Goal: Task Accomplishment & Management: Manage account settings

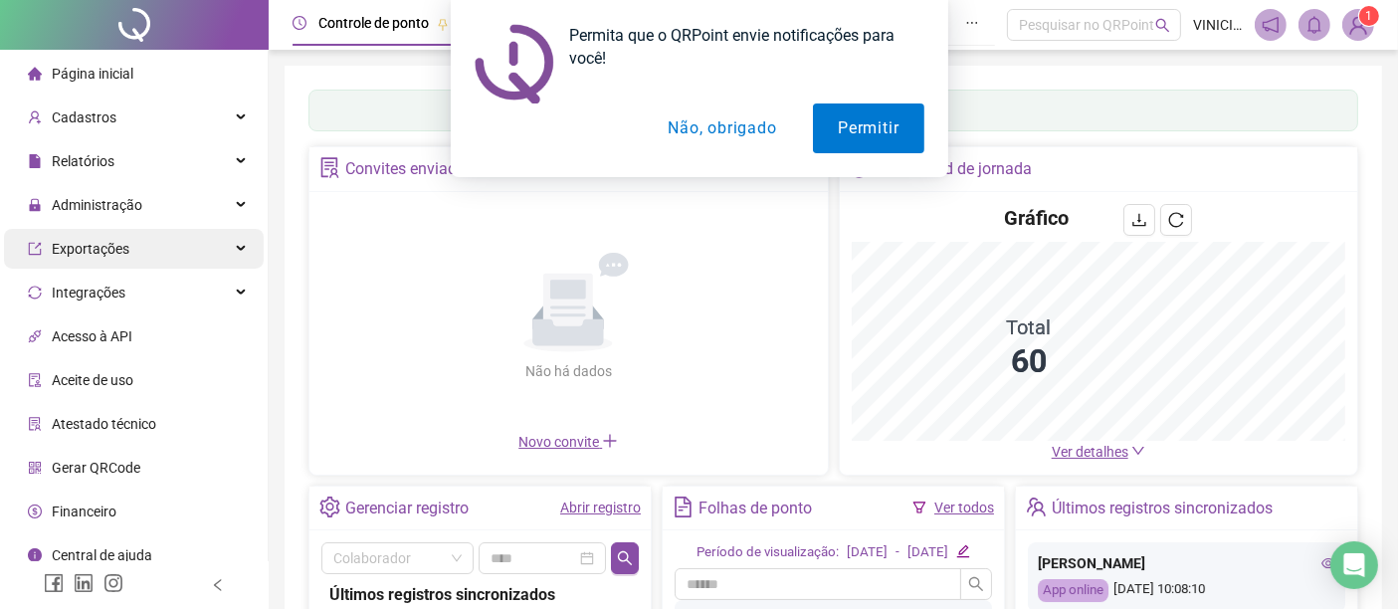
click at [147, 239] on div "Exportações" at bounding box center [134, 249] width 260 height 40
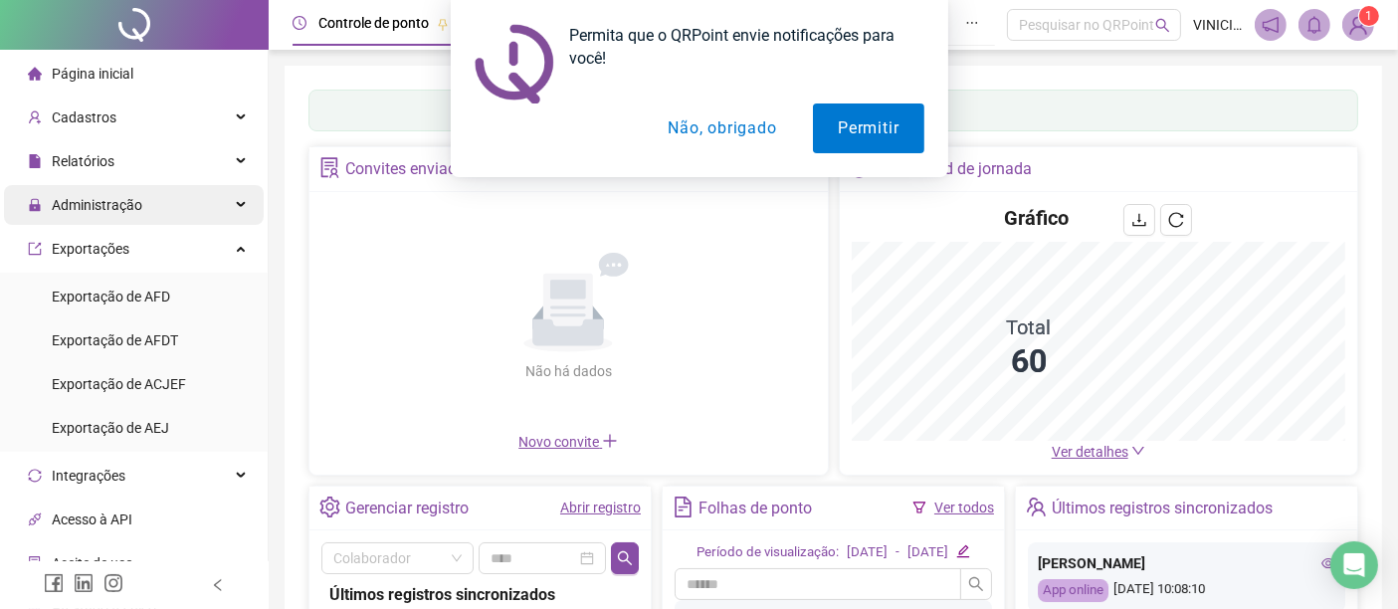
click at [162, 204] on div "Administração" at bounding box center [134, 205] width 260 height 40
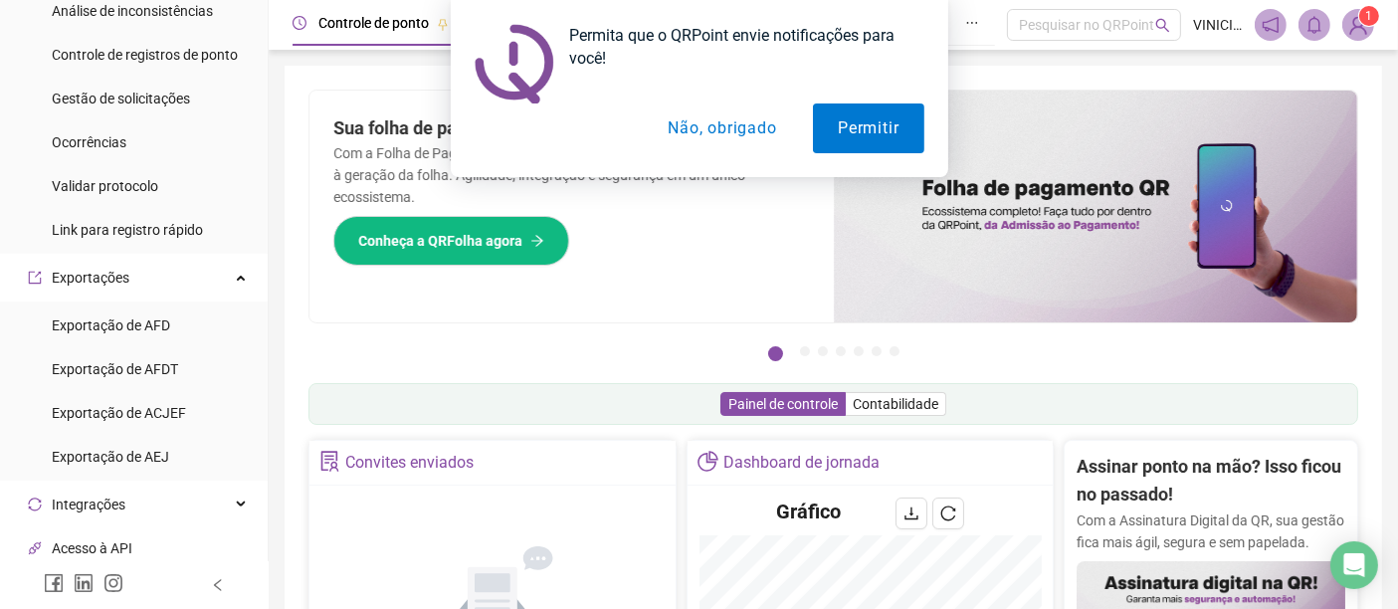
scroll to position [221, 0]
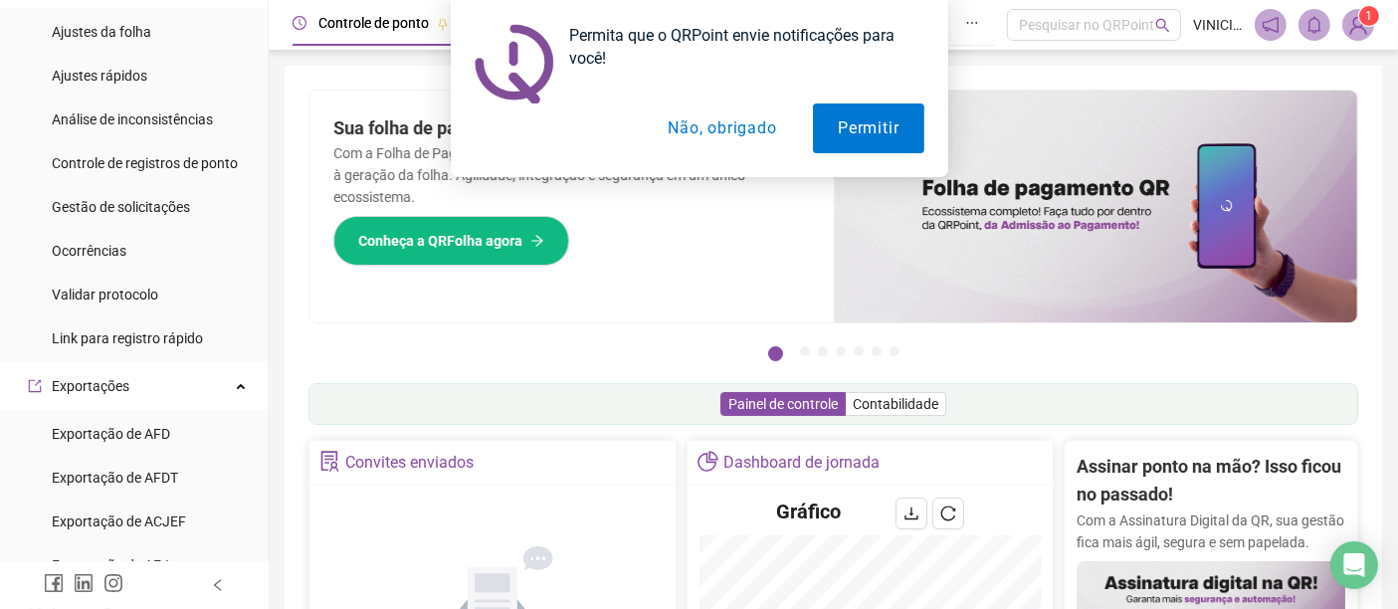
click at [671, 129] on button "Não, obrigado" at bounding box center [722, 128] width 158 height 50
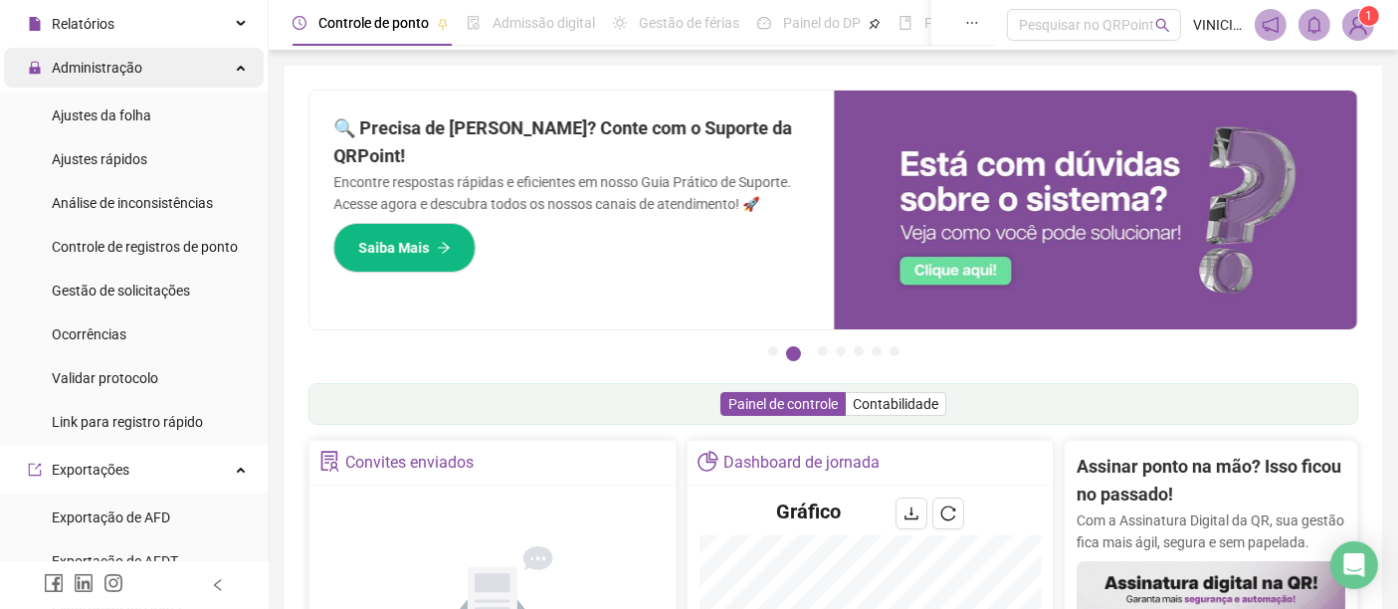
scroll to position [0, 0]
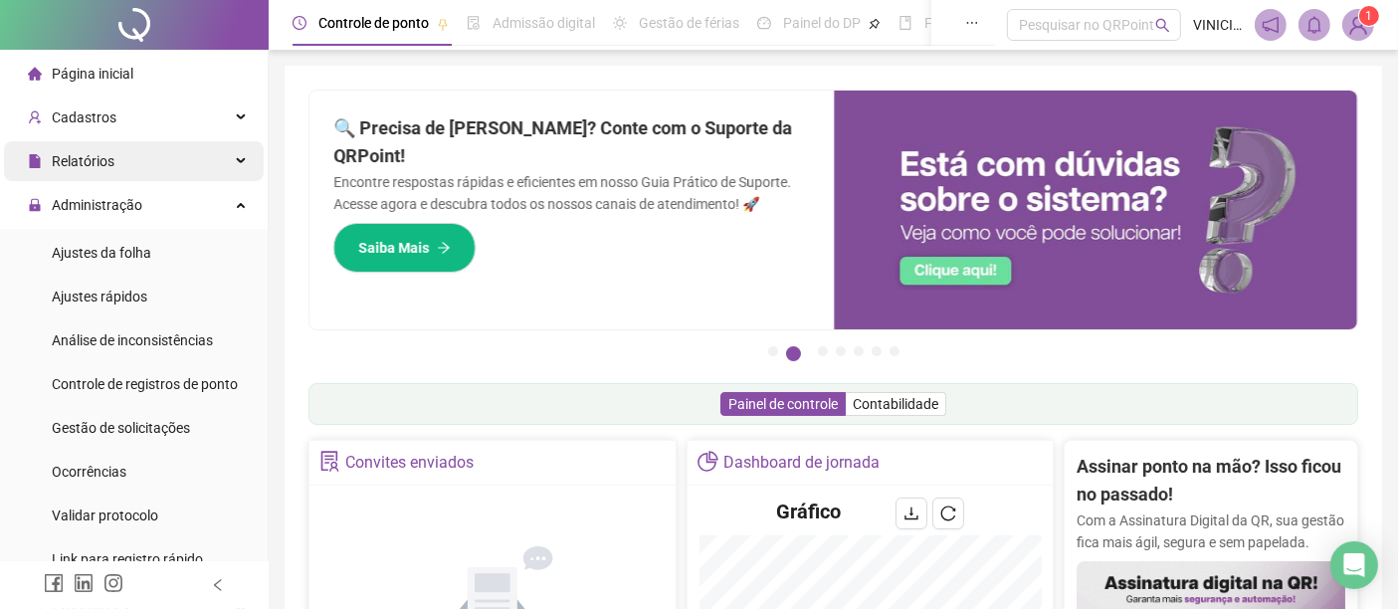
click at [117, 174] on div "Relatórios" at bounding box center [134, 161] width 260 height 40
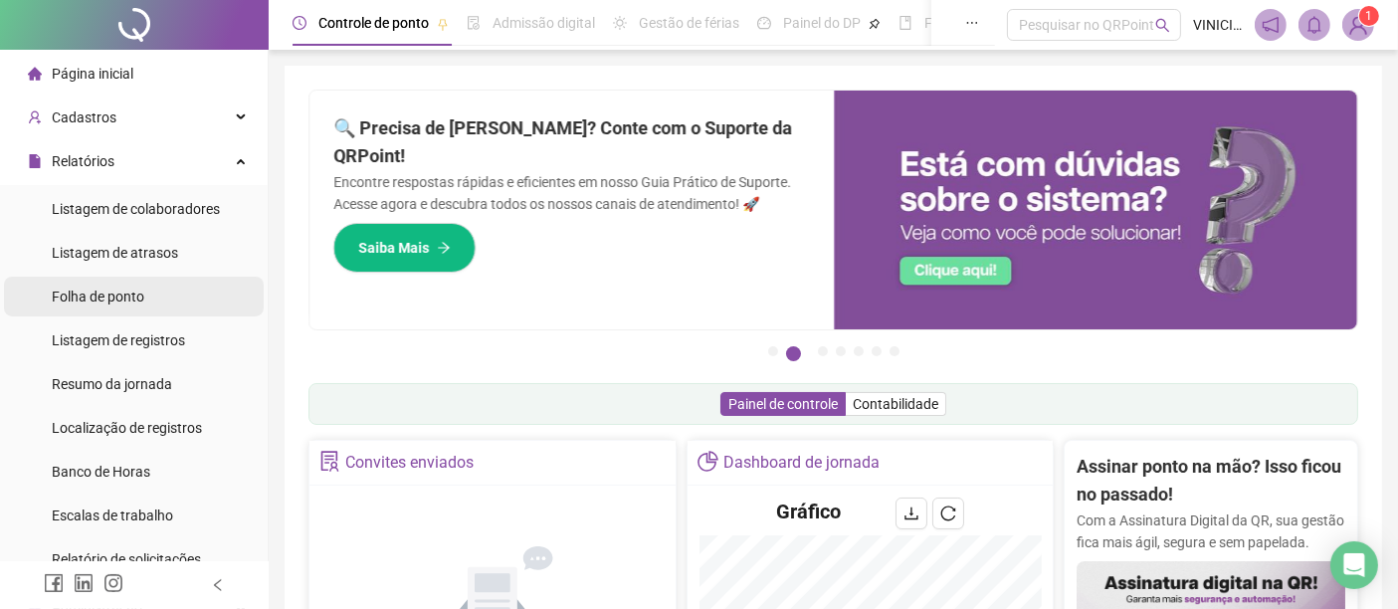
click at [121, 295] on span "Folha de ponto" at bounding box center [98, 296] width 93 height 16
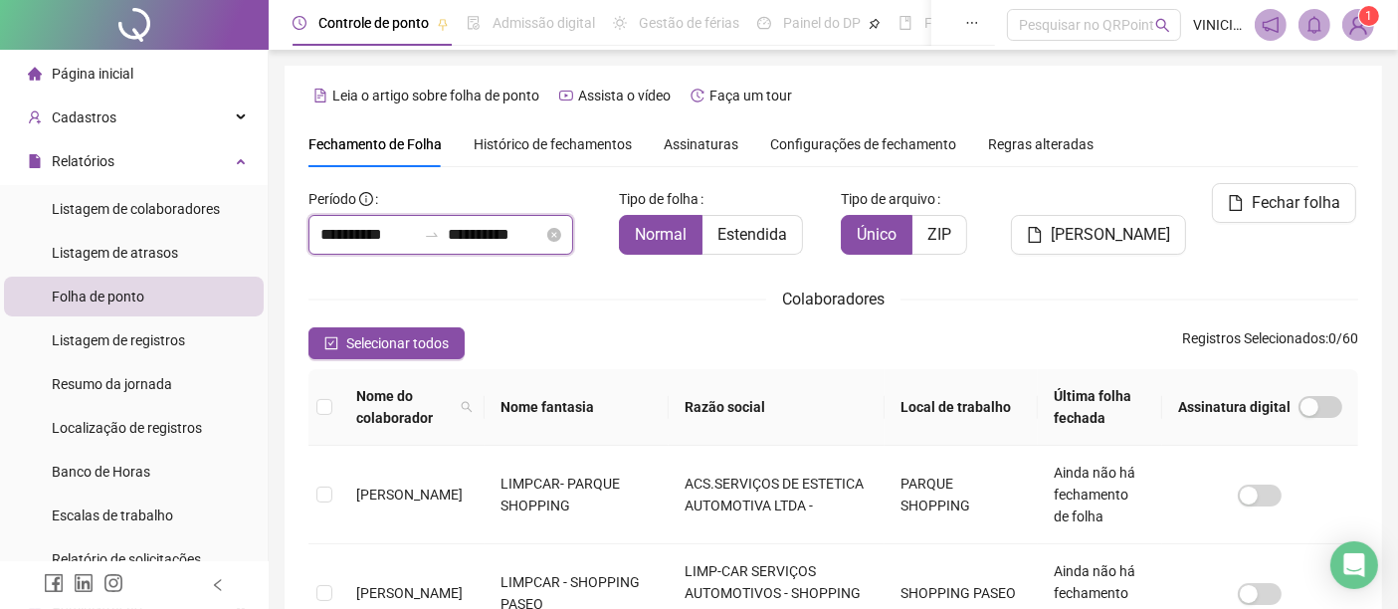
click at [362, 234] on input "**********" at bounding box center [367, 235] width 95 height 24
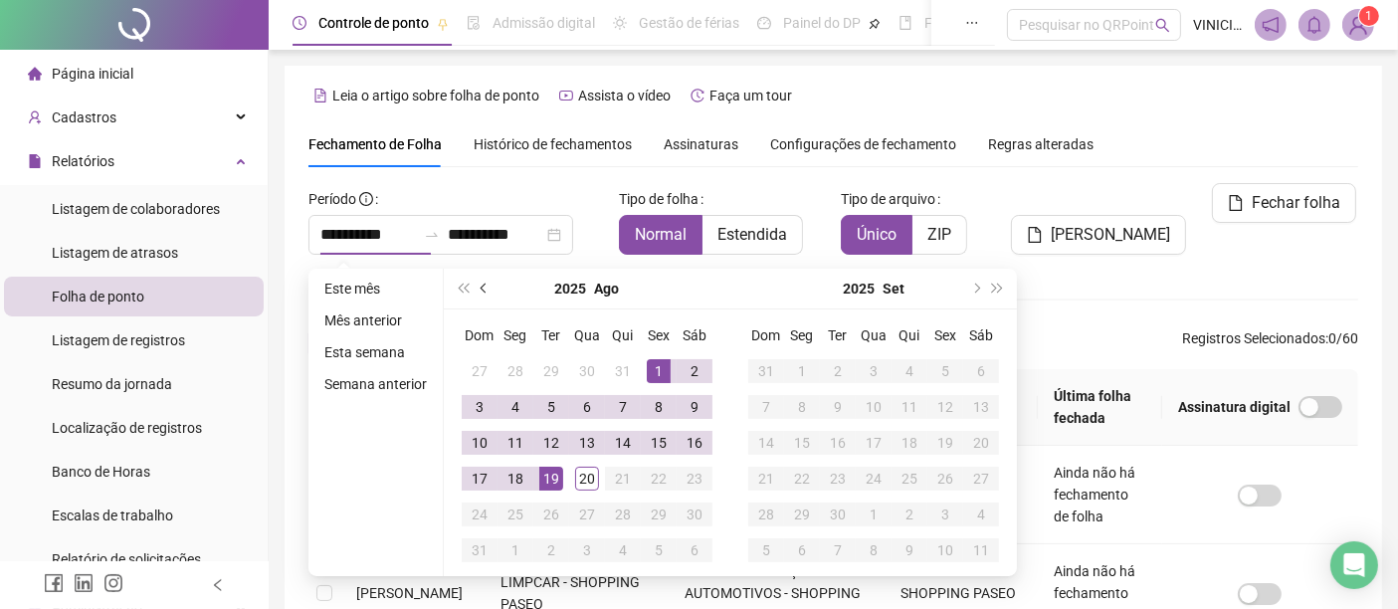
click at [473, 285] on button "prev-year" at bounding box center [484, 289] width 22 height 40
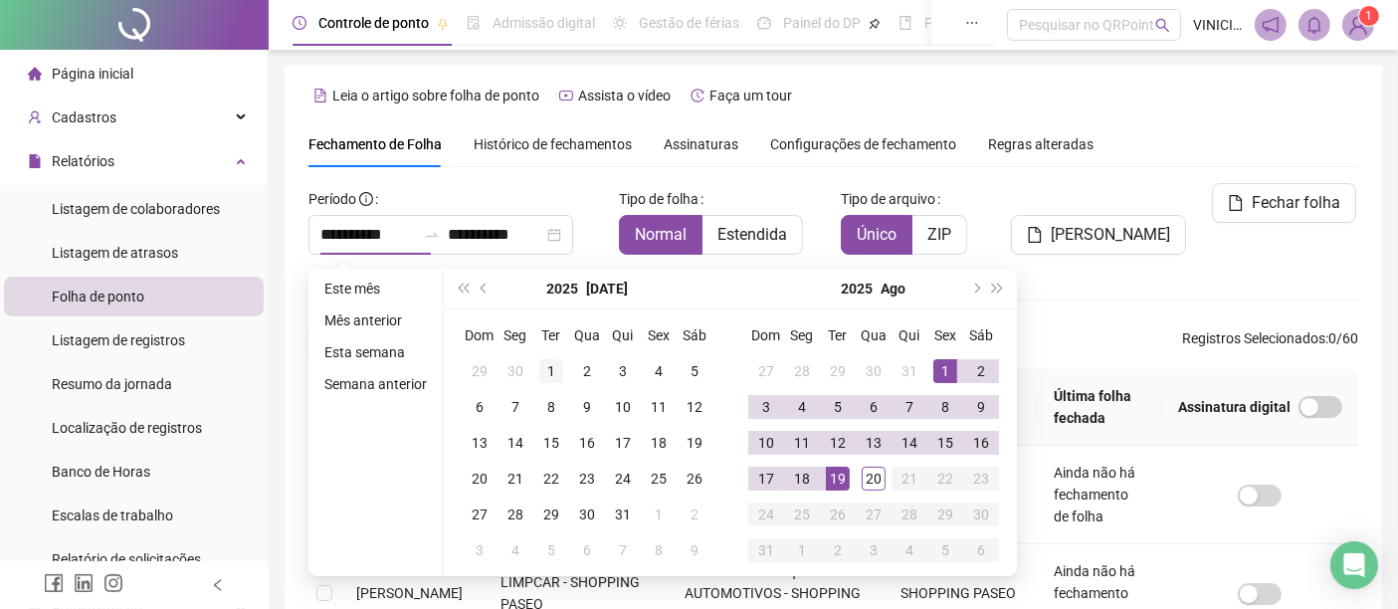
type input "**********"
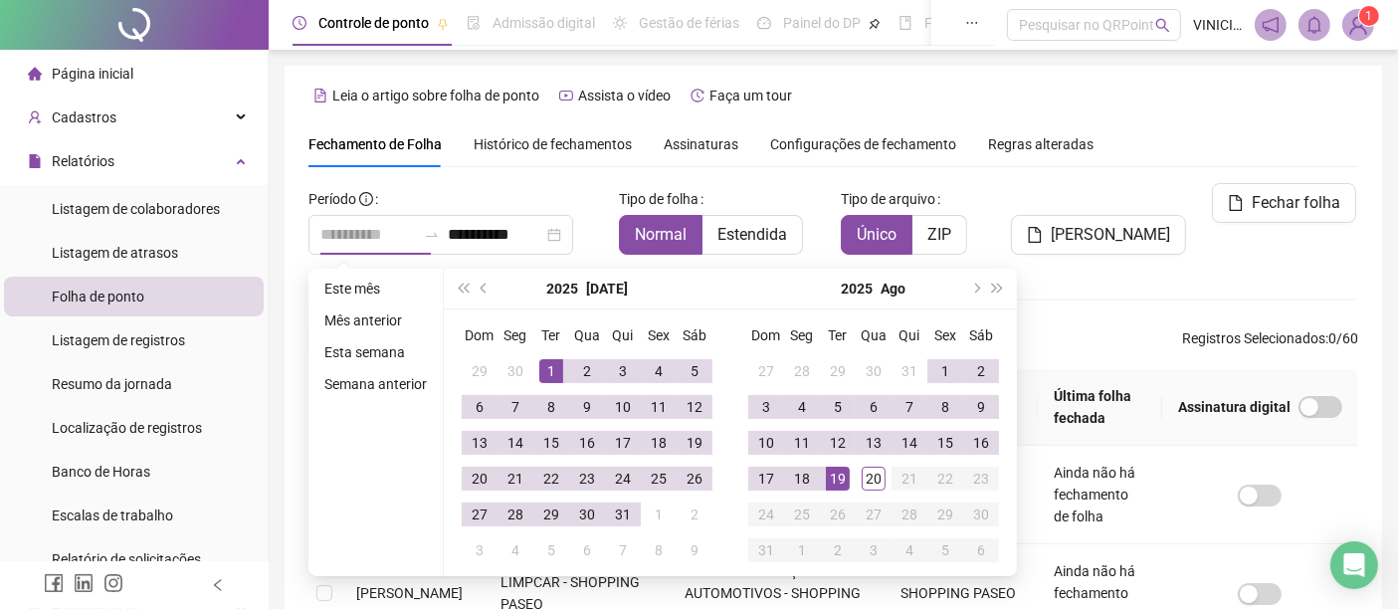
click at [543, 357] on td "1" at bounding box center [551, 371] width 36 height 36
type input "**********"
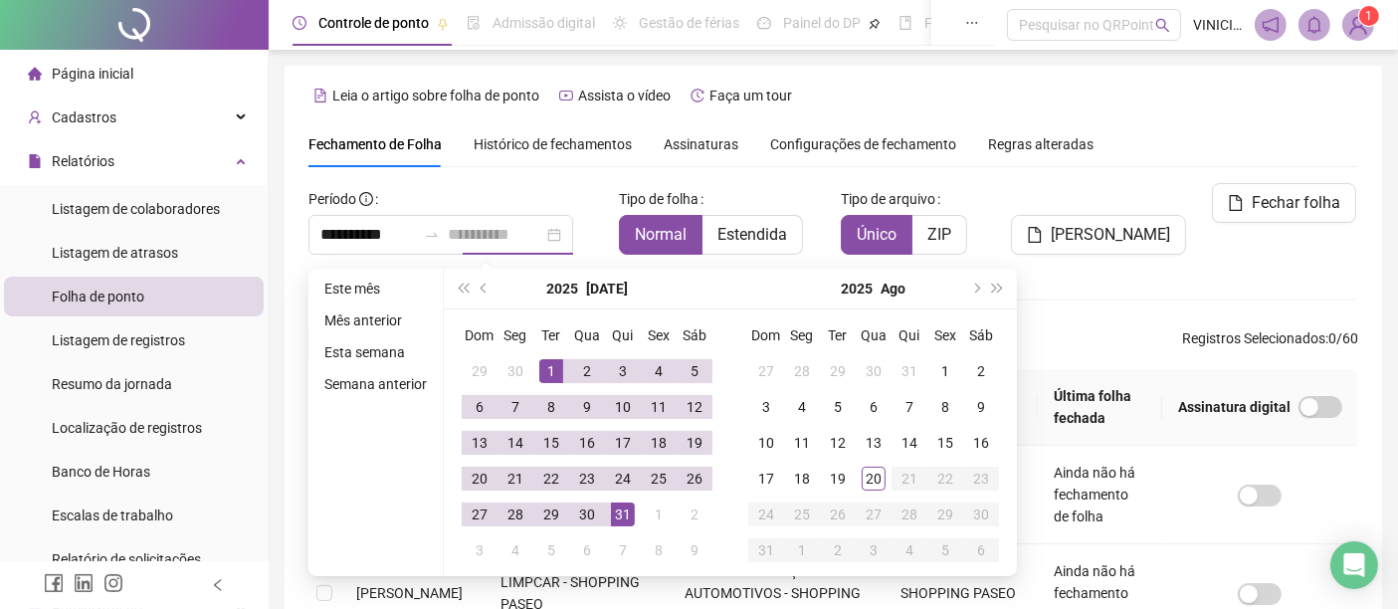
click at [634, 516] on td "31" at bounding box center [623, 514] width 36 height 36
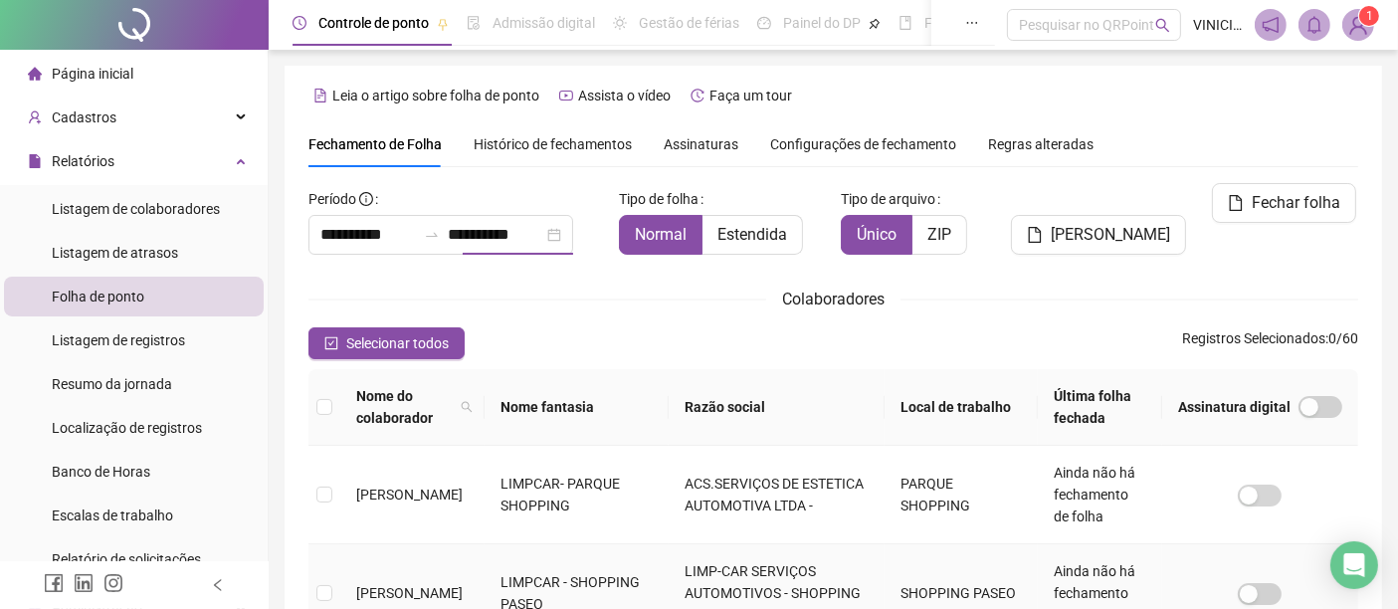
scroll to position [101, 0]
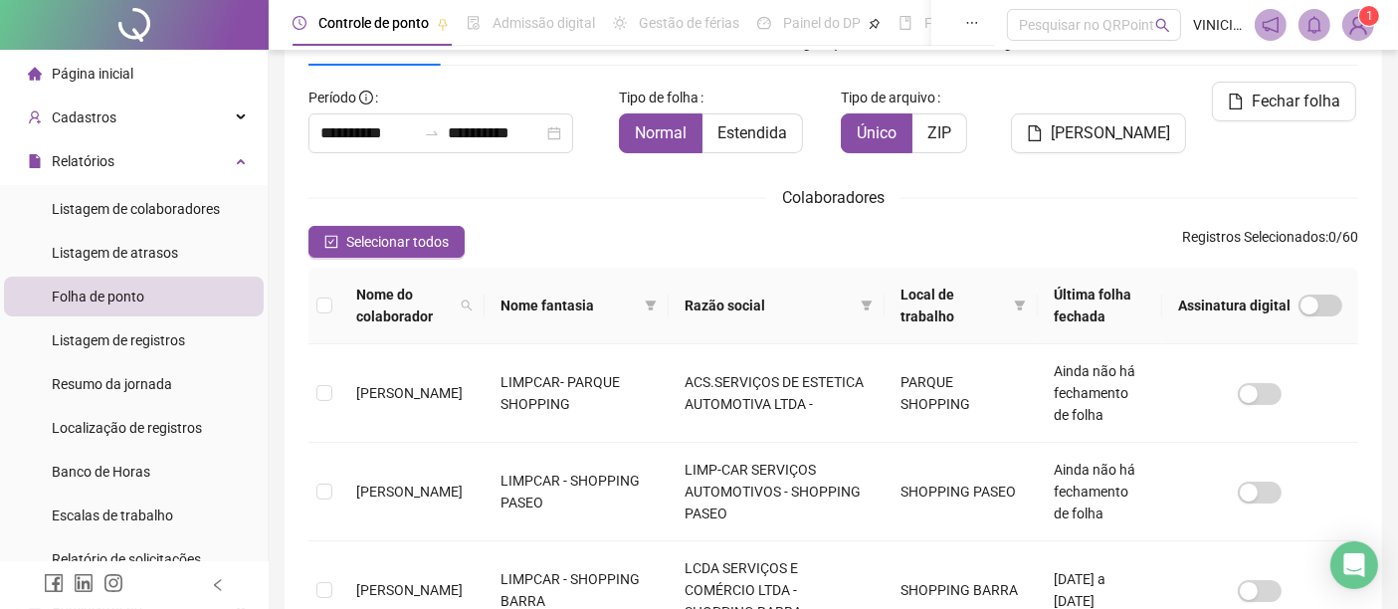
click at [571, 303] on span "Nome fantasia" at bounding box center [568, 305] width 136 height 22
click at [472, 306] on icon "search" at bounding box center [467, 305] width 12 height 12
click at [656, 304] on icon "filter" at bounding box center [651, 305] width 11 height 10
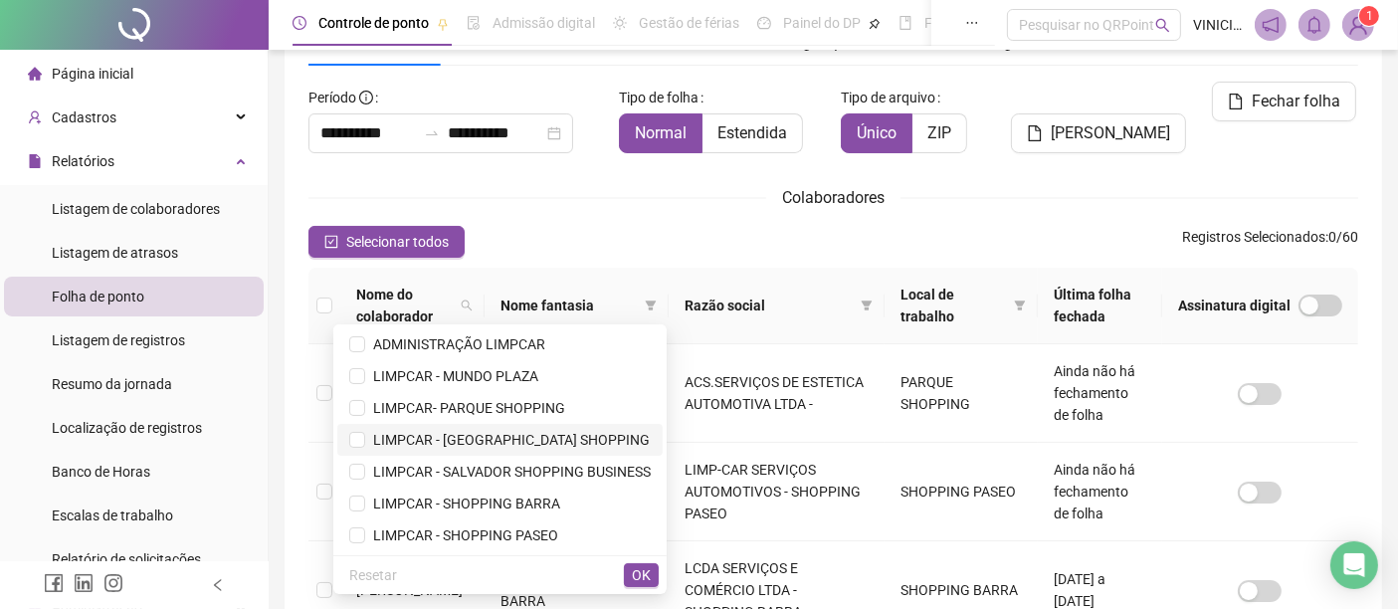
click at [562, 433] on span "LIMPCAR - [GEOGRAPHIC_DATA] SHOPPING" at bounding box center [507, 440] width 284 height 16
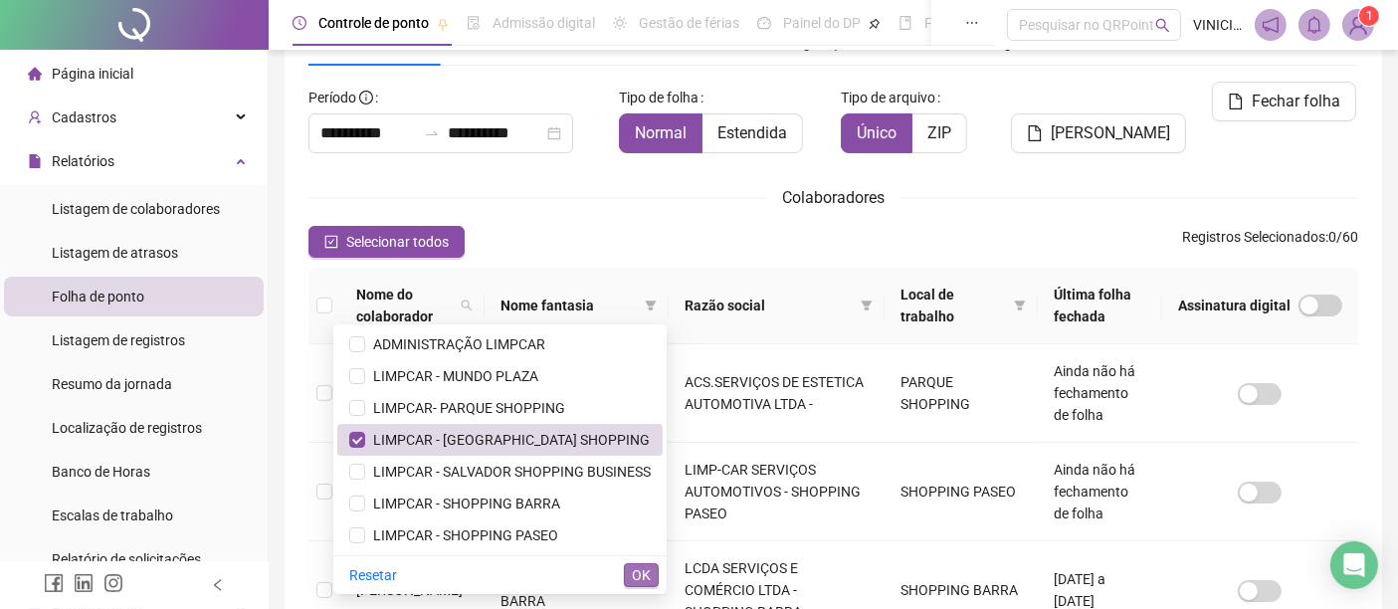
click at [648, 574] on span "OK" at bounding box center [641, 575] width 19 height 22
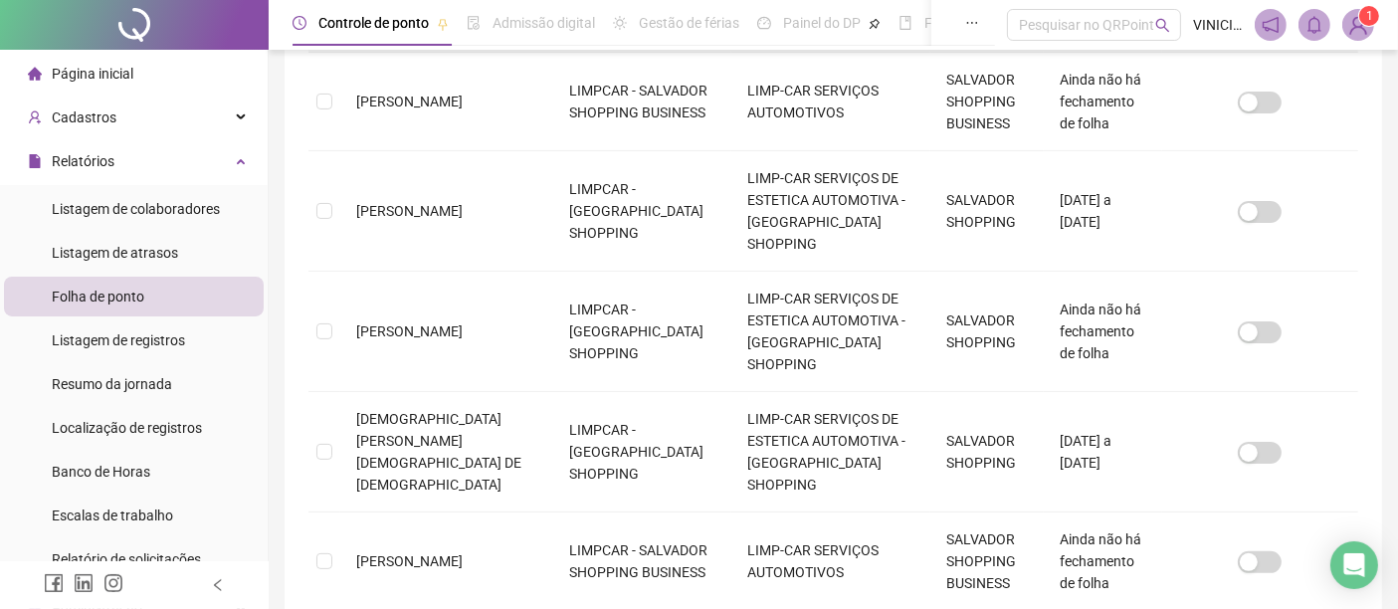
scroll to position [62, 0]
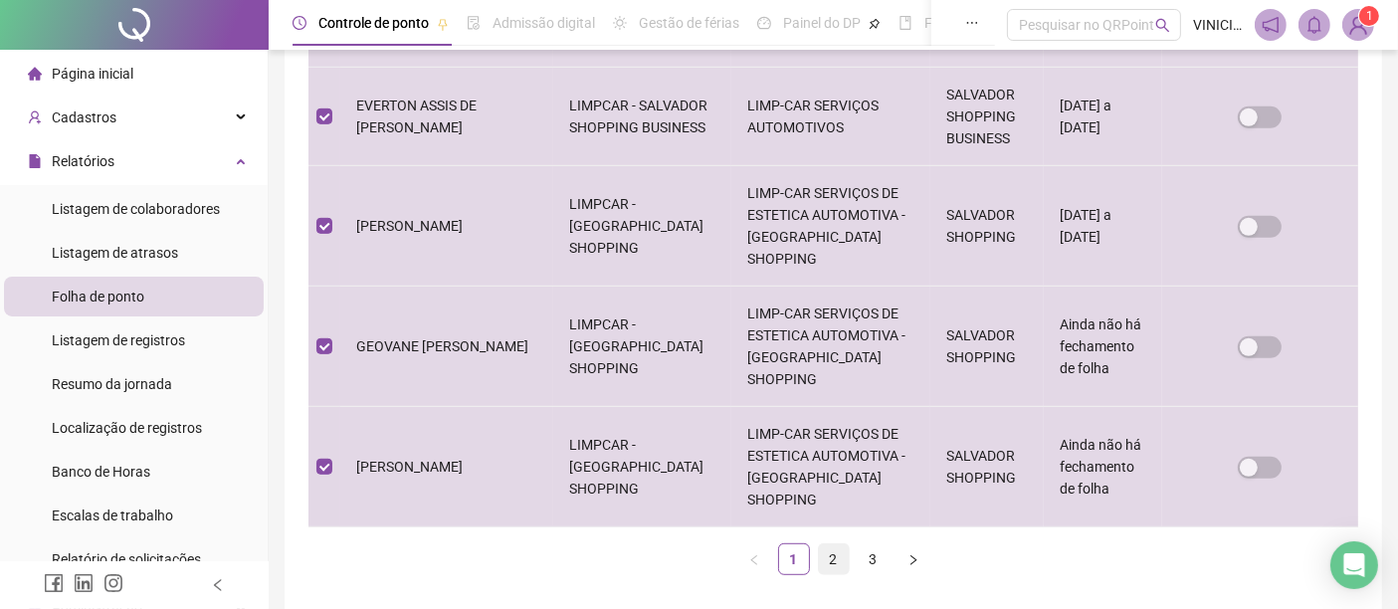
click at [819, 544] on link "2" at bounding box center [834, 559] width 30 height 30
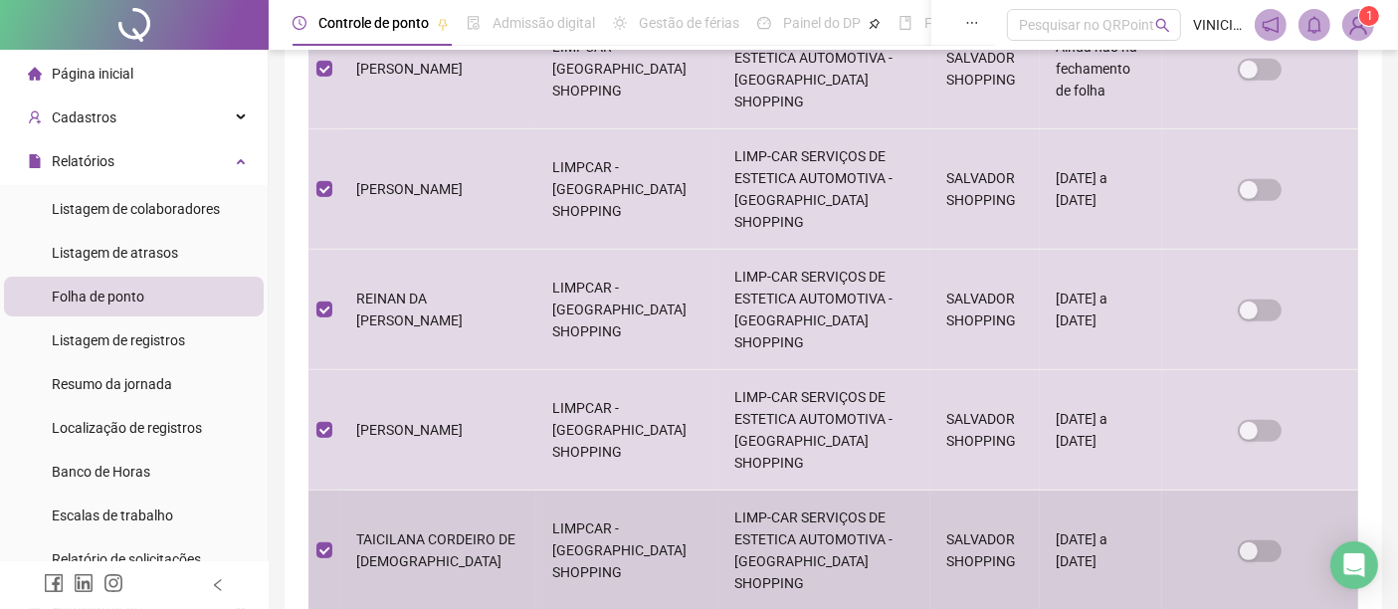
scroll to position [991, 0]
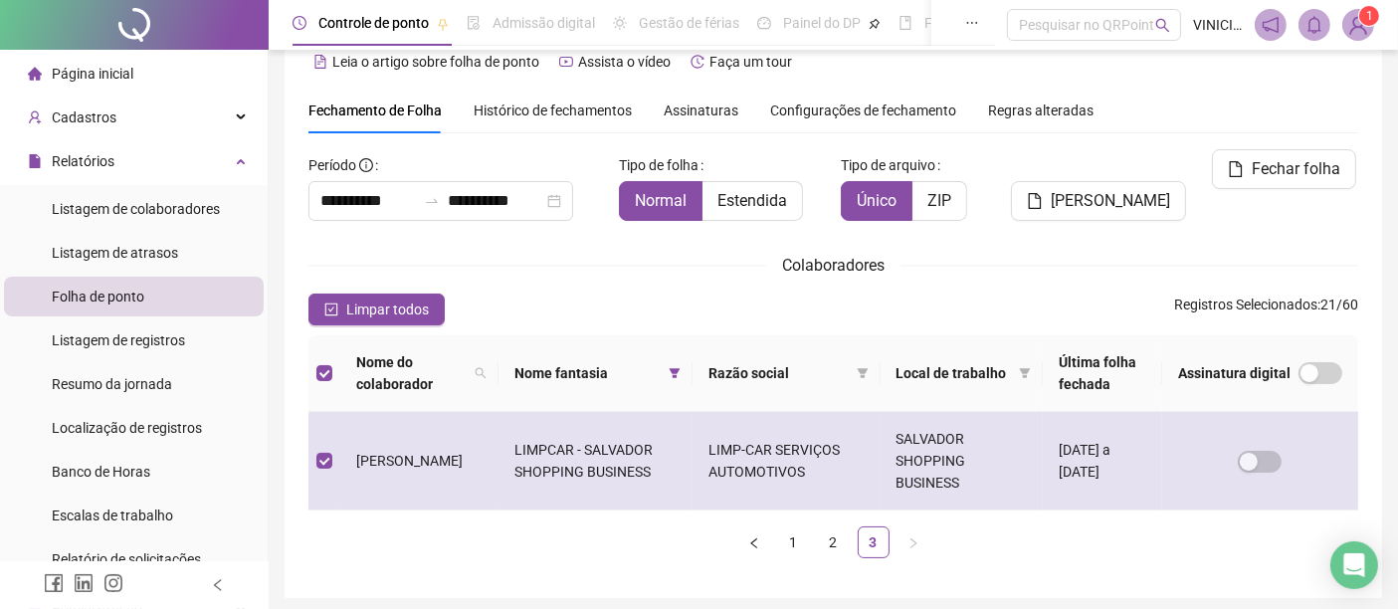
scroll to position [0, 0]
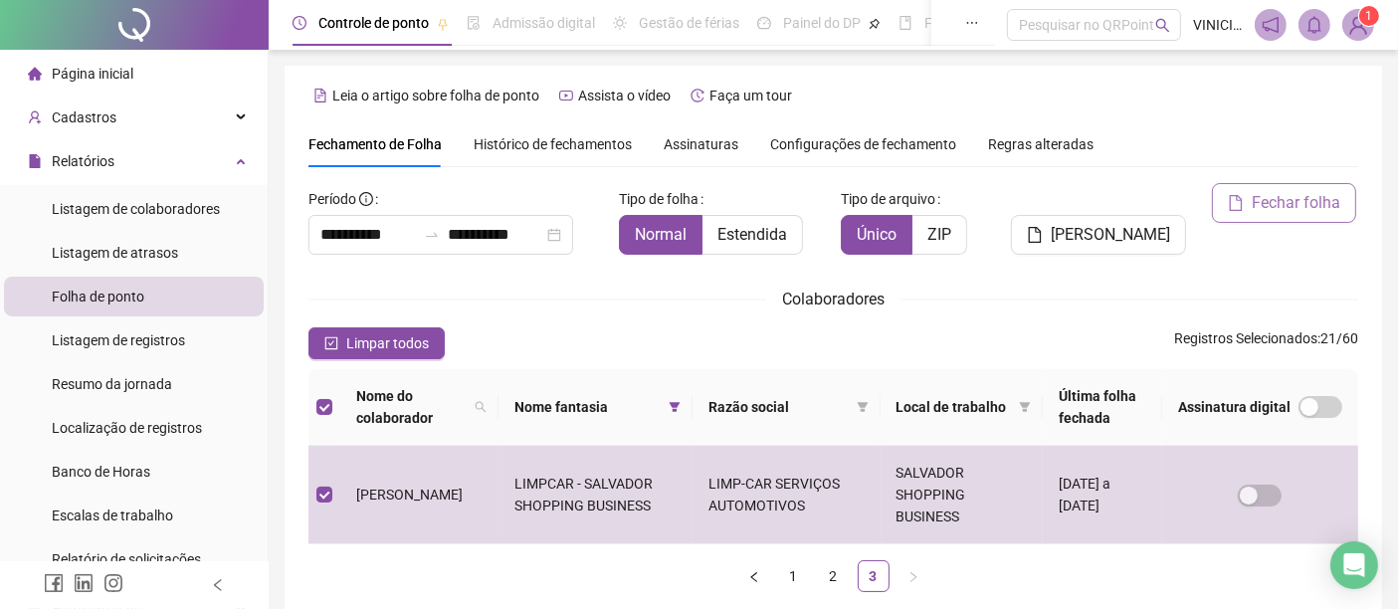
click at [1288, 202] on span "Fechar folha" at bounding box center [1295, 203] width 89 height 24
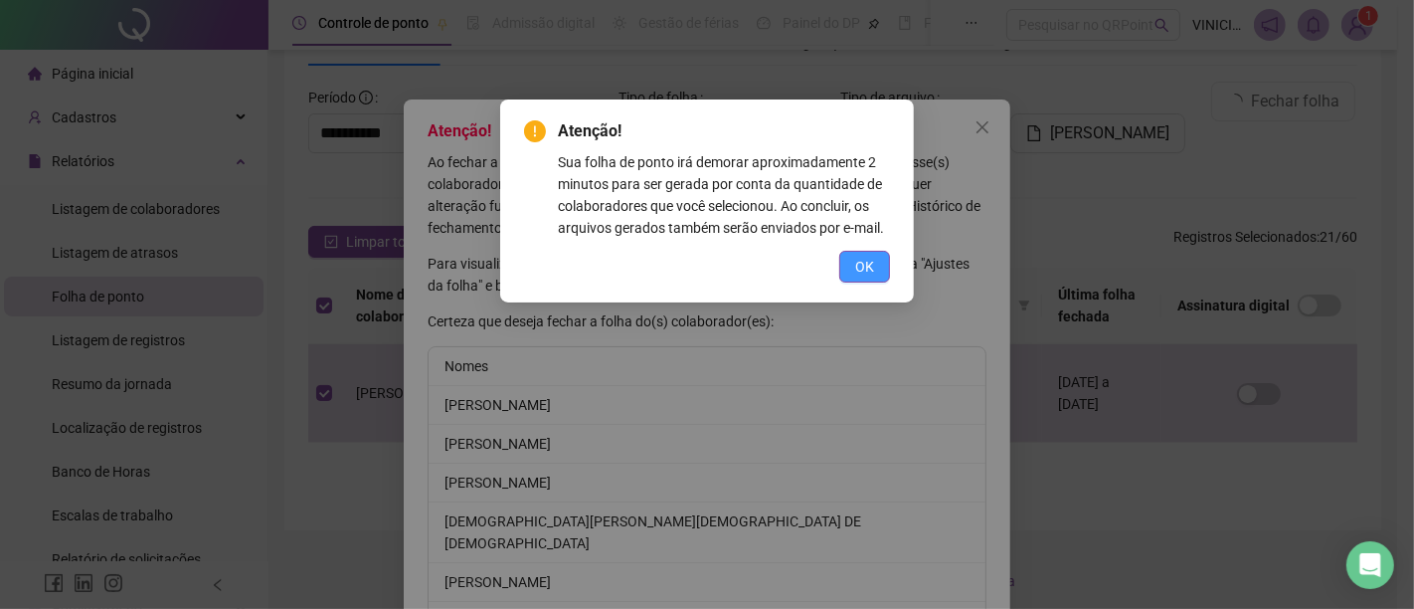
click at [863, 267] on span "OK" at bounding box center [864, 267] width 19 height 22
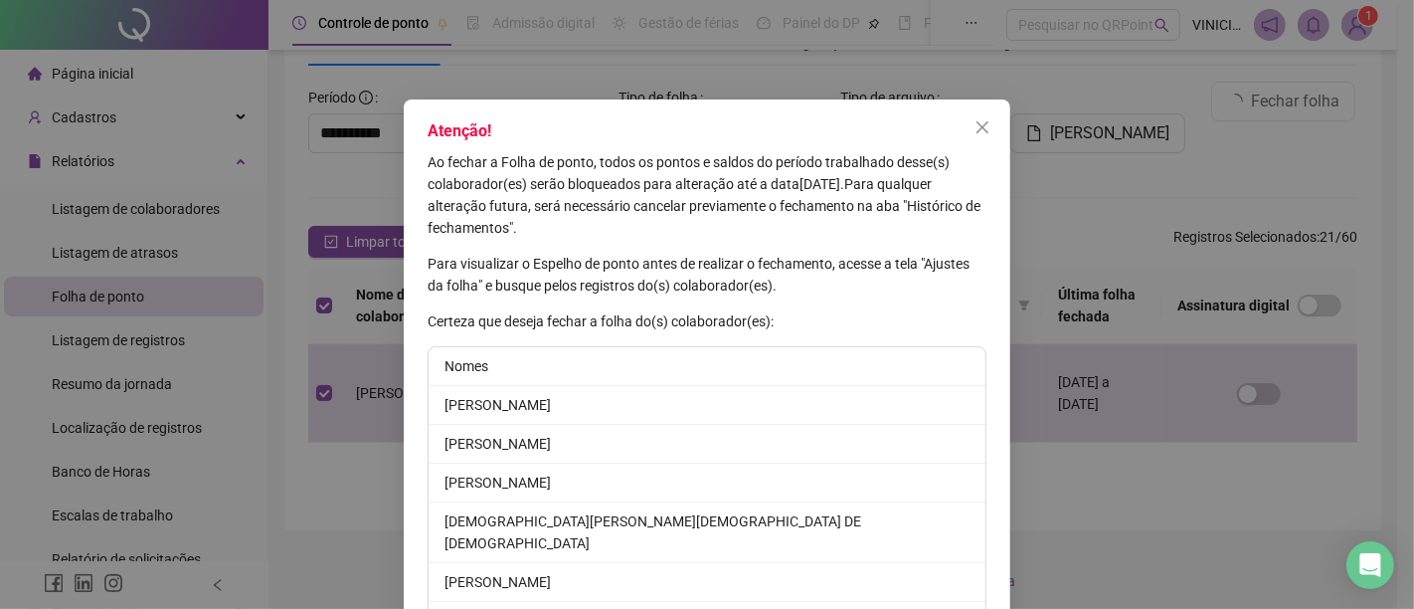
click at [1121, 194] on div "Atenção! Ao fechar a Folha de ponto, todos os pontos e saldos do período trabal…" at bounding box center [707, 304] width 1414 height 609
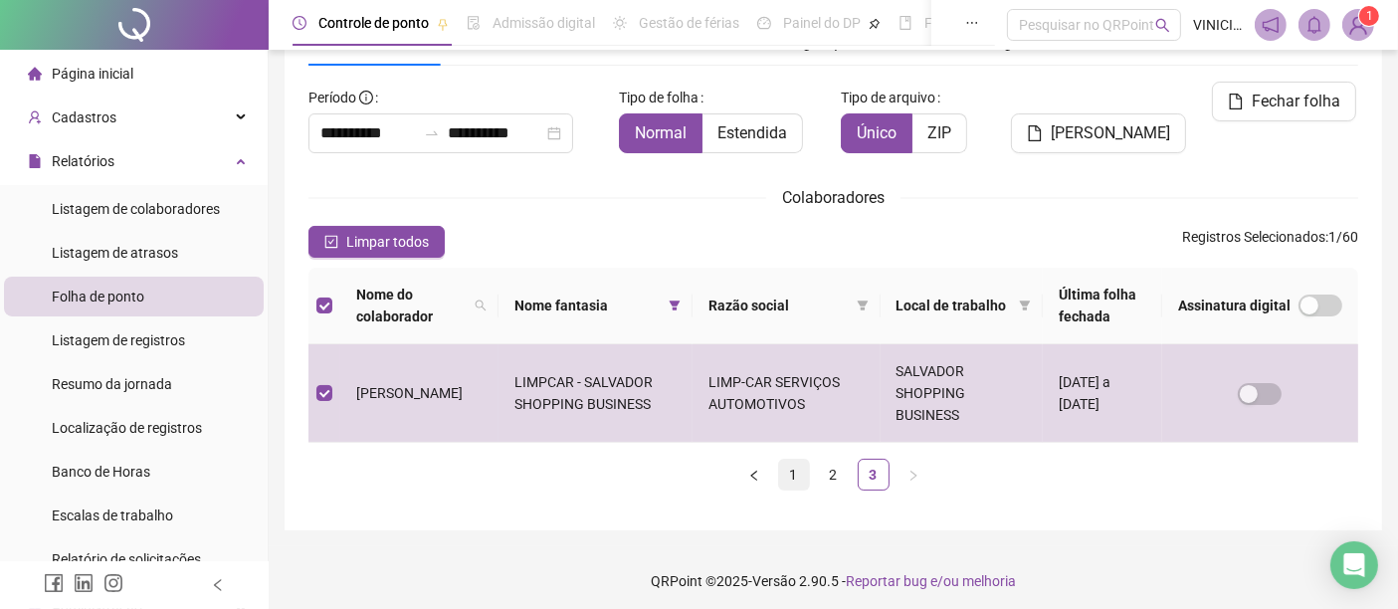
click at [793, 481] on link "1" at bounding box center [794, 475] width 30 height 30
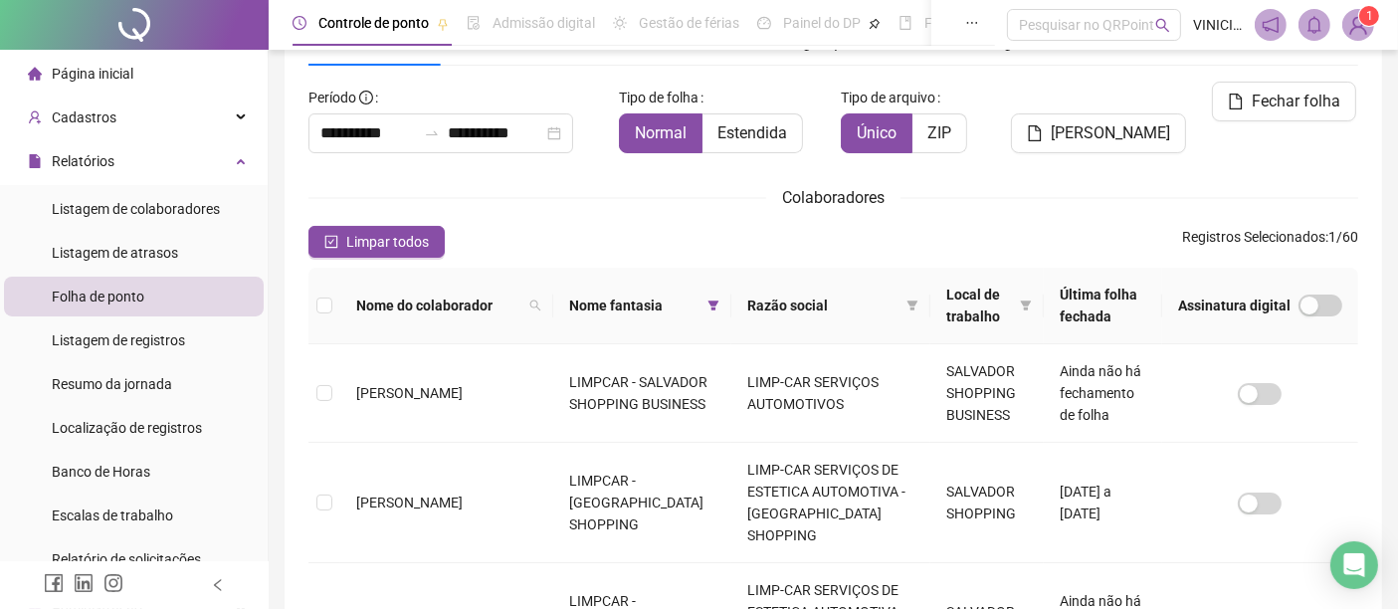
click at [315, 292] on th at bounding box center [324, 306] width 32 height 77
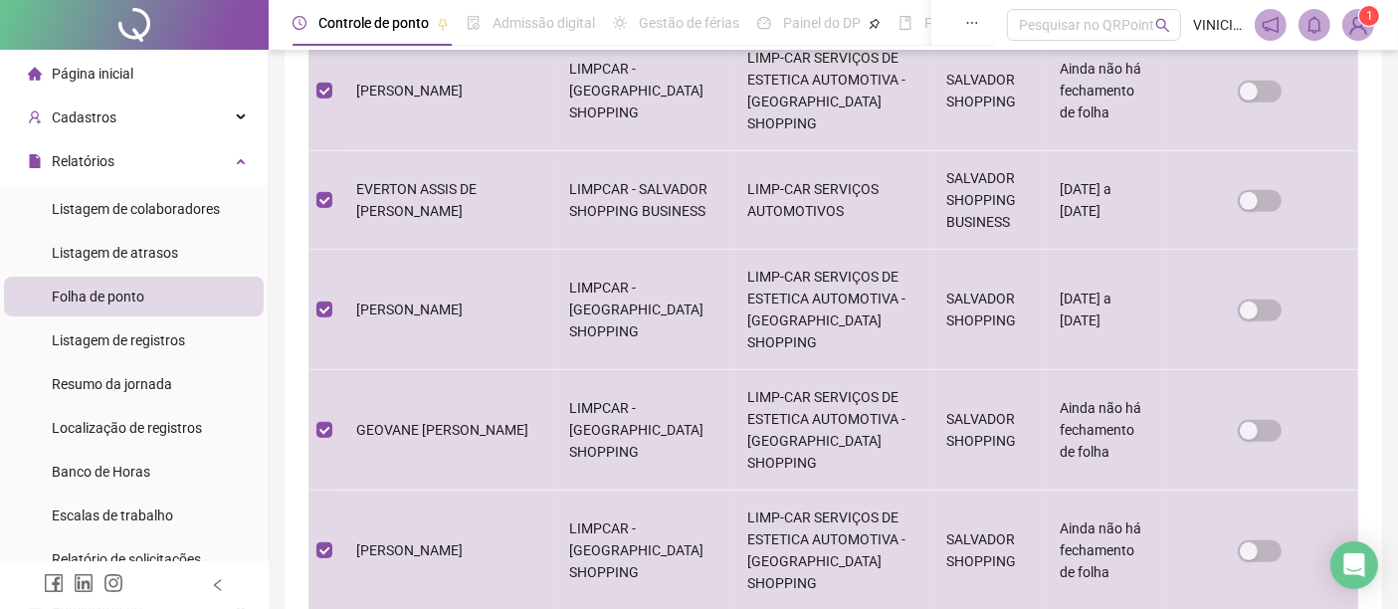
scroll to position [1056, 0]
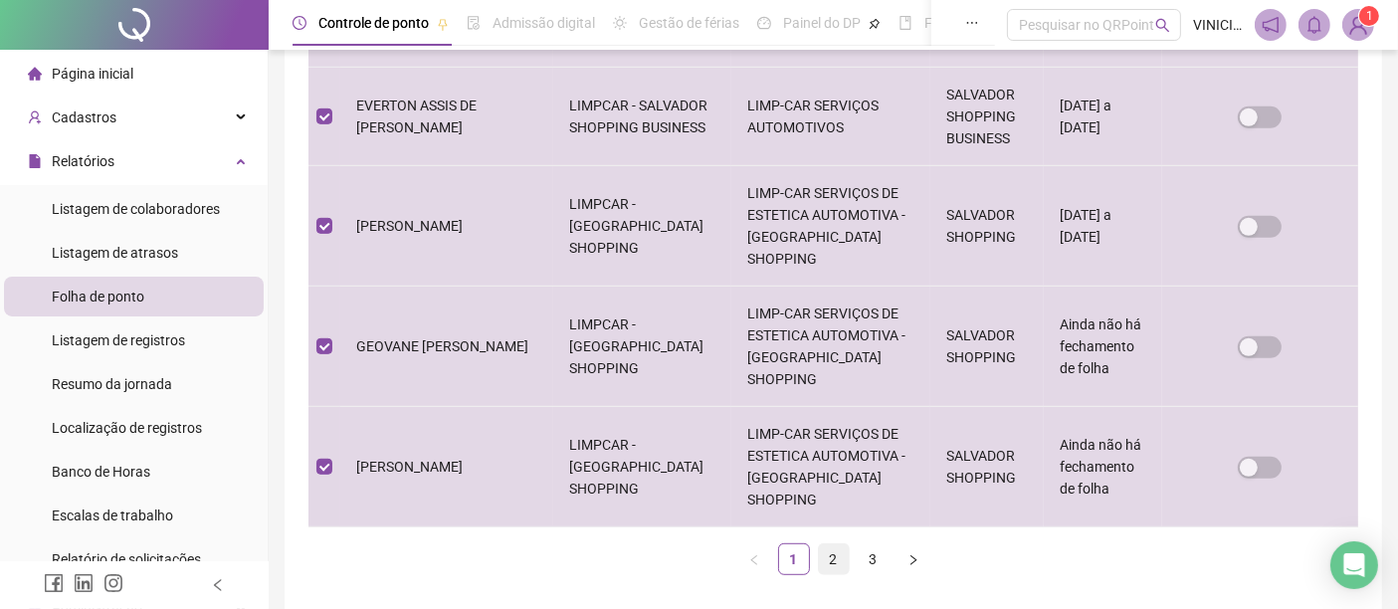
click at [827, 544] on link "2" at bounding box center [834, 559] width 30 height 30
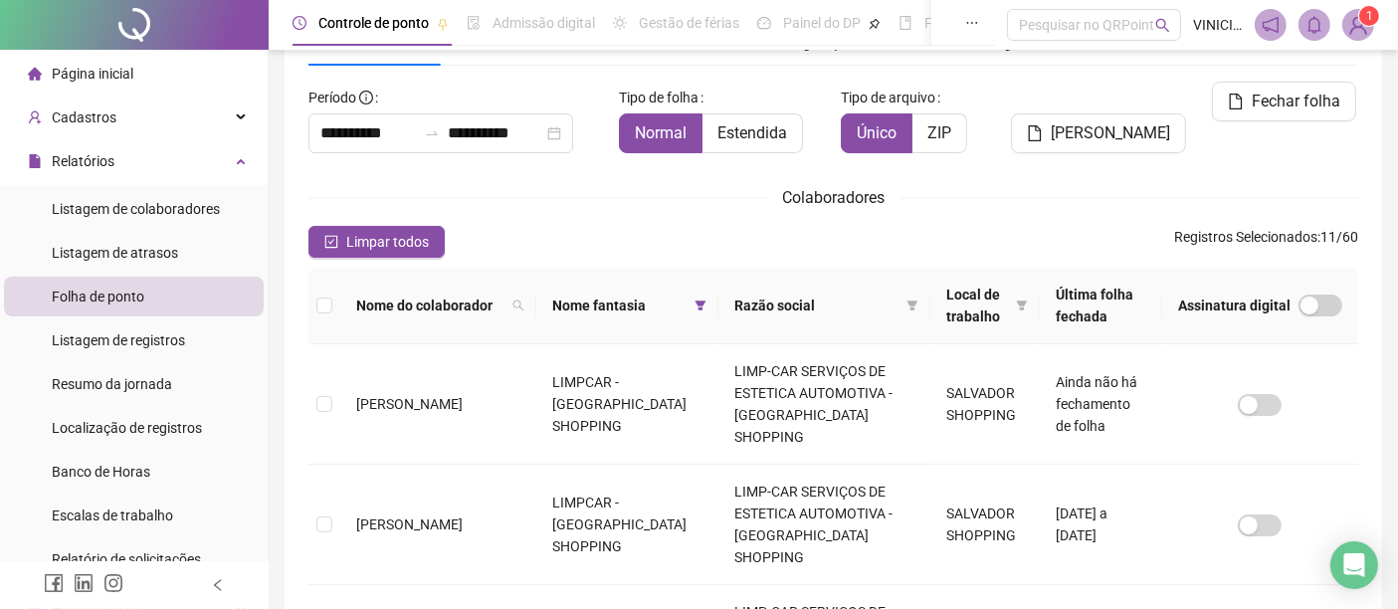
click at [338, 295] on th at bounding box center [324, 306] width 32 height 77
click at [332, 305] on th at bounding box center [324, 306] width 32 height 77
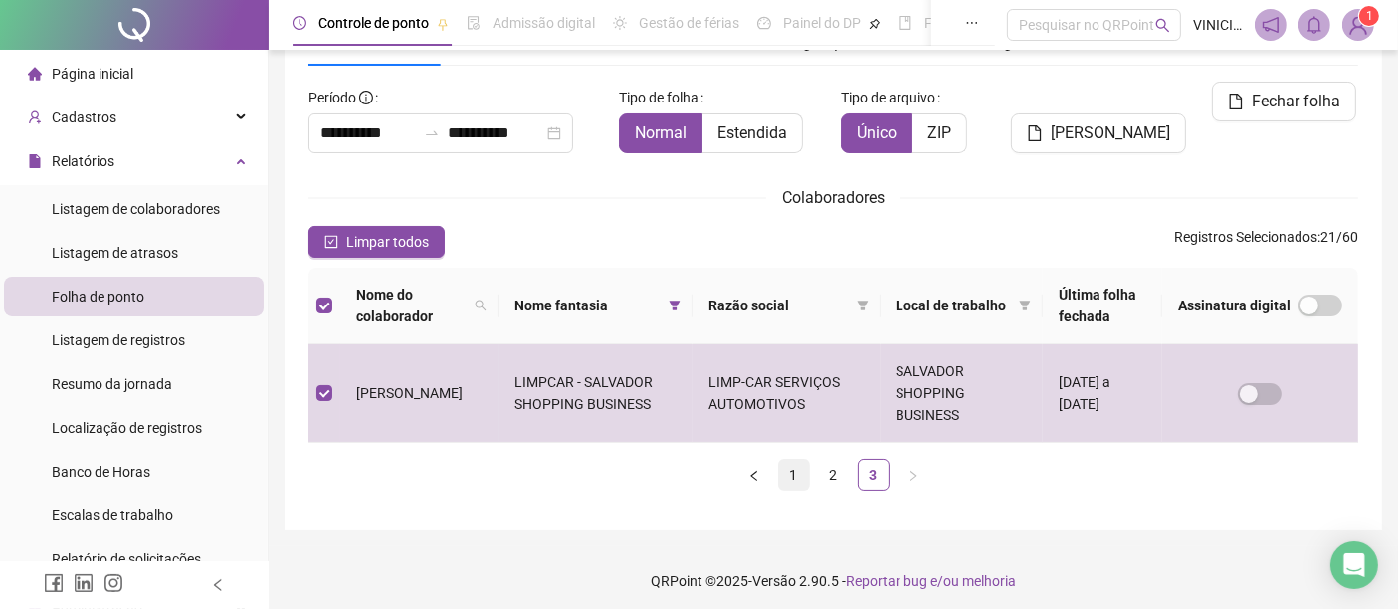
click at [796, 475] on link "1" at bounding box center [794, 475] width 30 height 30
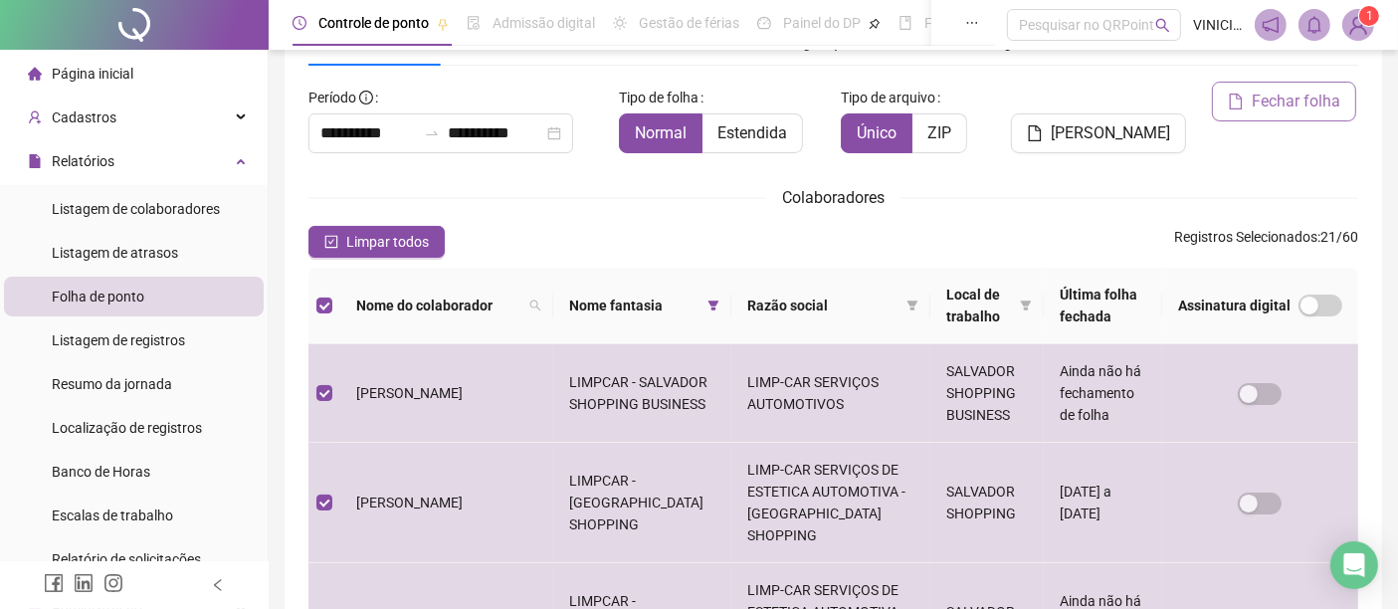
click at [1259, 101] on span "Fechar folha" at bounding box center [1295, 102] width 89 height 24
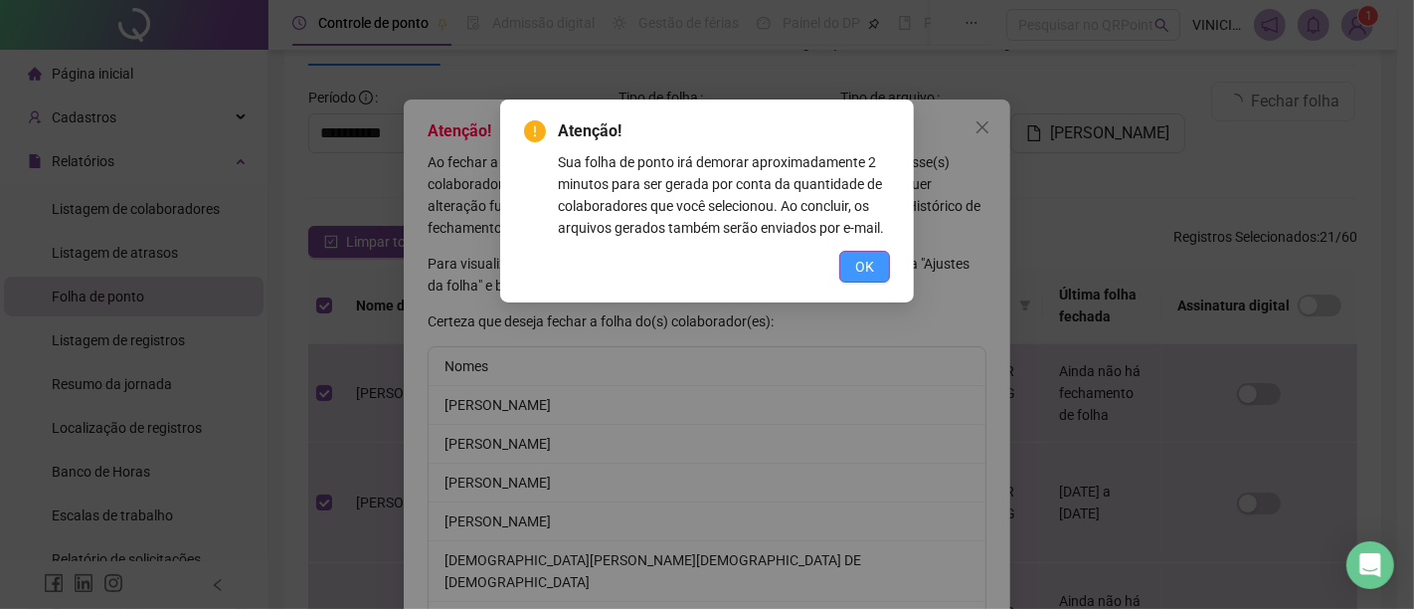
click at [867, 270] on span "OK" at bounding box center [864, 267] width 19 height 22
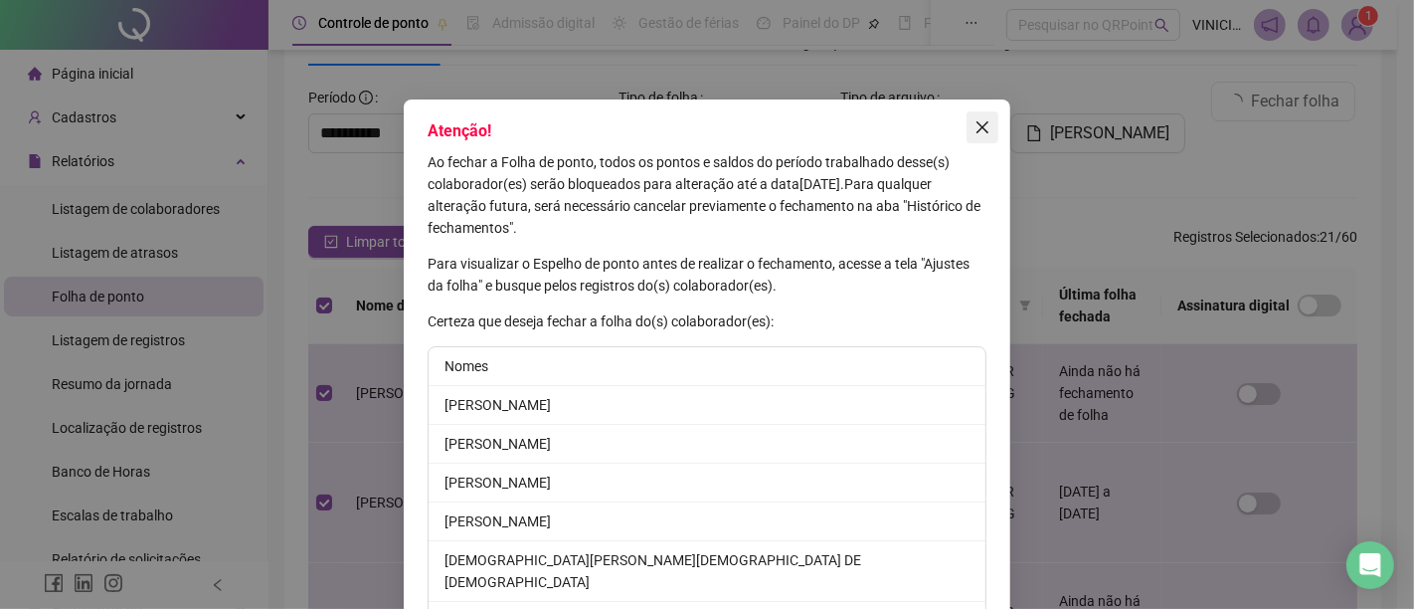
click at [979, 113] on button "Close" at bounding box center [983, 127] width 32 height 32
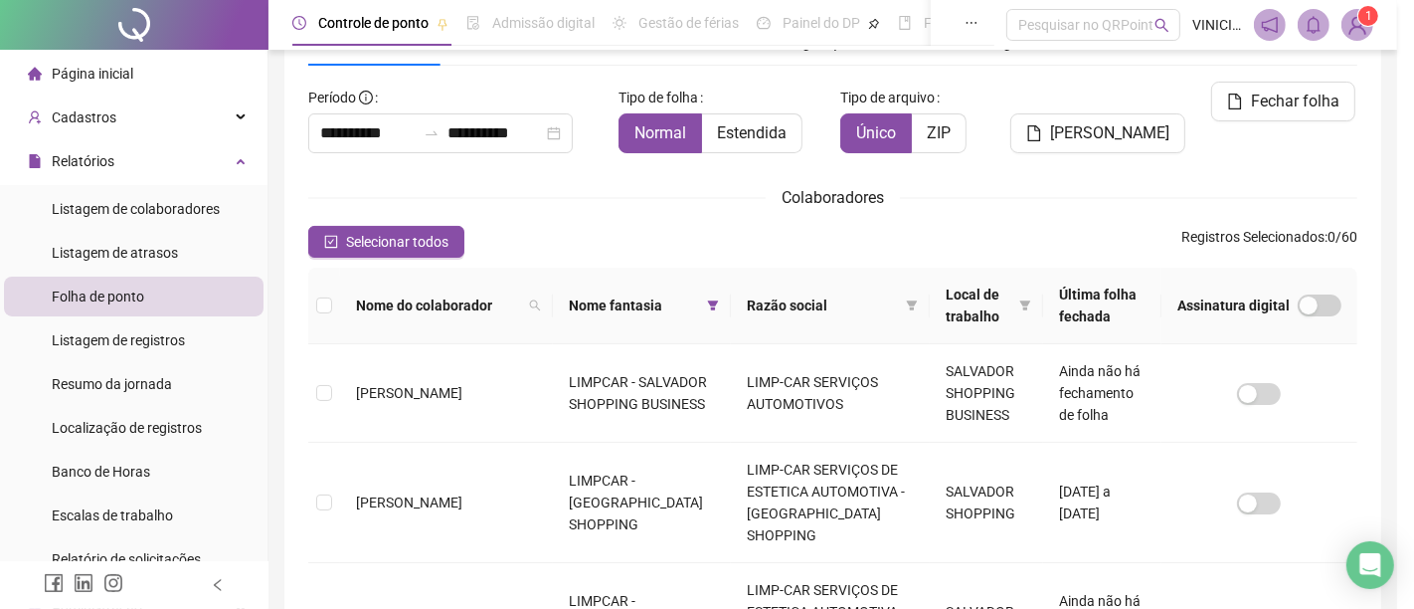
click at [976, 120] on div "Atenção! Ao fechar a Folha de ponto, todos os pontos e saldos do período trabal…" at bounding box center [707, 304] width 1414 height 609
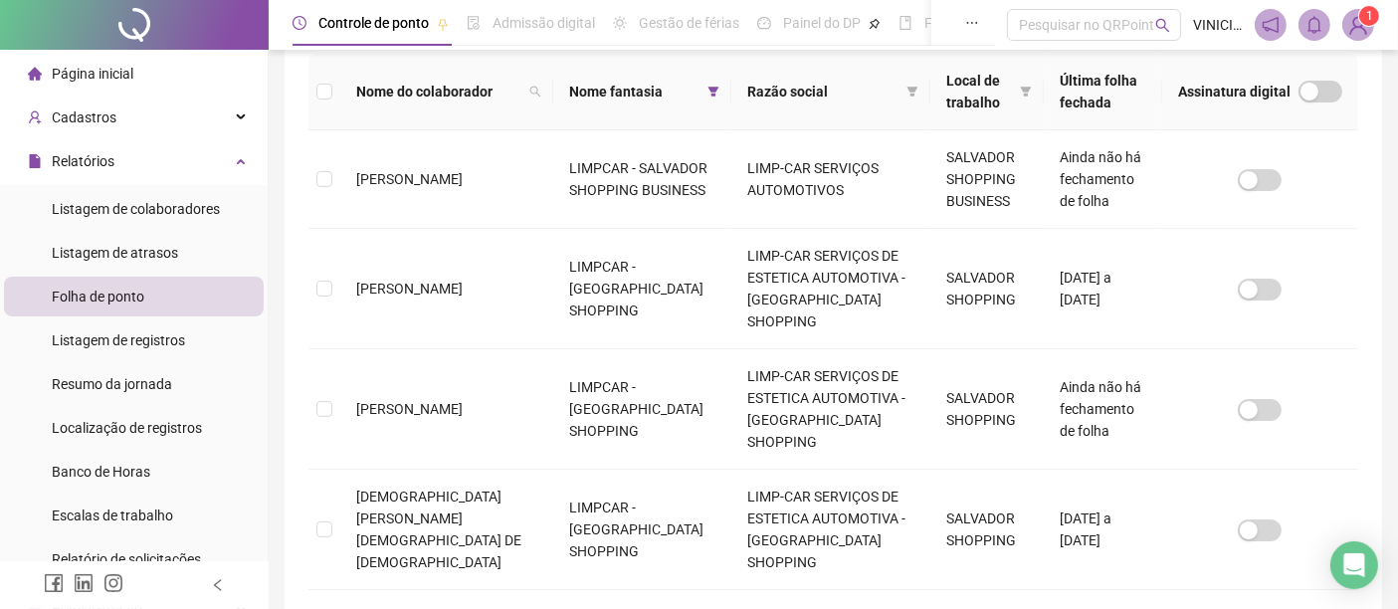
scroll to position [323, 0]
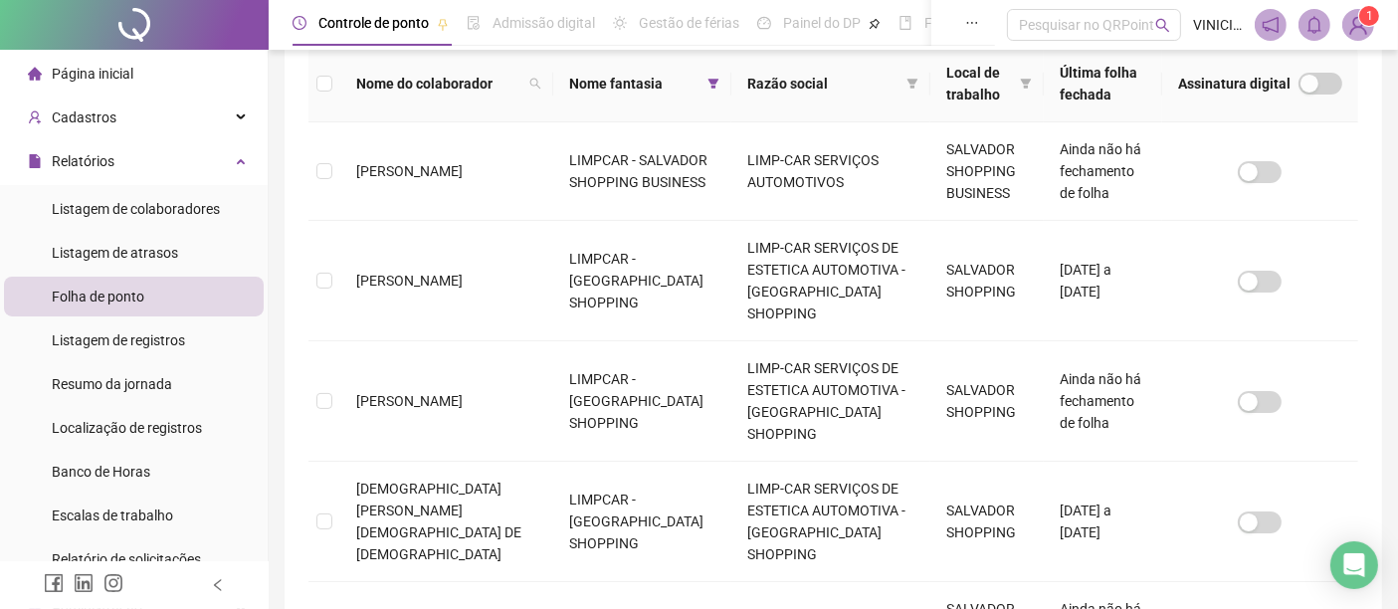
click at [294, 308] on div "**********" at bounding box center [832, 544] width 1097 height 1605
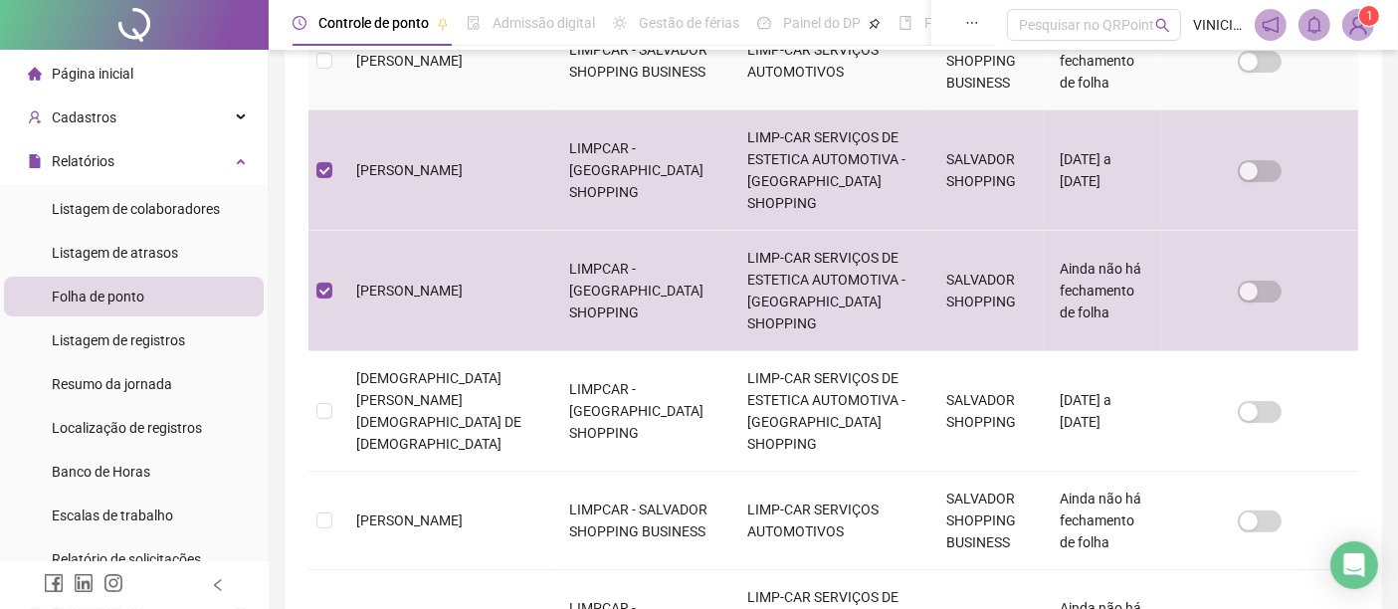
scroll to position [101, 0]
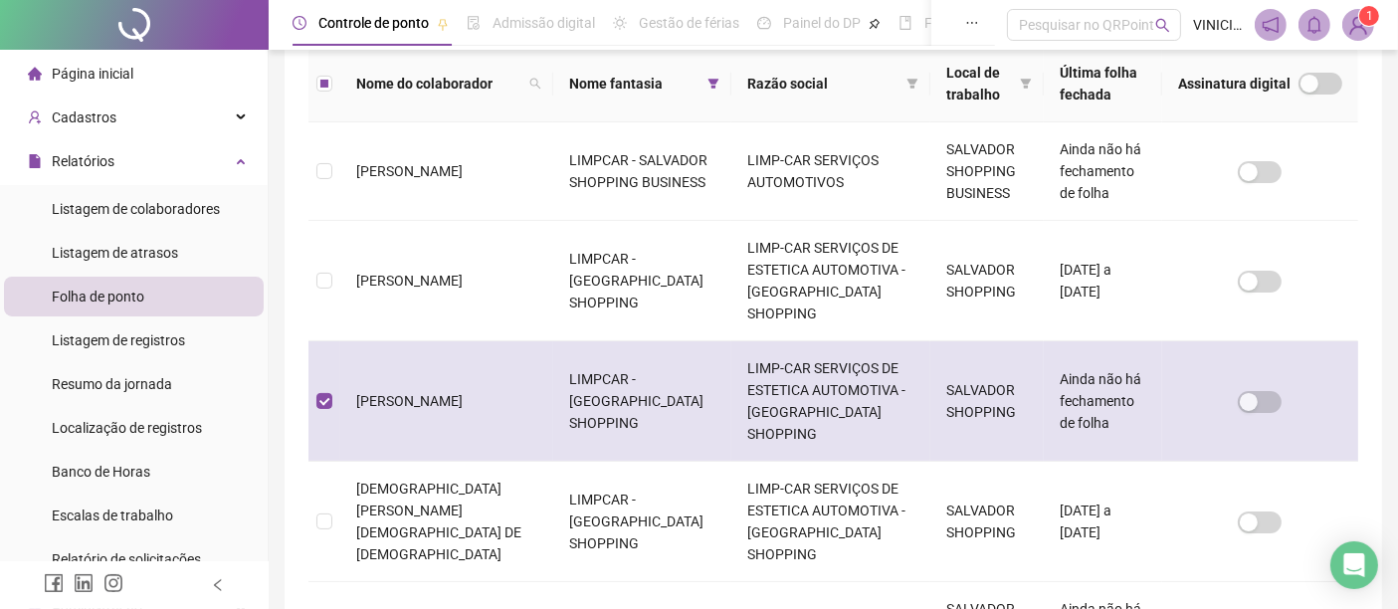
click at [332, 388] on td at bounding box center [324, 401] width 32 height 120
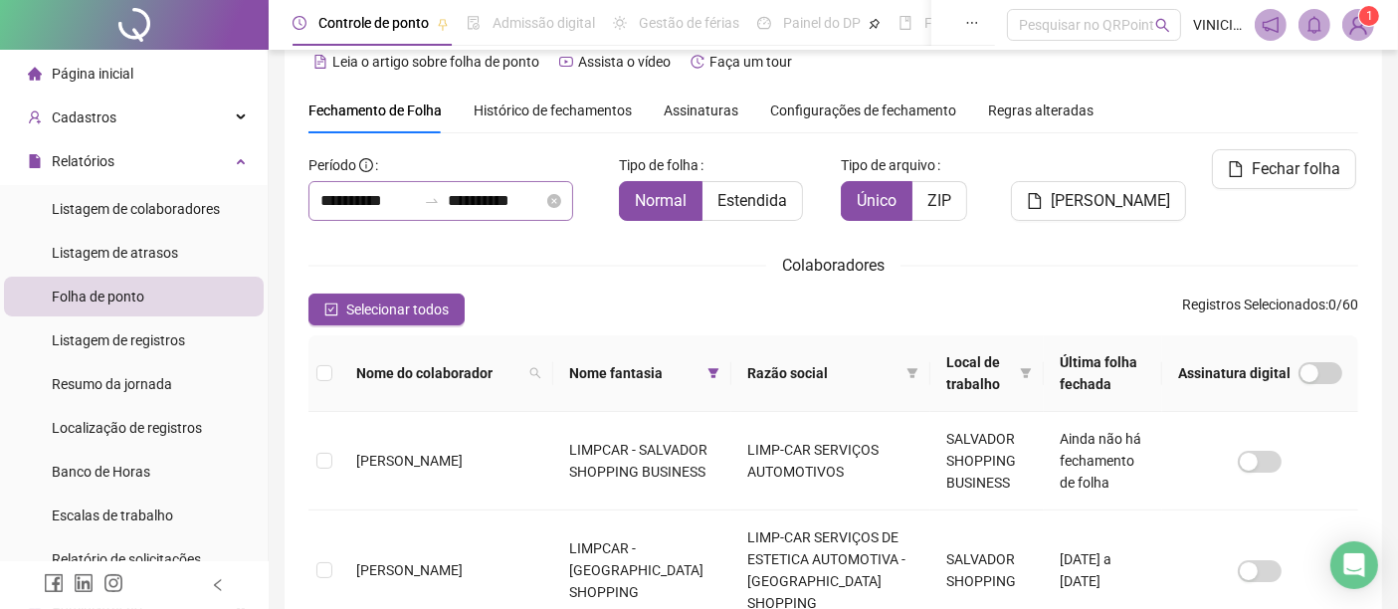
scroll to position [0, 0]
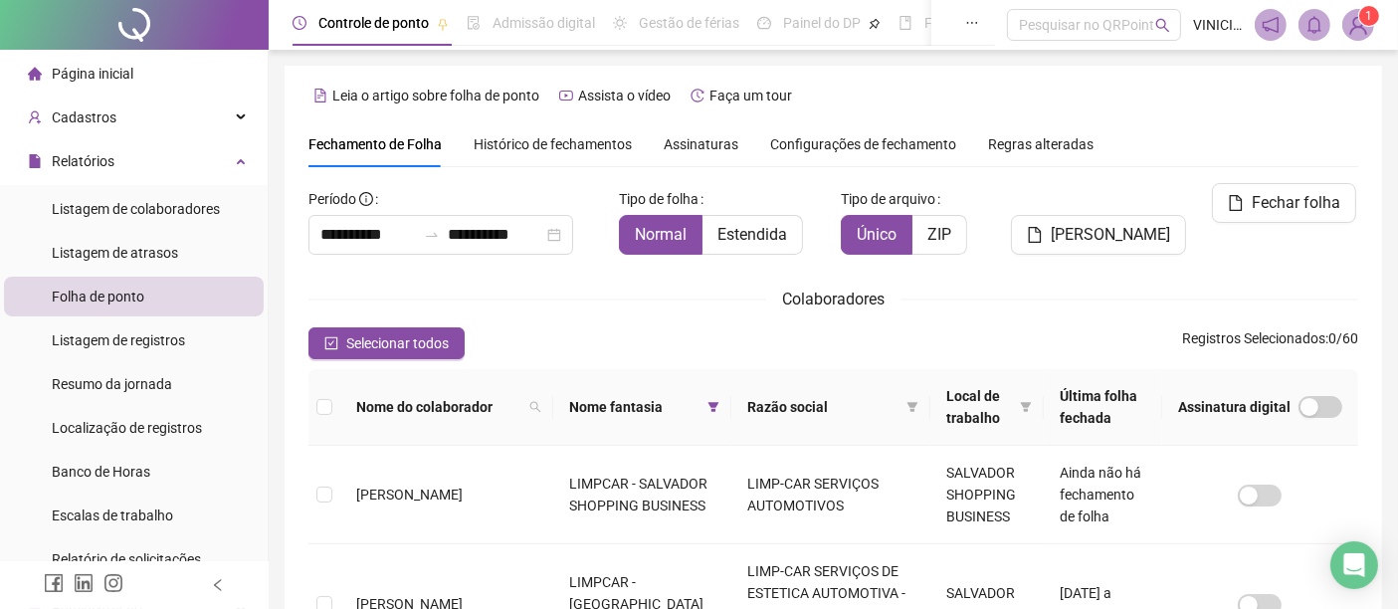
click at [577, 408] on span "Nome fantasia" at bounding box center [634, 407] width 130 height 22
drag, startPoint x: 610, startPoint y: 402, endPoint x: 623, endPoint y: 403, distance: 13.0
click at [610, 403] on span "Nome fantasia" at bounding box center [634, 407] width 130 height 22
click at [707, 405] on icon "filter" at bounding box center [713, 407] width 12 height 12
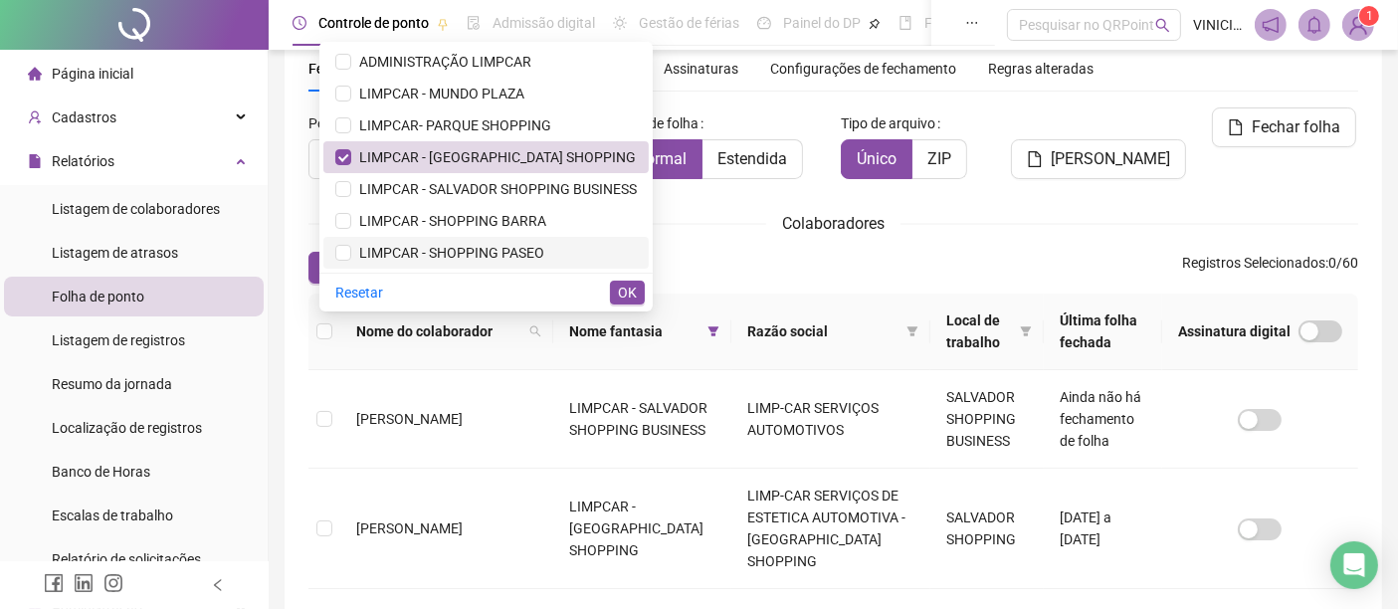
scroll to position [110, 0]
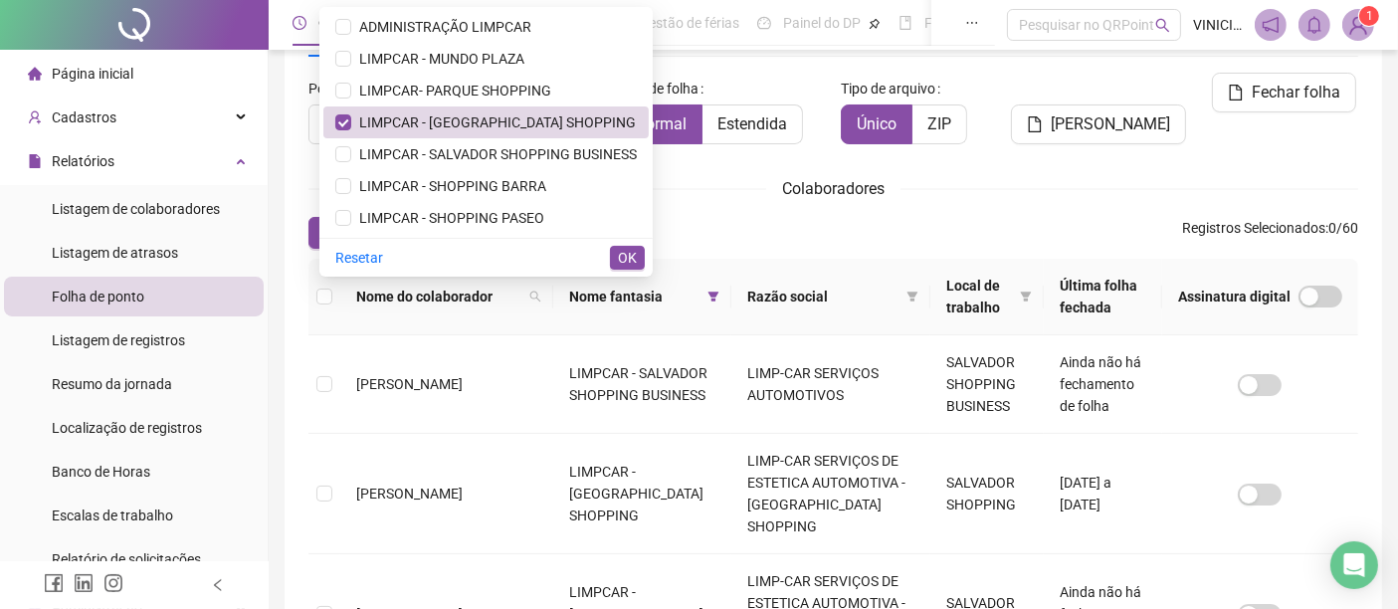
click at [628, 256] on span "OK" at bounding box center [627, 258] width 19 height 22
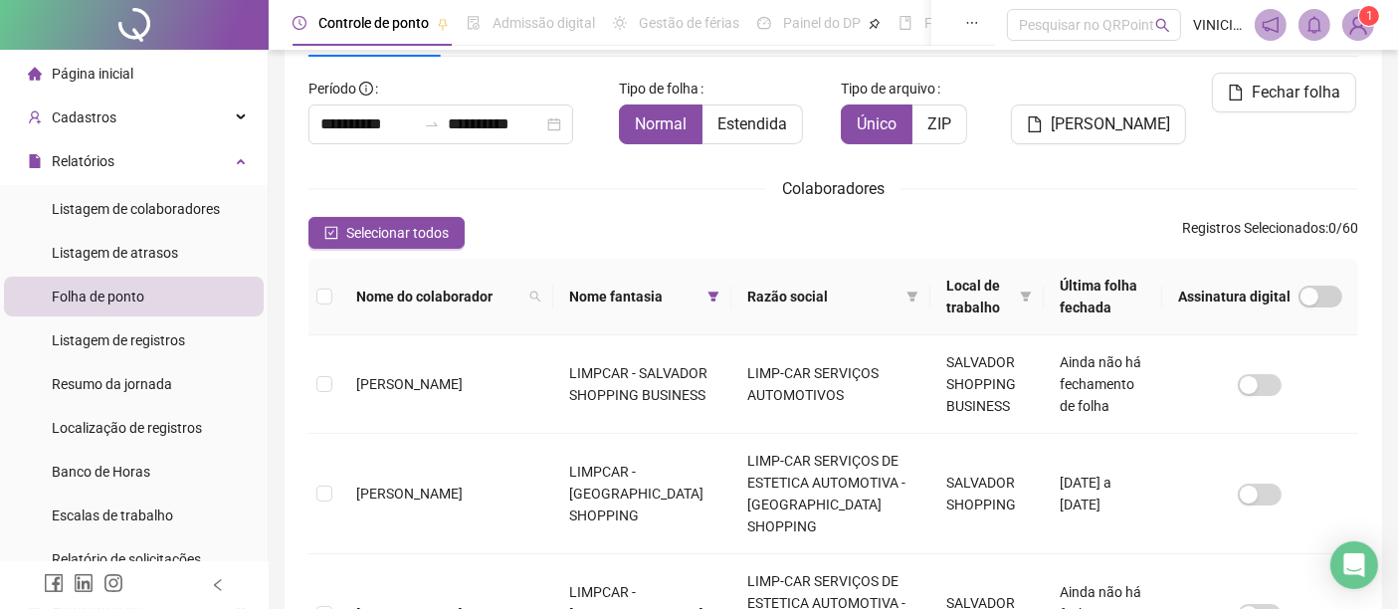
click at [877, 296] on th "Razão social" at bounding box center [830, 297] width 199 height 77
click at [907, 291] on icon "filter" at bounding box center [912, 296] width 11 height 10
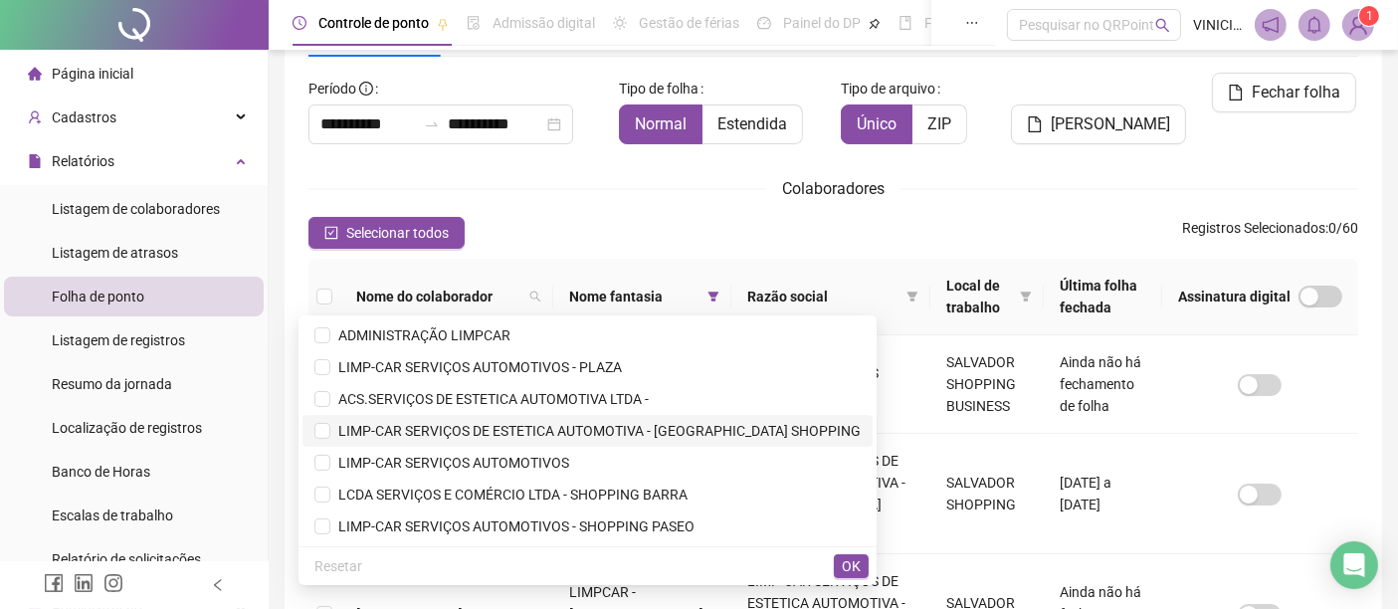
click at [629, 430] on span "LIMP-CAR SERVIÇOS DE ESTETICA AUTOMOTIVA - [GEOGRAPHIC_DATA] SHOPPING" at bounding box center [595, 431] width 530 height 16
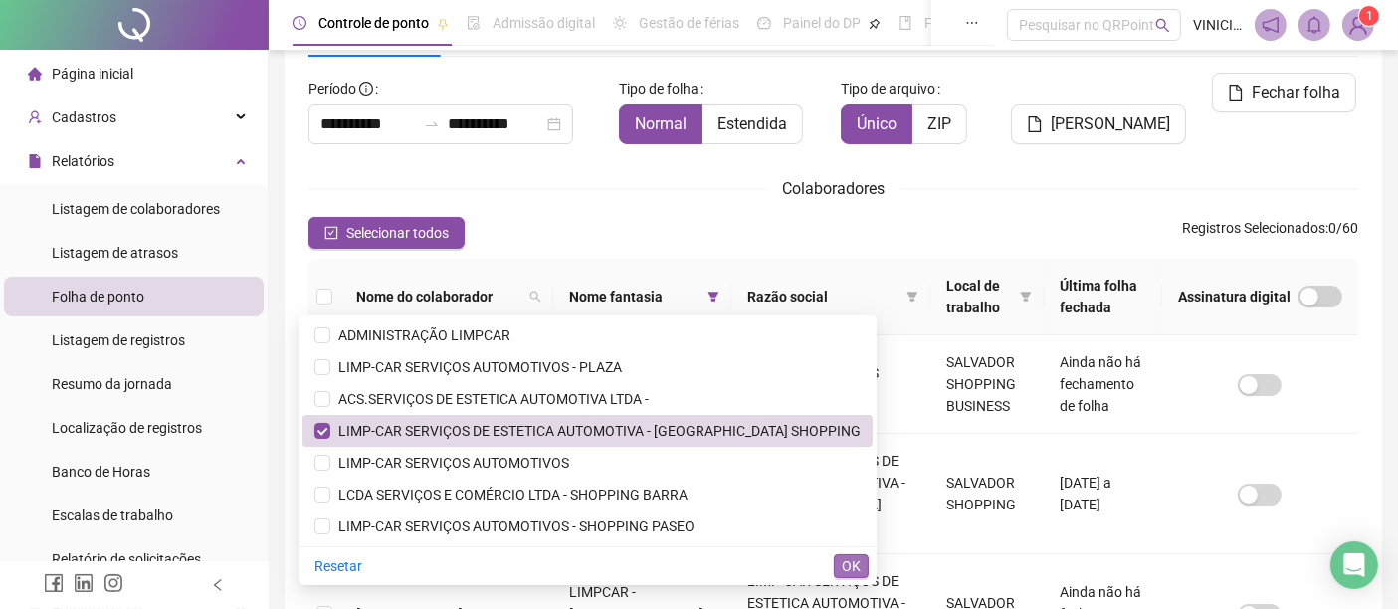
click at [841, 561] on span "OK" at bounding box center [850, 566] width 19 height 22
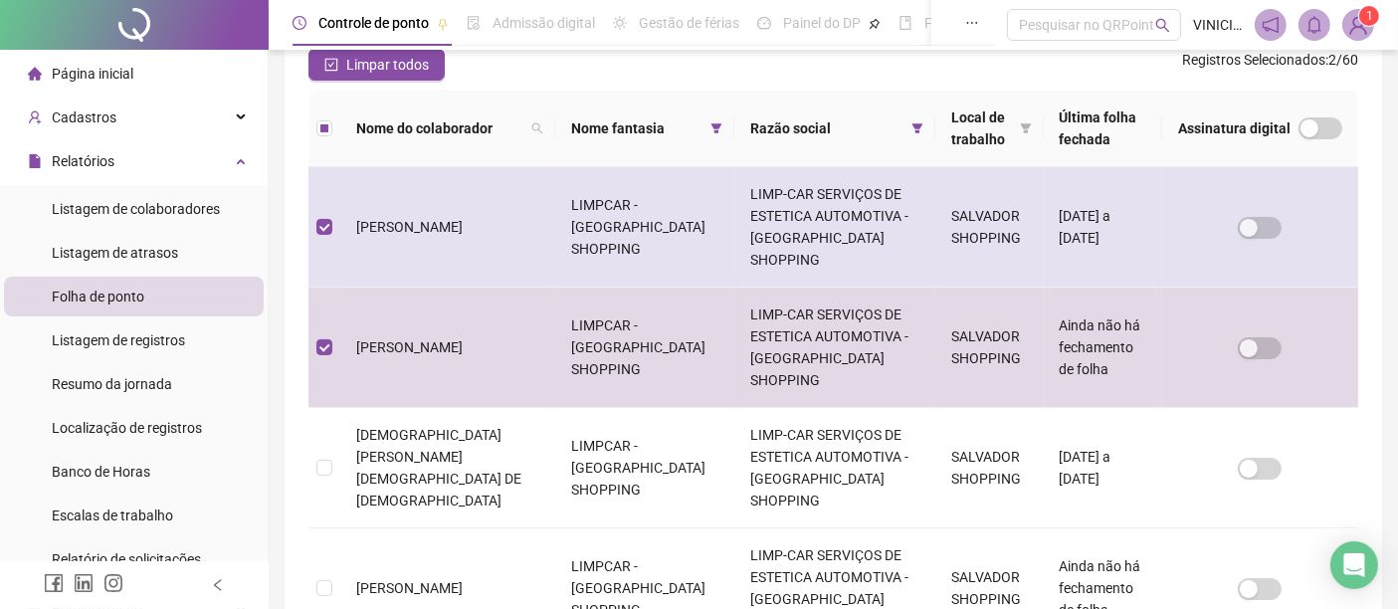
scroll to position [544, 0]
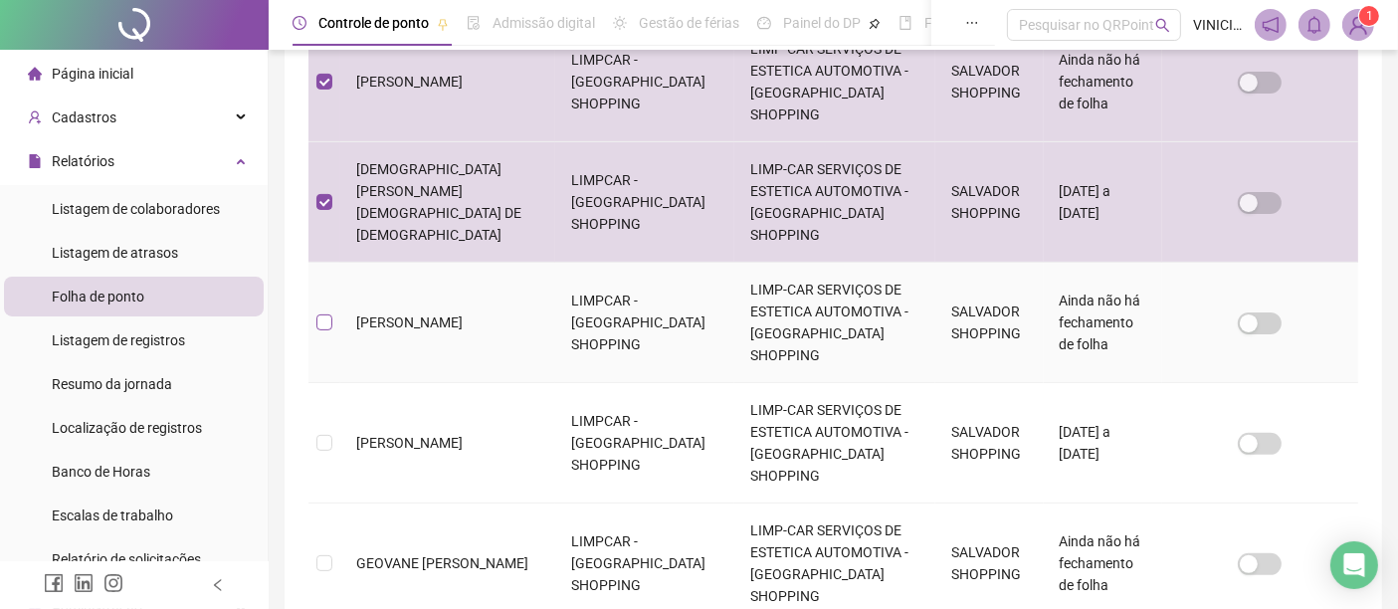
click at [320, 311] on label at bounding box center [324, 322] width 16 height 22
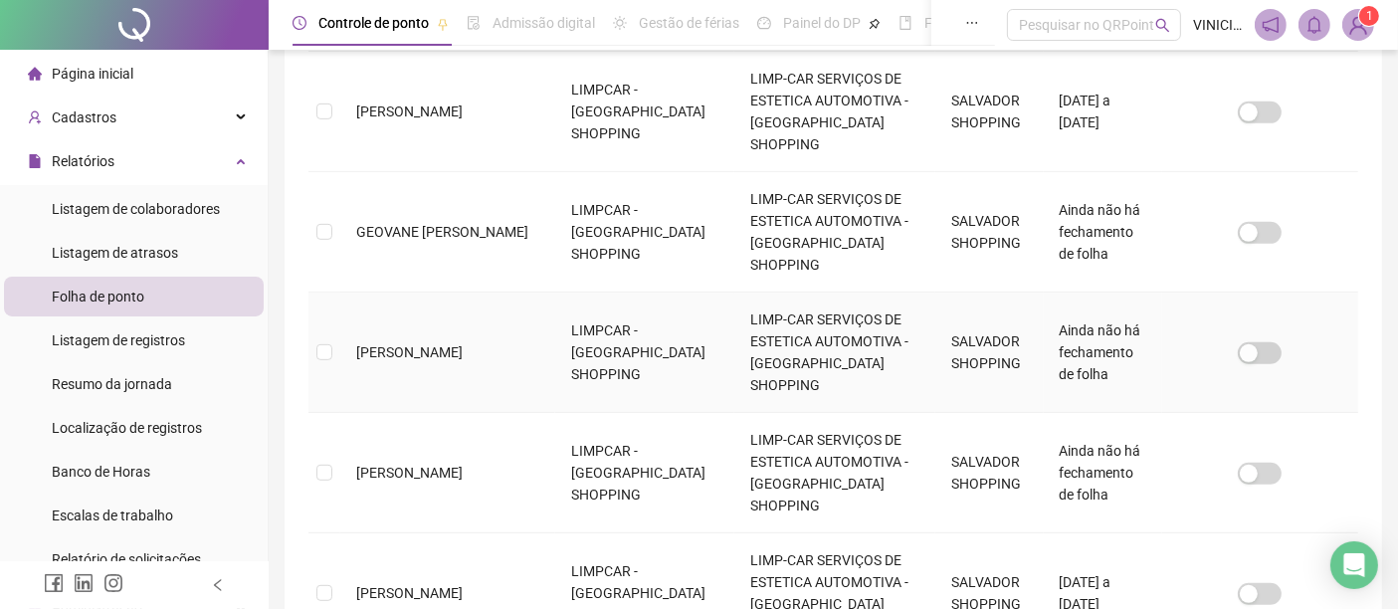
scroll to position [654, 0]
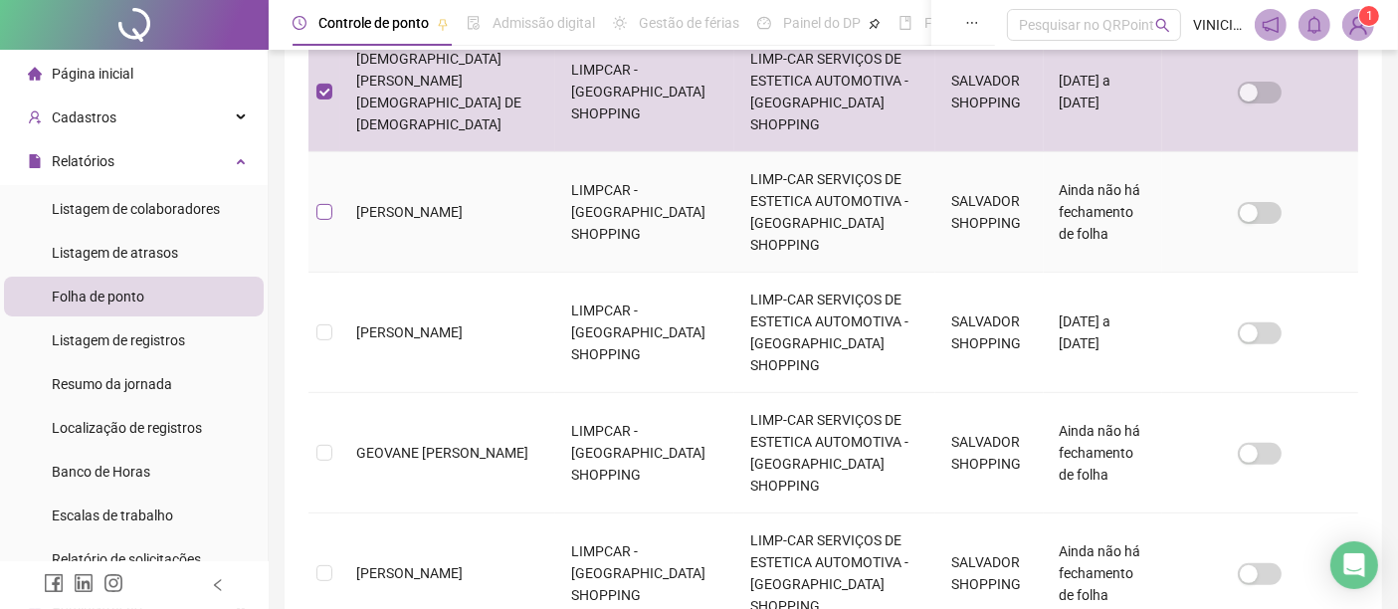
click at [327, 201] on label at bounding box center [324, 212] width 16 height 22
click at [324, 201] on label at bounding box center [324, 212] width 16 height 22
click at [318, 201] on label at bounding box center [324, 212] width 16 height 22
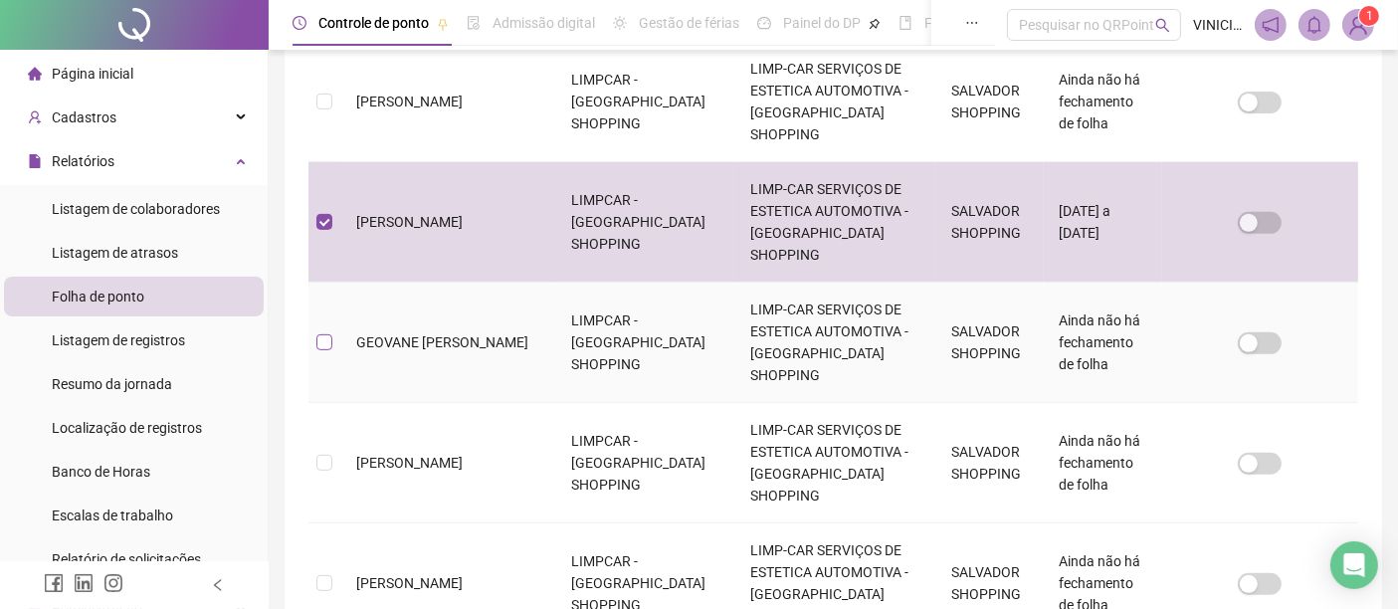
click at [322, 331] on label at bounding box center [324, 342] width 16 height 22
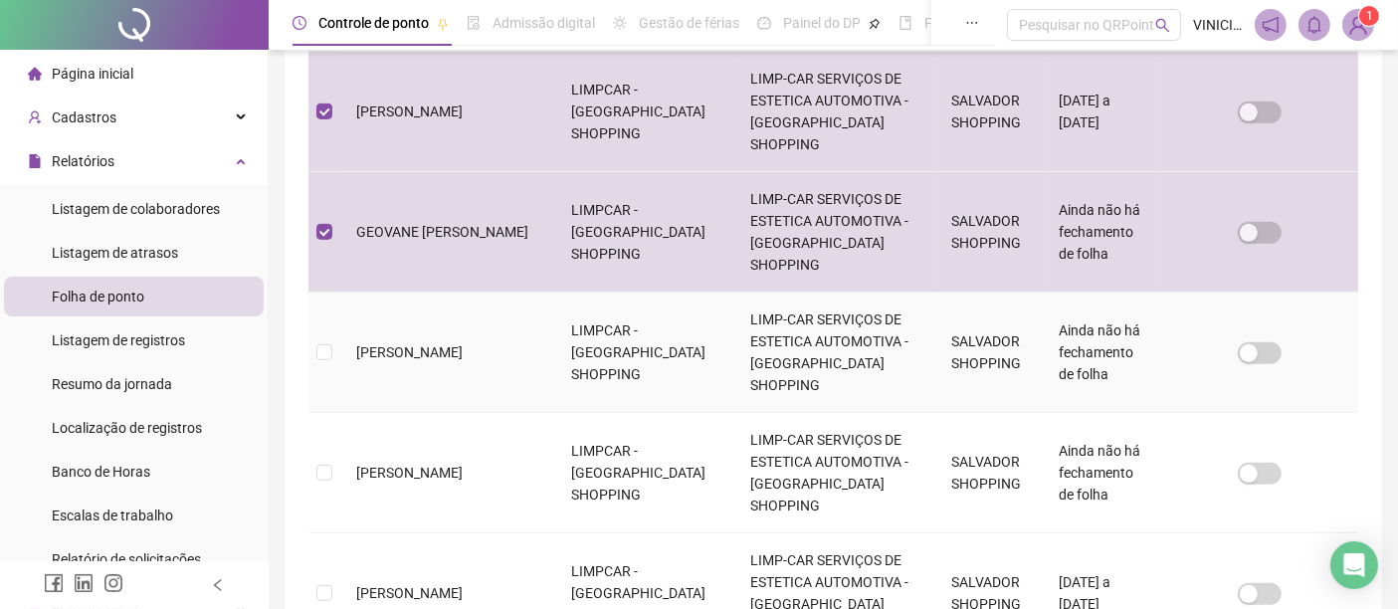
click at [333, 292] on td at bounding box center [324, 352] width 32 height 120
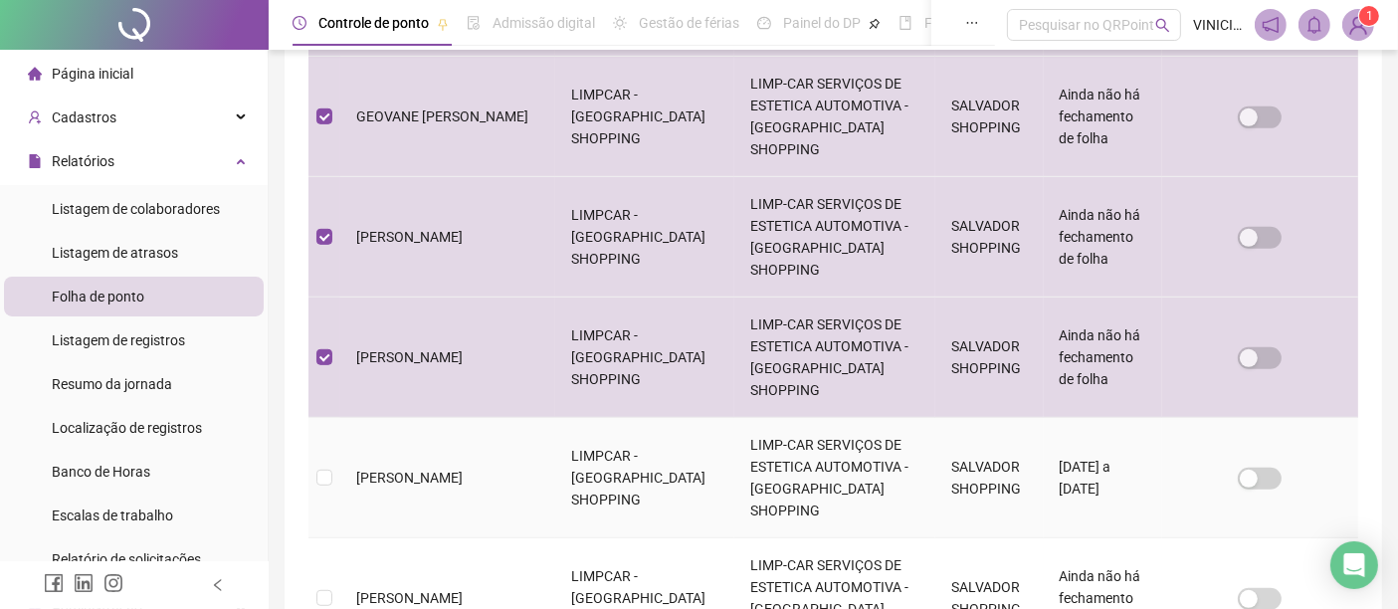
click at [330, 418] on td at bounding box center [324, 478] width 32 height 120
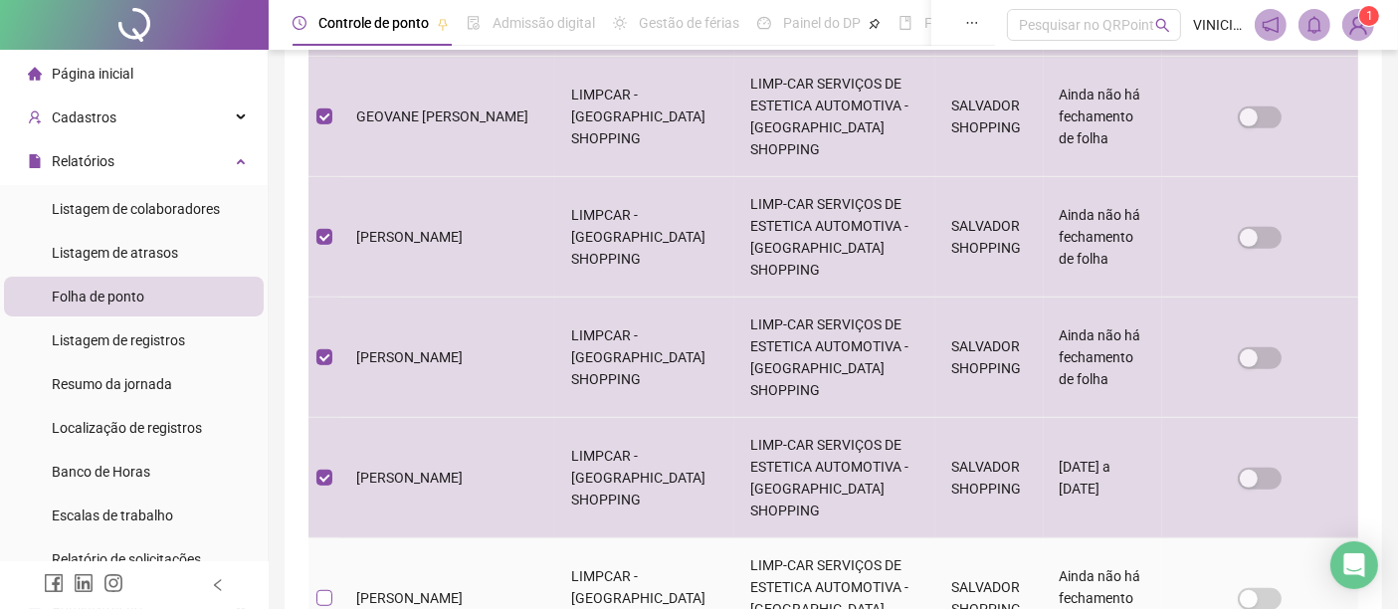
click at [323, 587] on label at bounding box center [324, 598] width 16 height 22
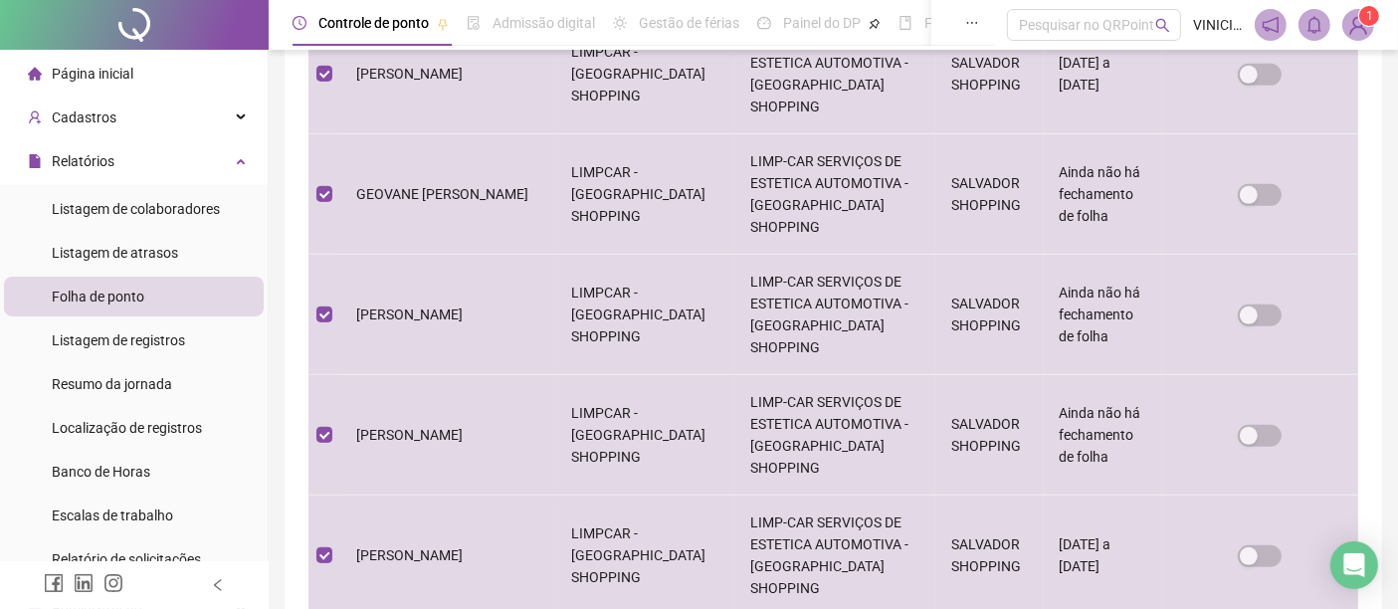
scroll to position [991, 0]
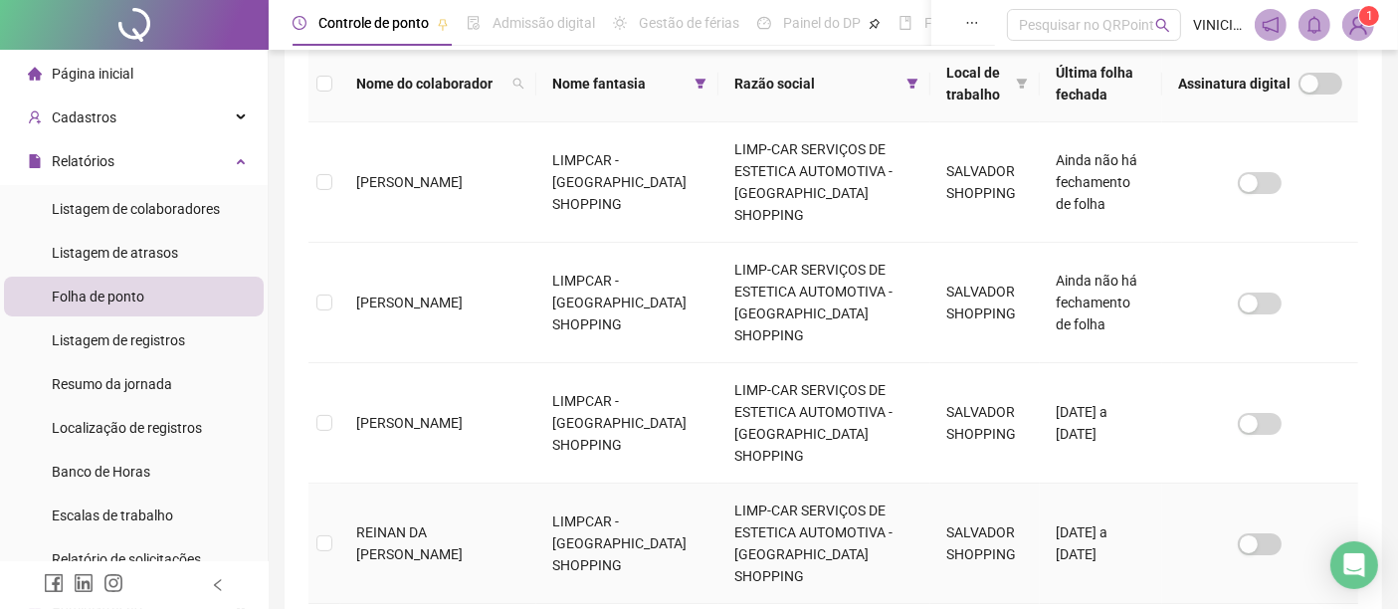
scroll to position [213, 0]
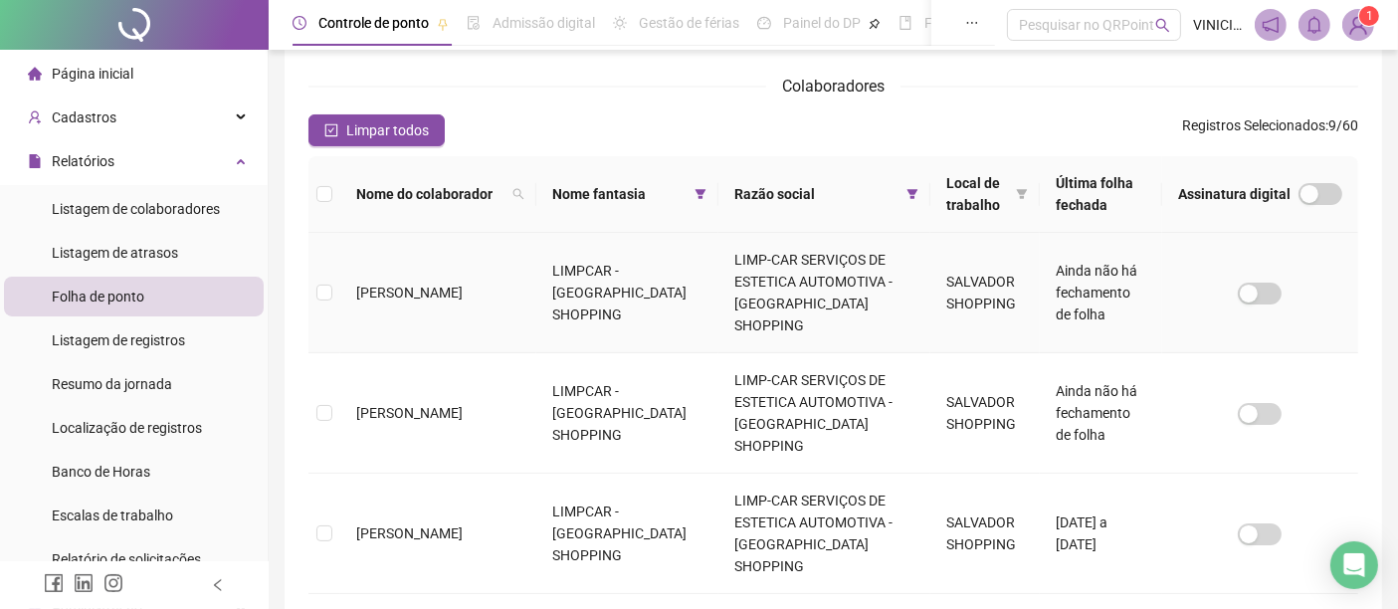
click at [329, 293] on td at bounding box center [324, 293] width 32 height 120
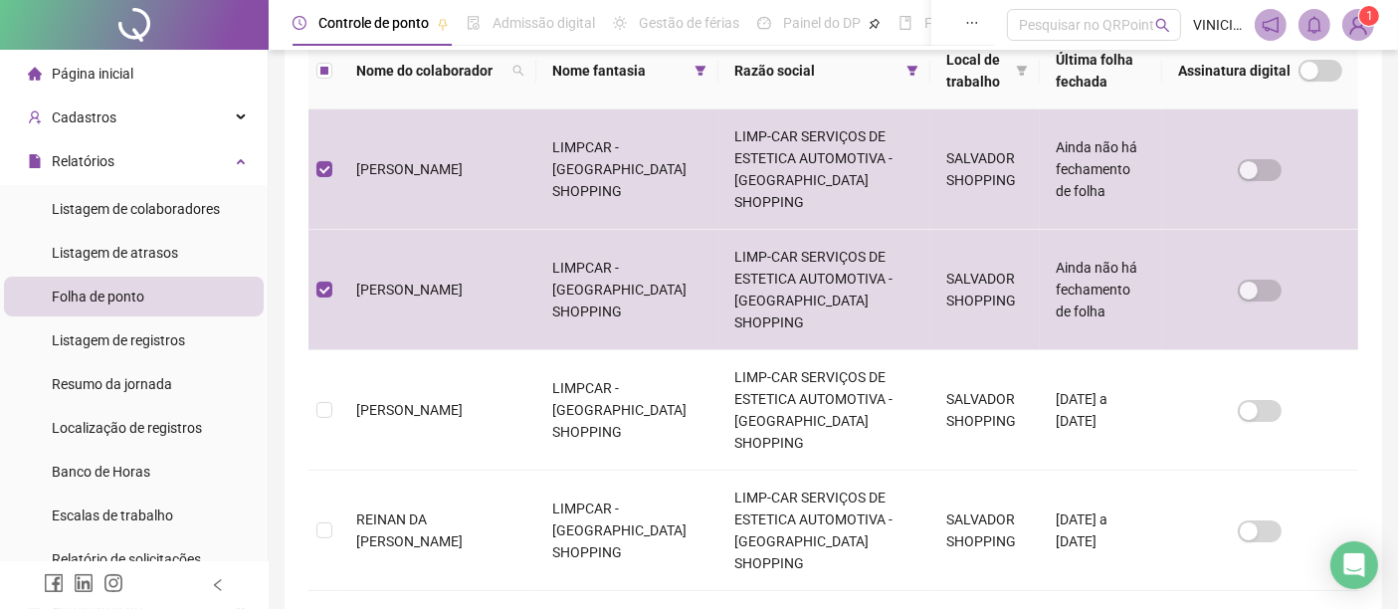
scroll to position [434, 0]
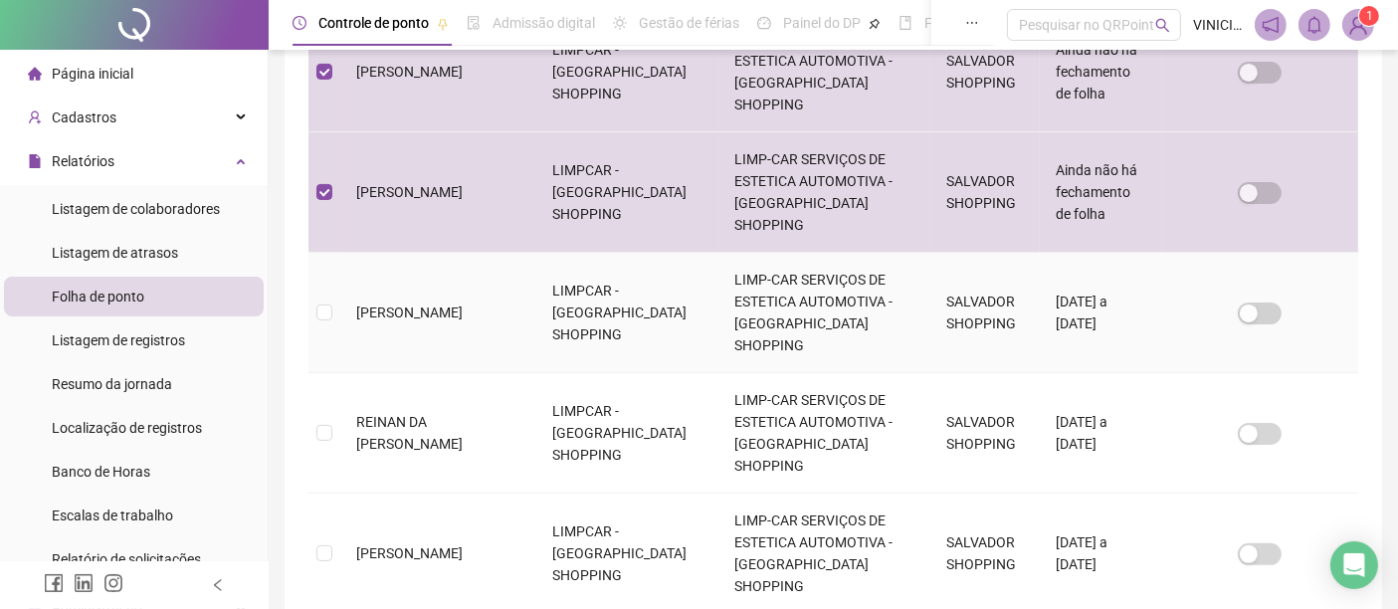
click at [327, 301] on label at bounding box center [324, 312] width 16 height 22
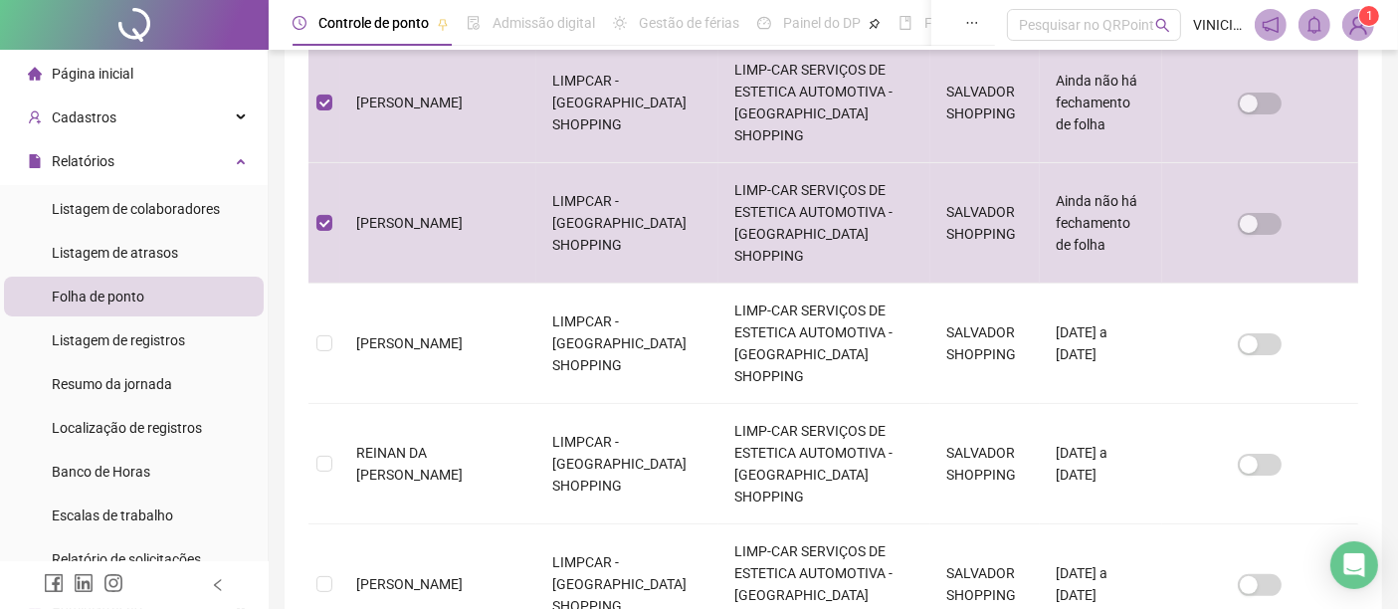
scroll to position [544, 0]
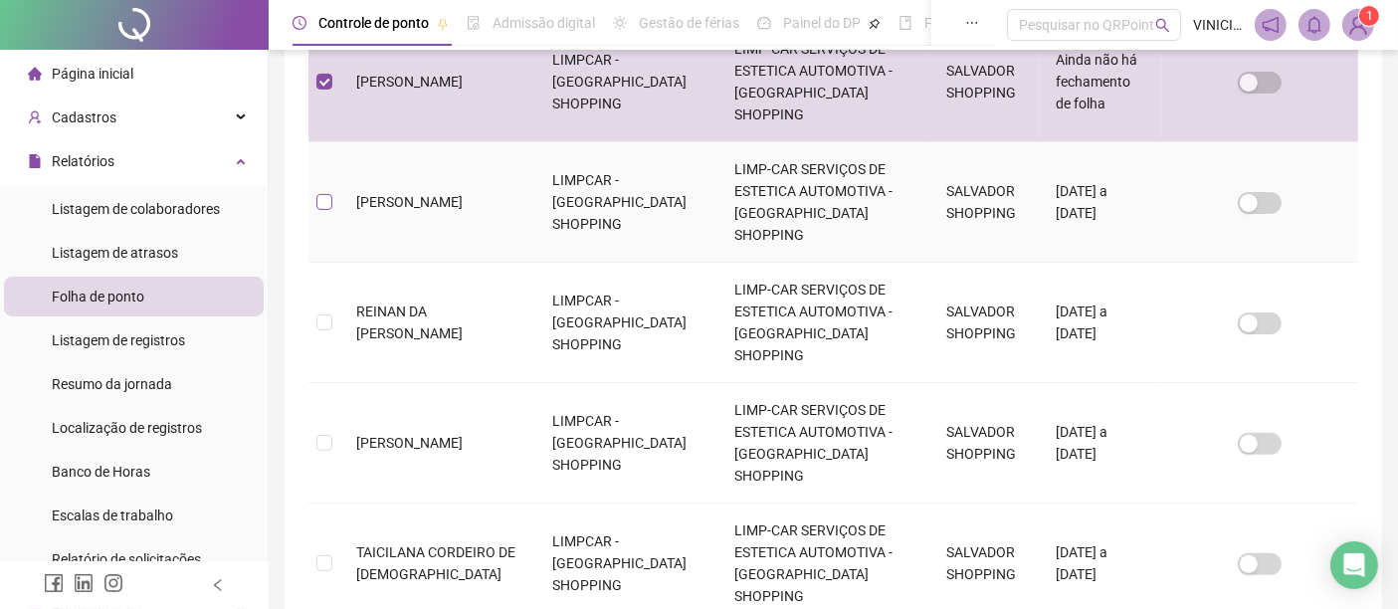
click at [329, 191] on label at bounding box center [324, 202] width 16 height 22
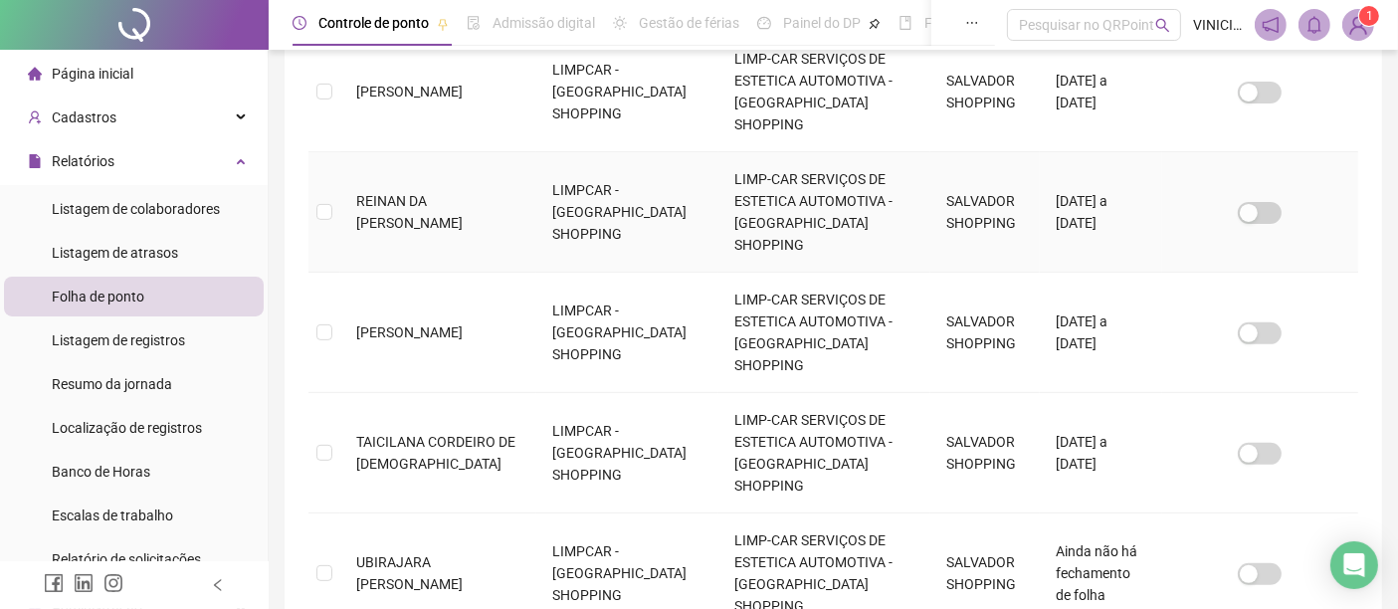
click at [329, 152] on td at bounding box center [324, 212] width 32 height 120
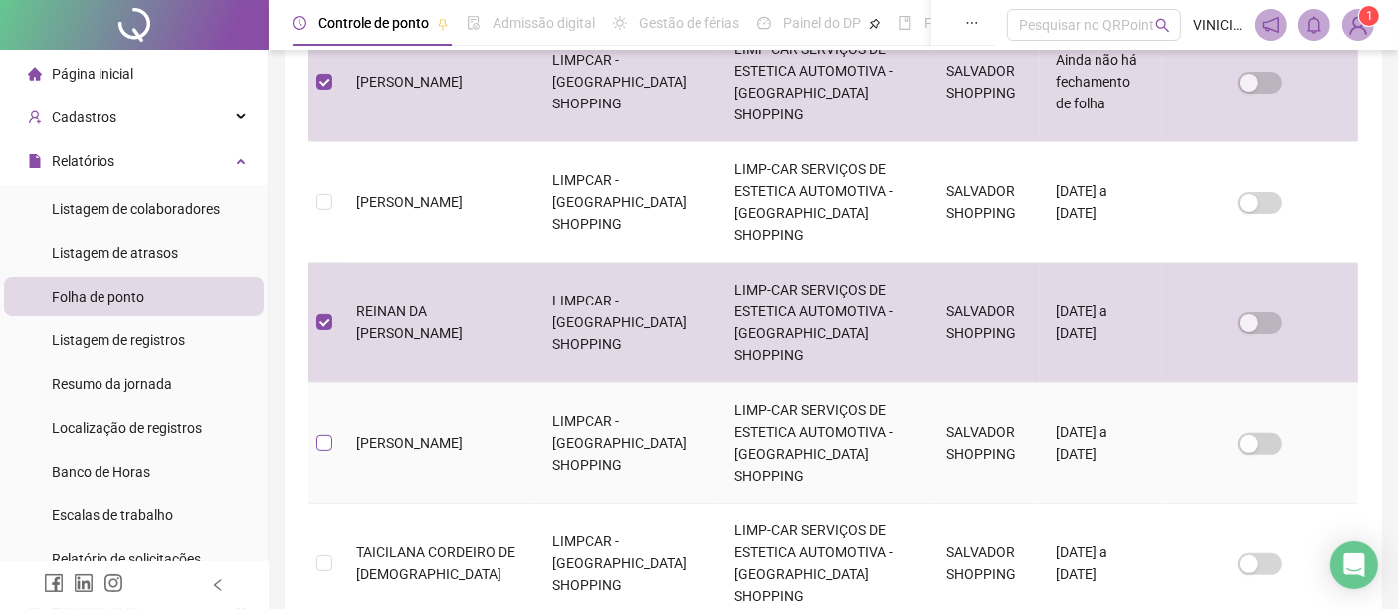
click at [320, 432] on label at bounding box center [324, 443] width 16 height 22
click at [330, 383] on td at bounding box center [324, 443] width 32 height 120
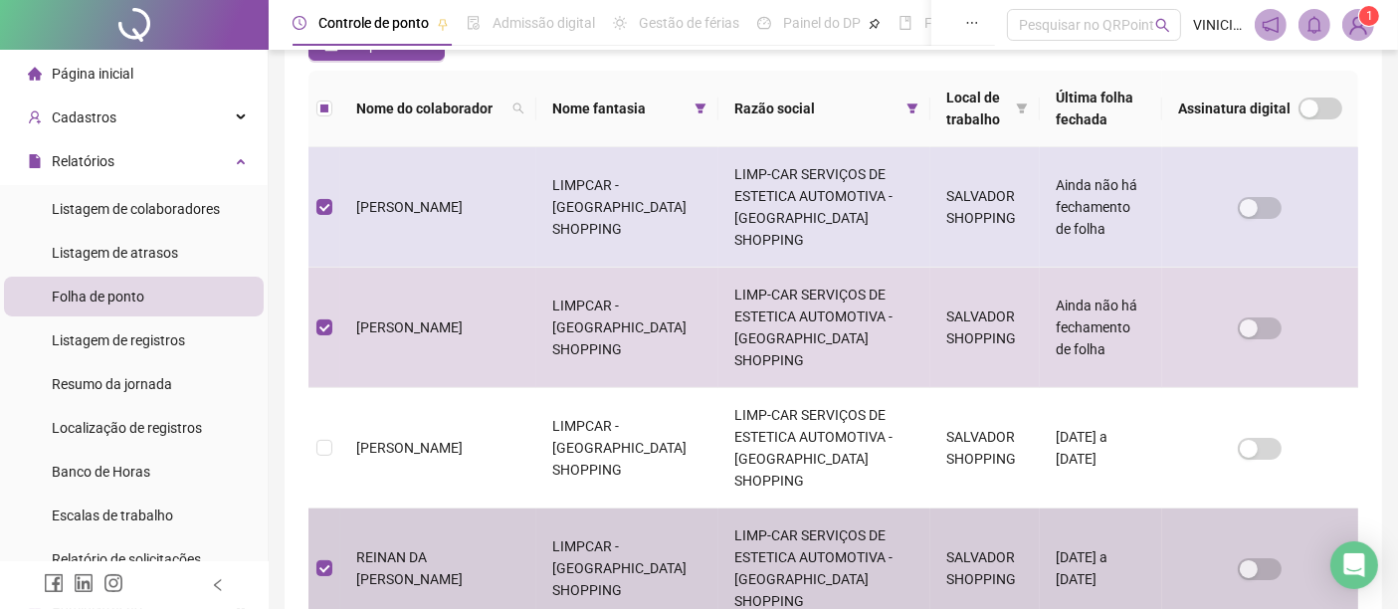
scroll to position [0, 0]
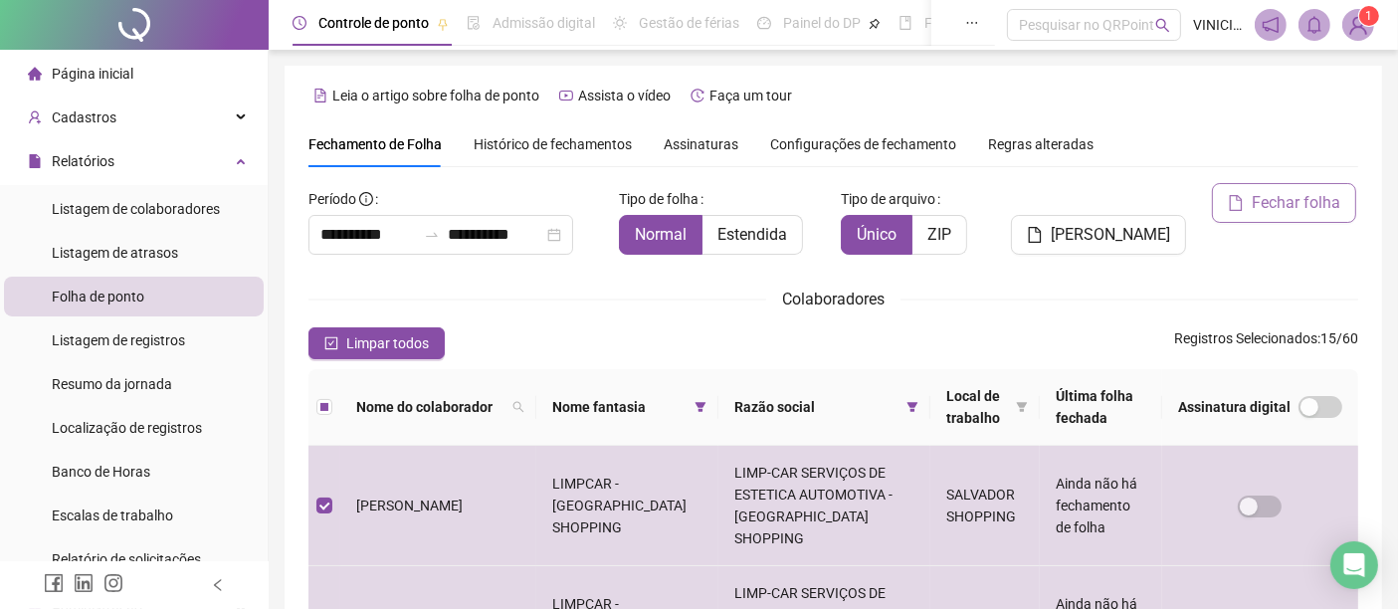
click at [1285, 220] on button "Fechar folha" at bounding box center [1284, 203] width 144 height 40
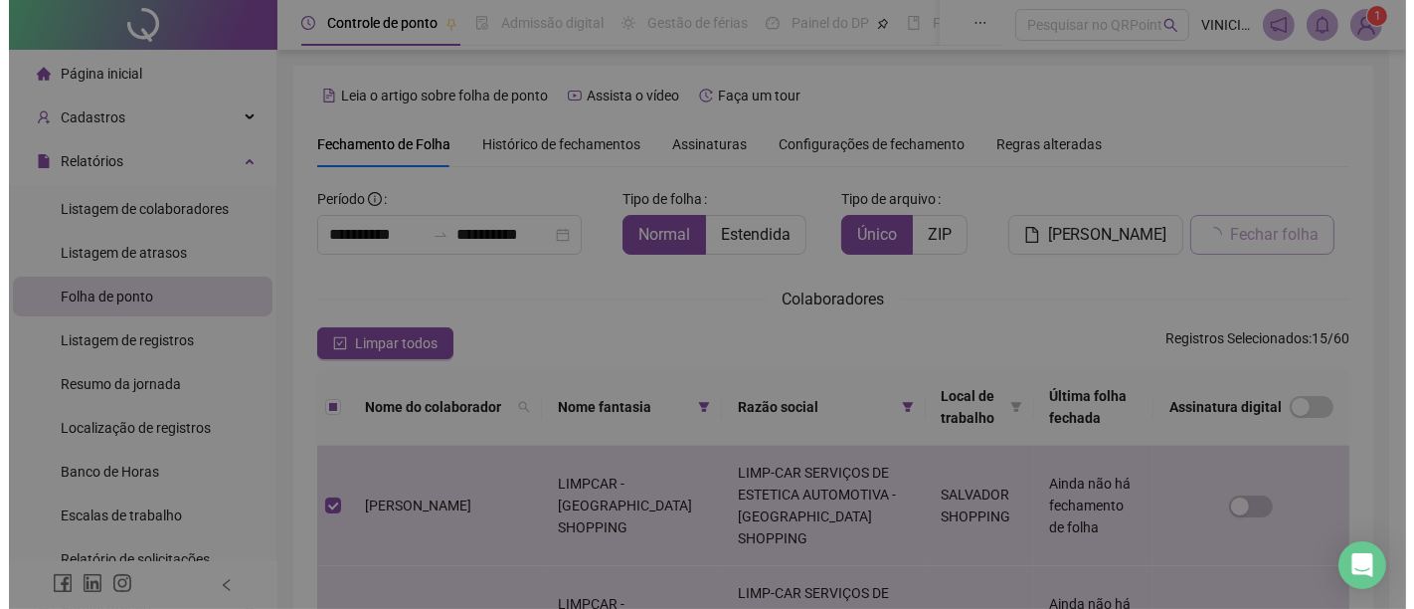
scroll to position [101, 0]
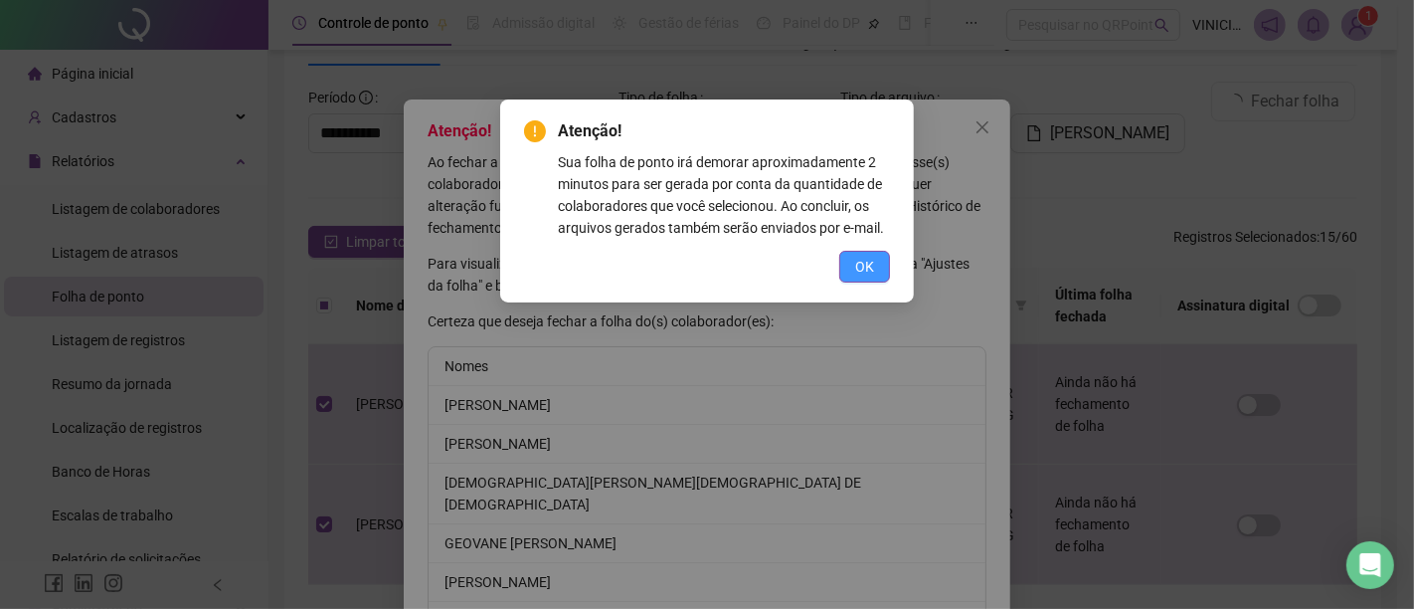
click at [869, 277] on span "OK" at bounding box center [864, 267] width 19 height 22
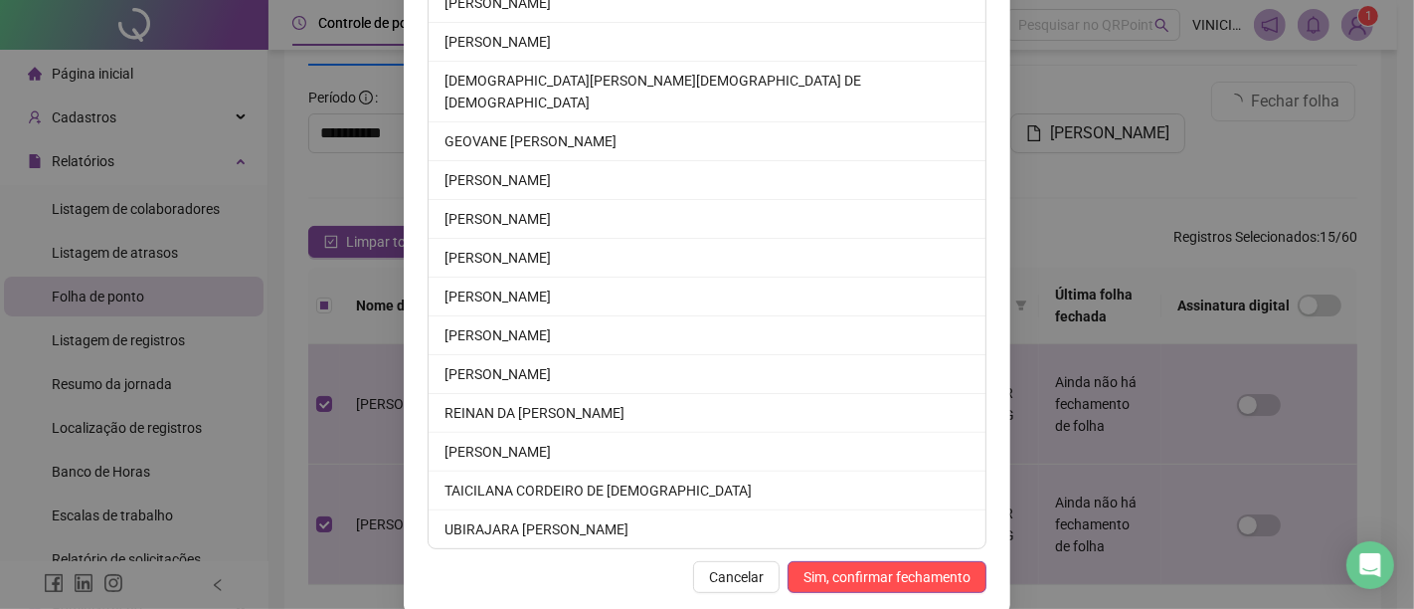
scroll to position [403, 0]
click at [896, 565] on span "Sim, confirmar fechamento" at bounding box center [887, 576] width 167 height 22
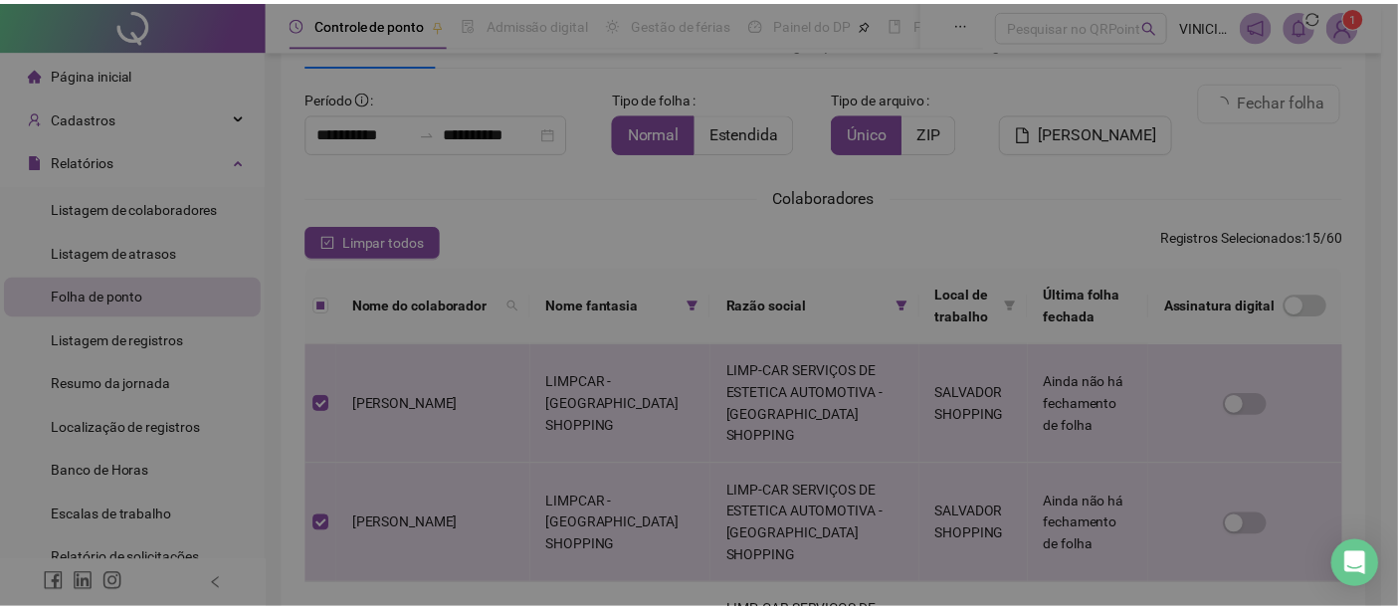
scroll to position [304, 0]
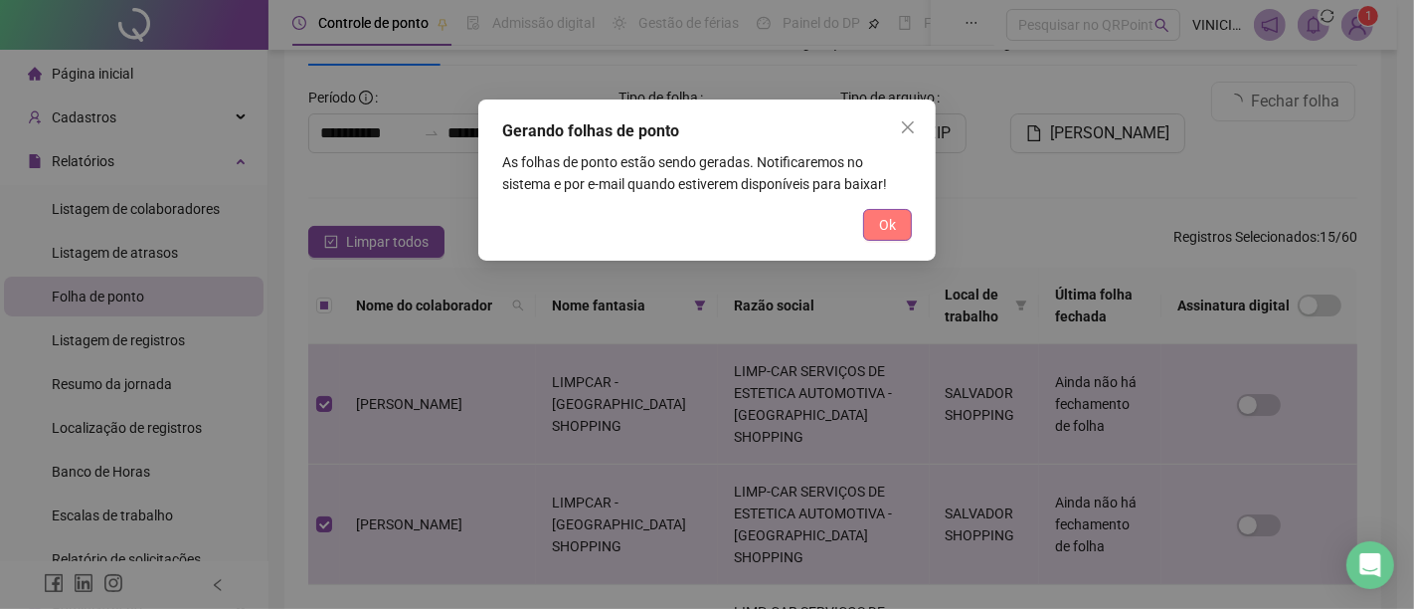
click at [874, 223] on button "Ok" at bounding box center [887, 225] width 49 height 32
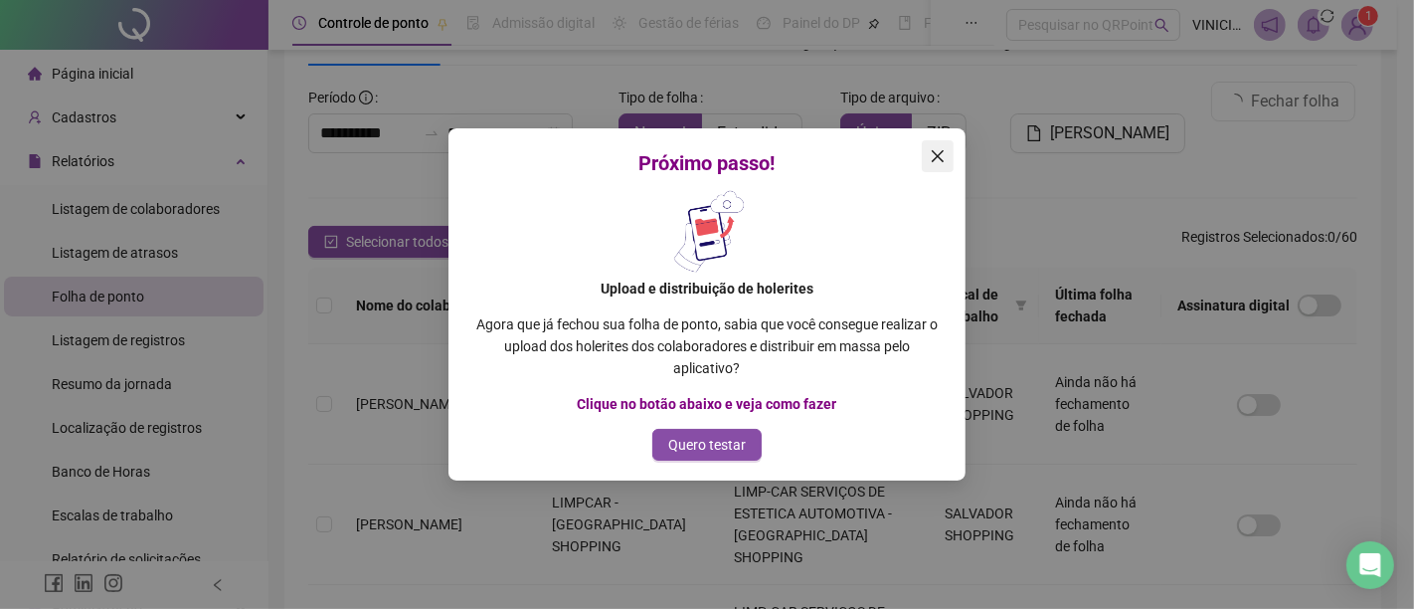
click at [932, 155] on icon "close" at bounding box center [938, 156] width 16 height 16
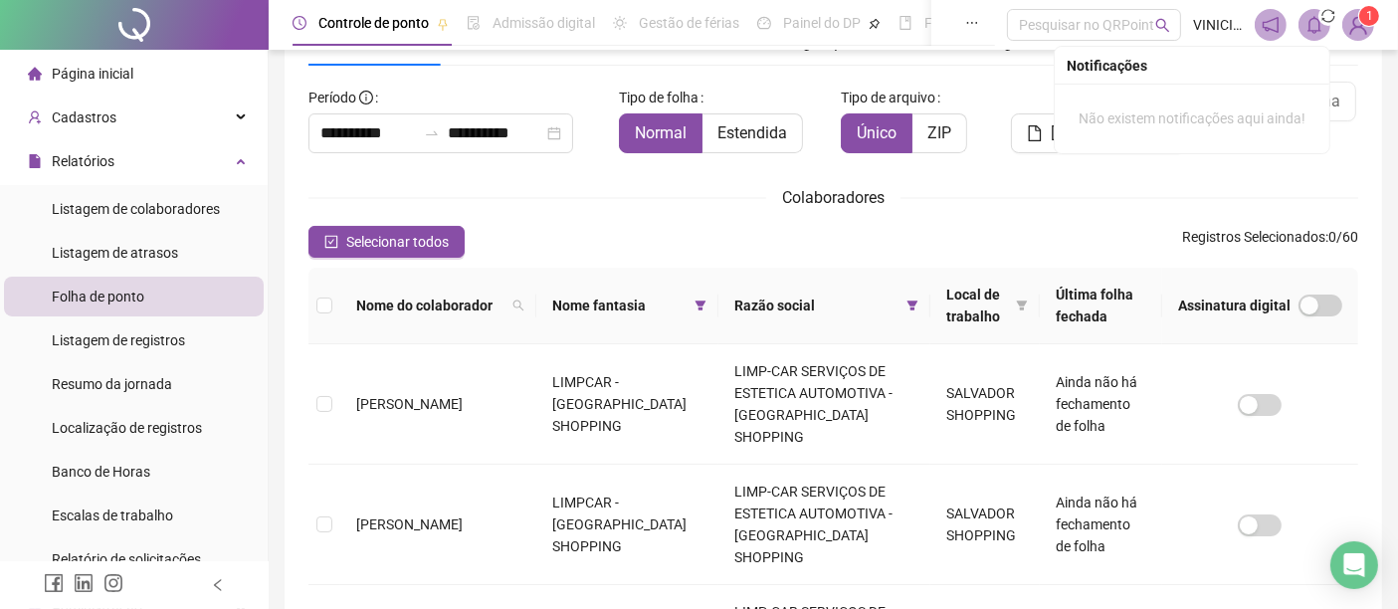
click at [1318, 30] on icon "bell" at bounding box center [1314, 25] width 14 height 18
click at [1320, 25] on icon "bell" at bounding box center [1314, 25] width 18 height 18
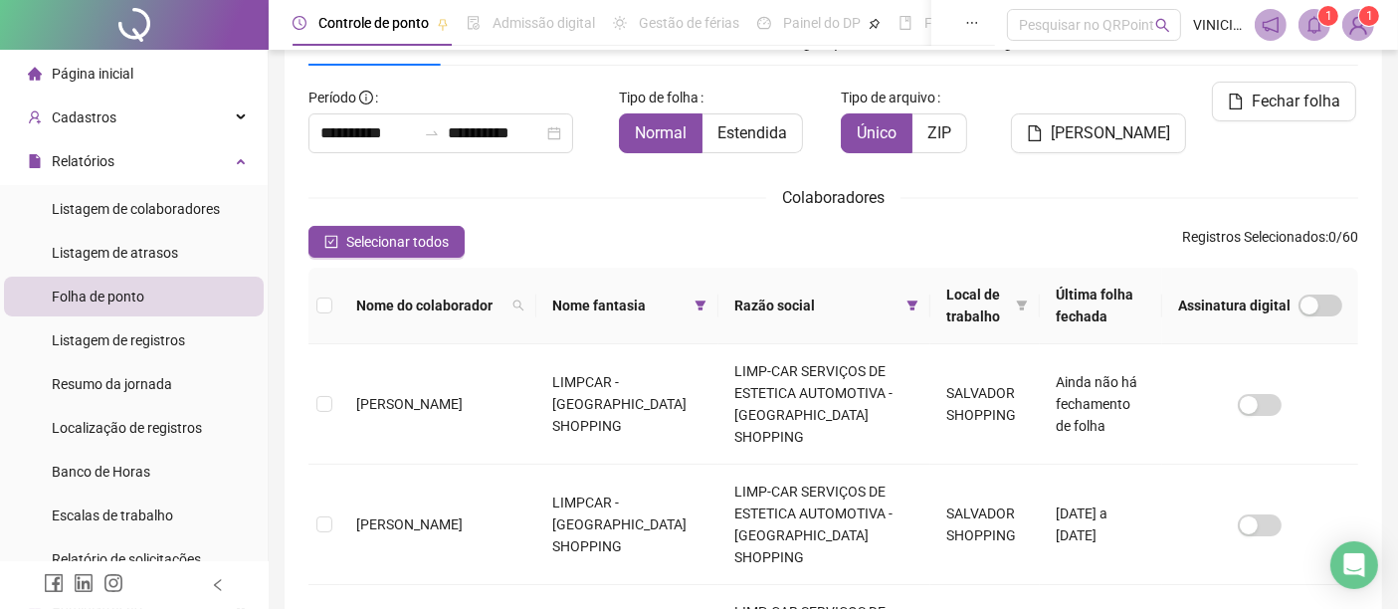
click at [1321, 14] on sup "1" at bounding box center [1328, 16] width 20 height 20
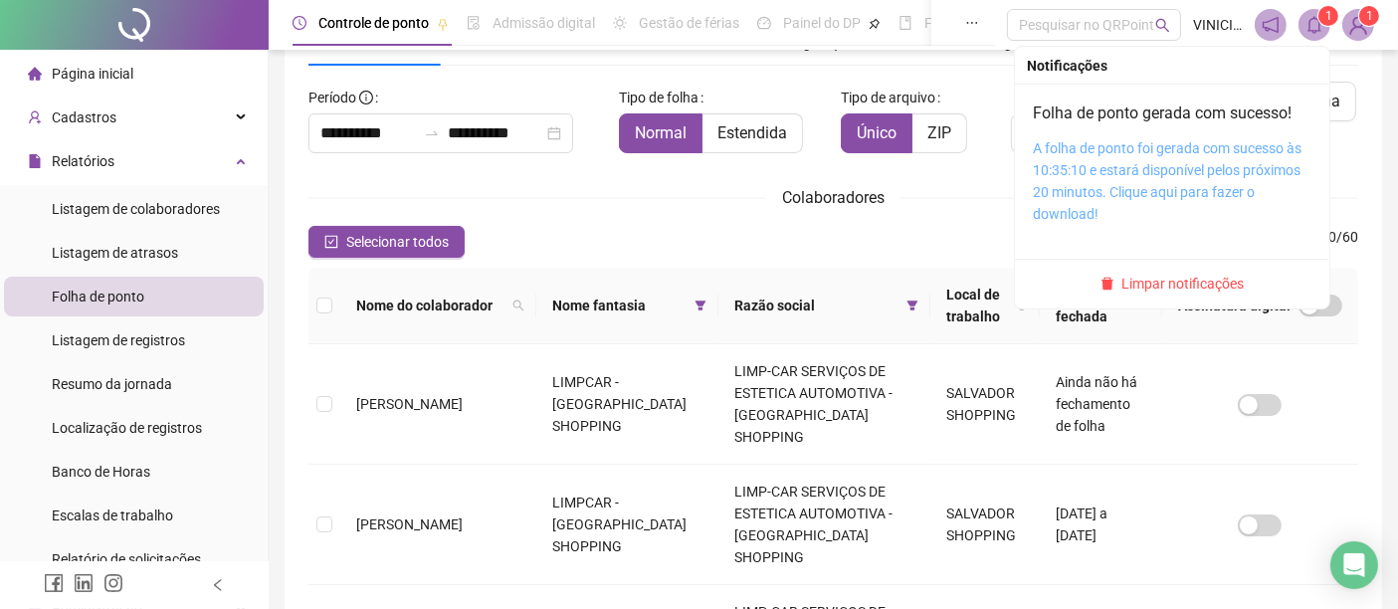
click at [1195, 158] on link "A folha de ponto foi gerada com sucesso às 10:35:10 e estará disponível pelos p…" at bounding box center [1166, 181] width 269 height 82
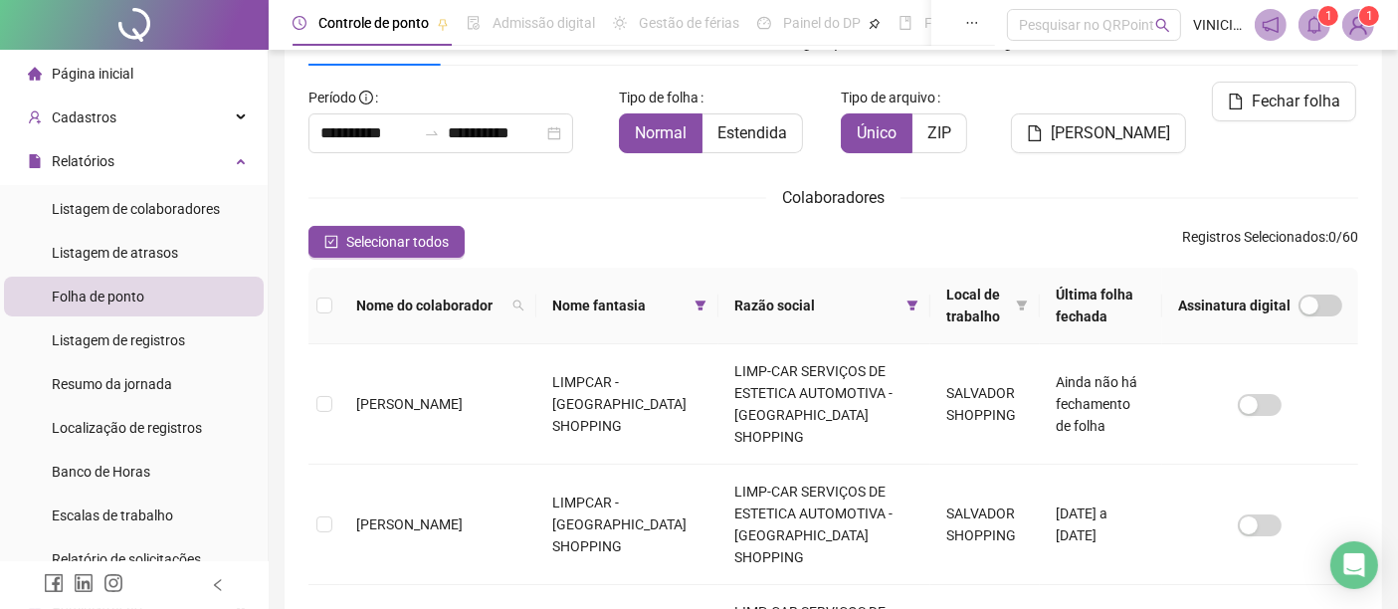
click at [605, 302] on span "Nome fantasia" at bounding box center [619, 305] width 135 height 22
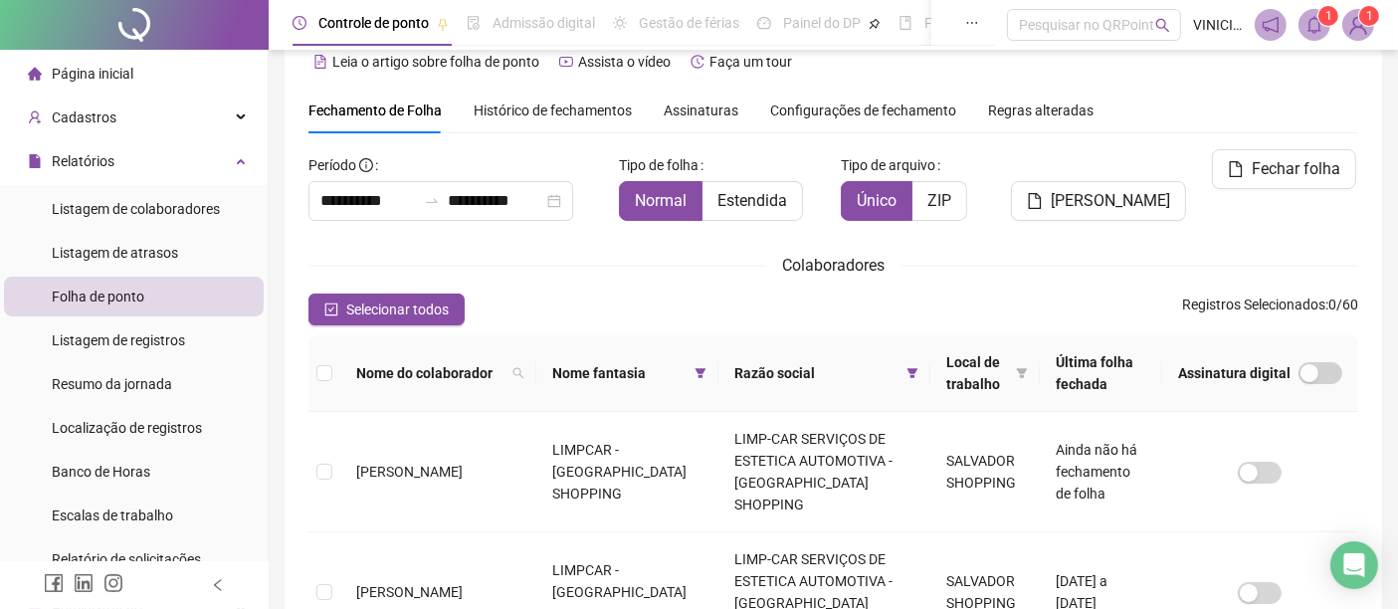
scroll to position [0, 0]
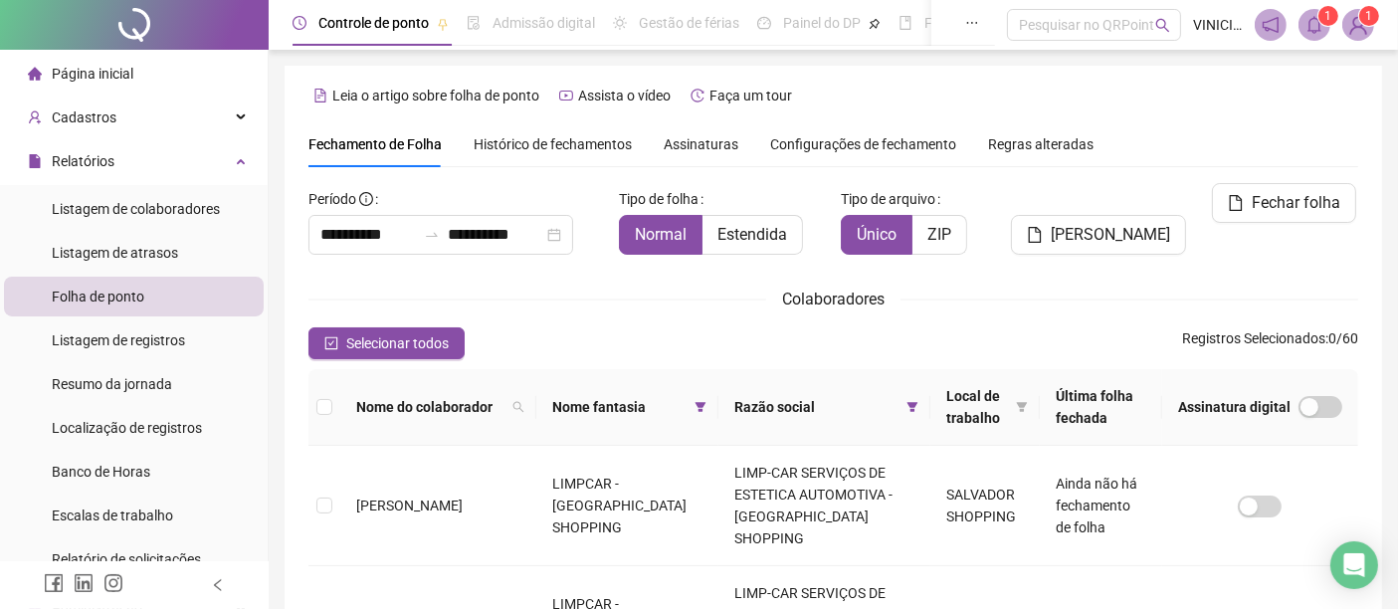
click at [560, 407] on span "Nome fantasia" at bounding box center [619, 407] width 135 height 22
click at [958, 400] on span "Local de trabalho" at bounding box center [977, 407] width 62 height 44
click at [377, 402] on span "Nome do colaborador" at bounding box center [430, 407] width 148 height 22
click at [571, 413] on span "Nome fantasia" at bounding box center [619, 407] width 135 height 22
click at [508, 407] on span at bounding box center [518, 407] width 20 height 30
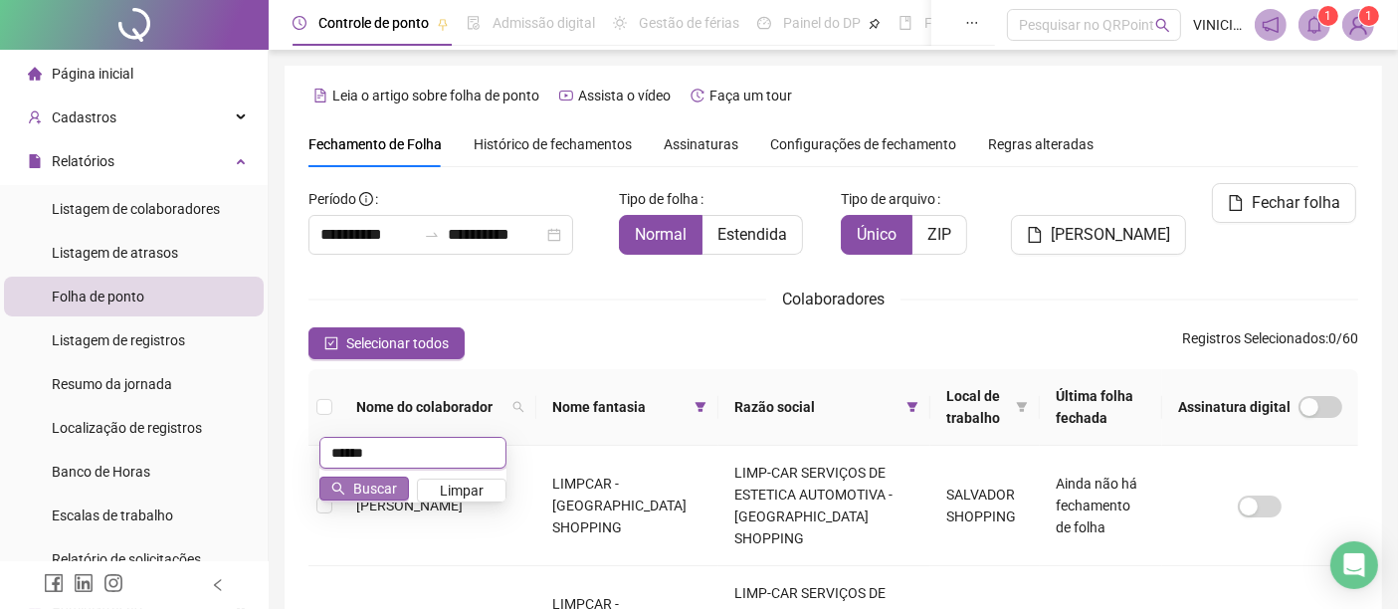
type input "******"
click at [388, 492] on span "Buscar" at bounding box center [375, 488] width 44 height 22
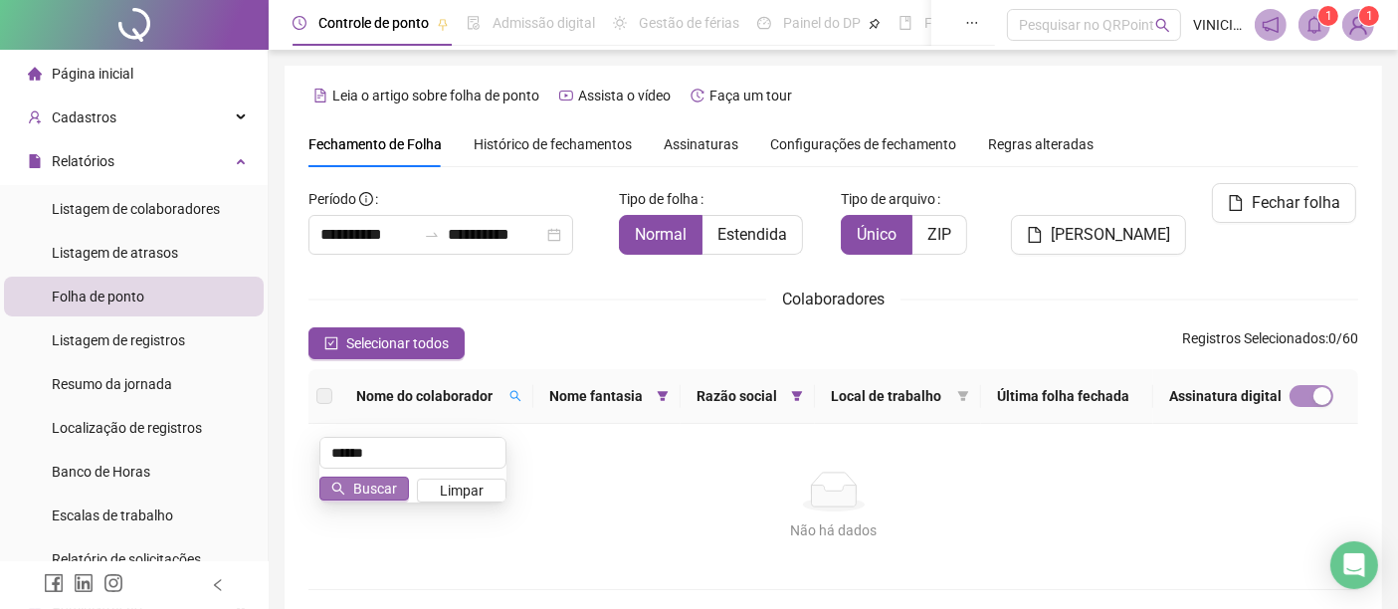
scroll to position [89, 0]
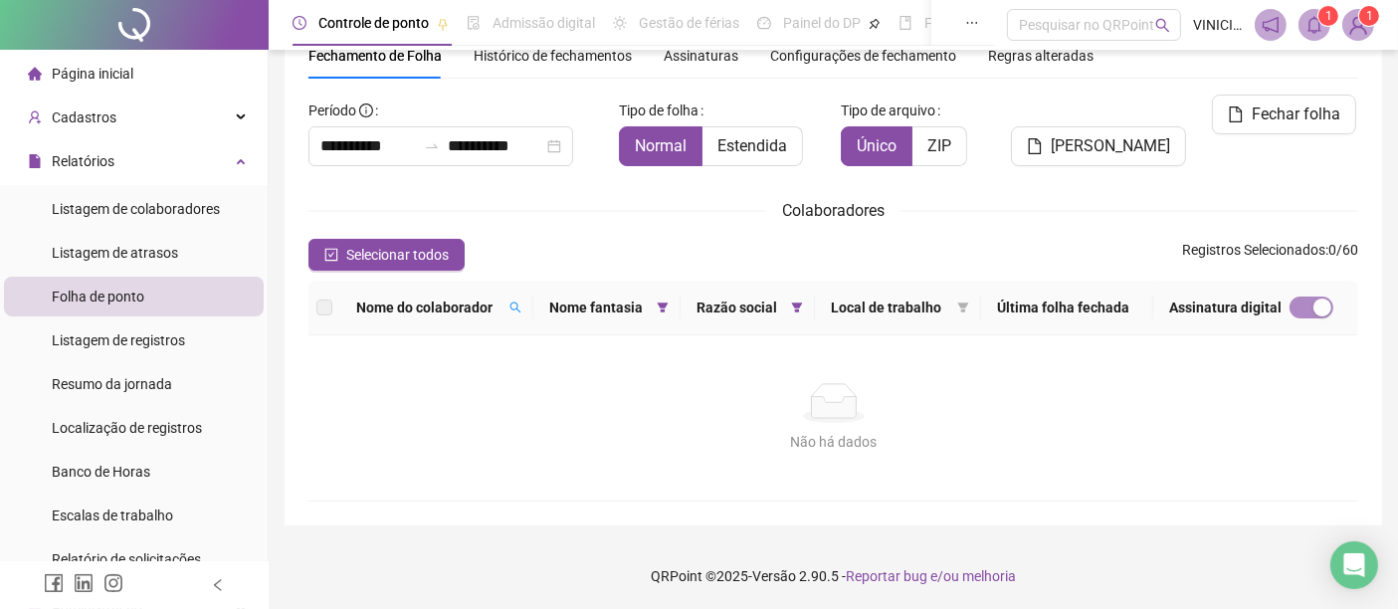
click at [374, 298] on span "Nome do colaborador" at bounding box center [428, 307] width 145 height 22
click at [337, 312] on th at bounding box center [324, 307] width 32 height 55
click at [619, 301] on span "Nome fantasia" at bounding box center [599, 307] width 100 height 22
click at [672, 296] on span at bounding box center [663, 307] width 20 height 30
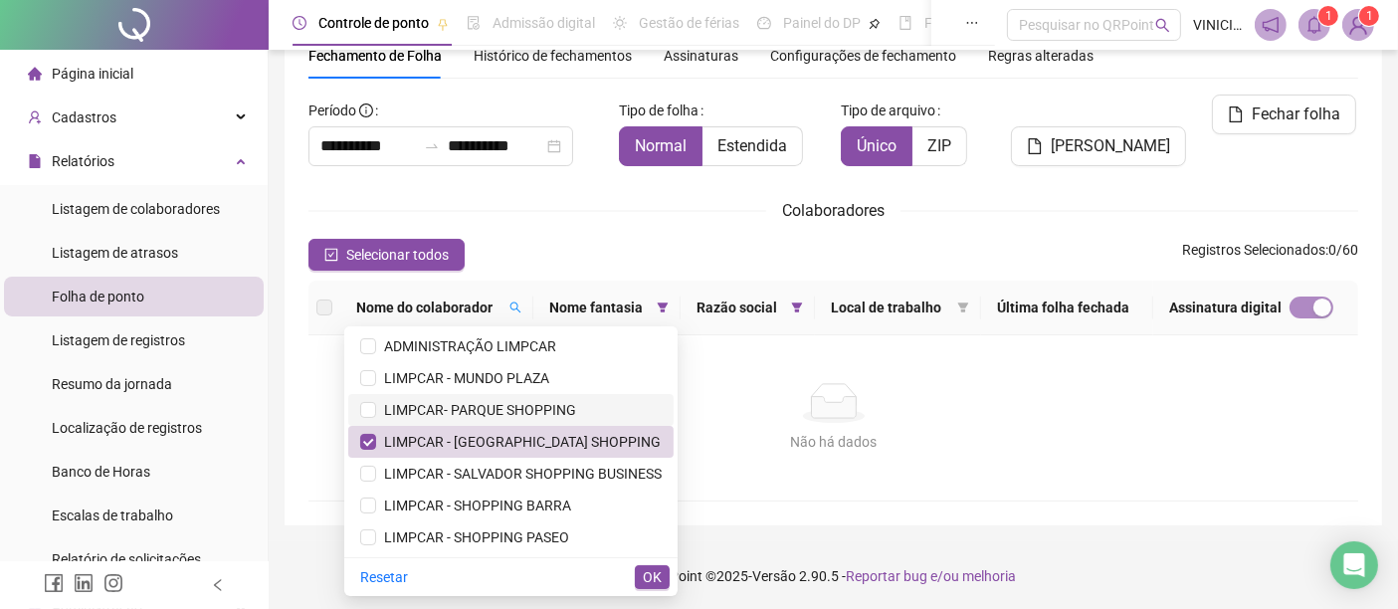
click at [449, 405] on span "LIMPCAR- PARQUE SHOPPING" at bounding box center [476, 410] width 200 height 16
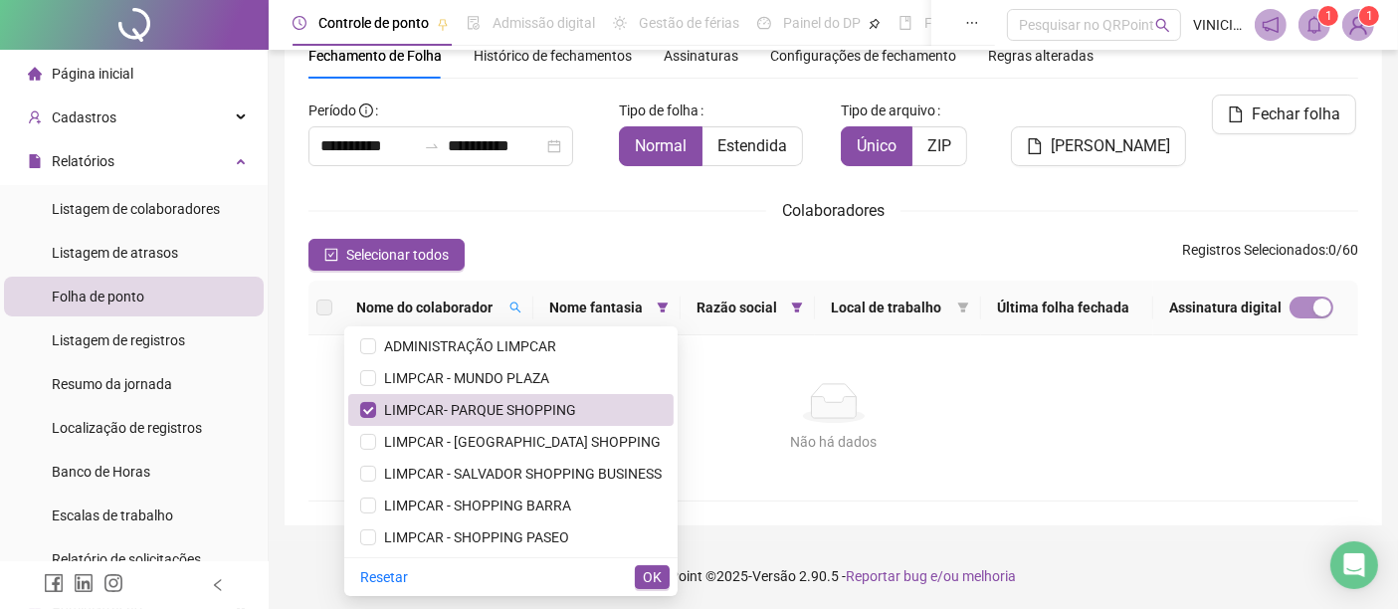
click at [637, 573] on button "OK" at bounding box center [652, 577] width 35 height 24
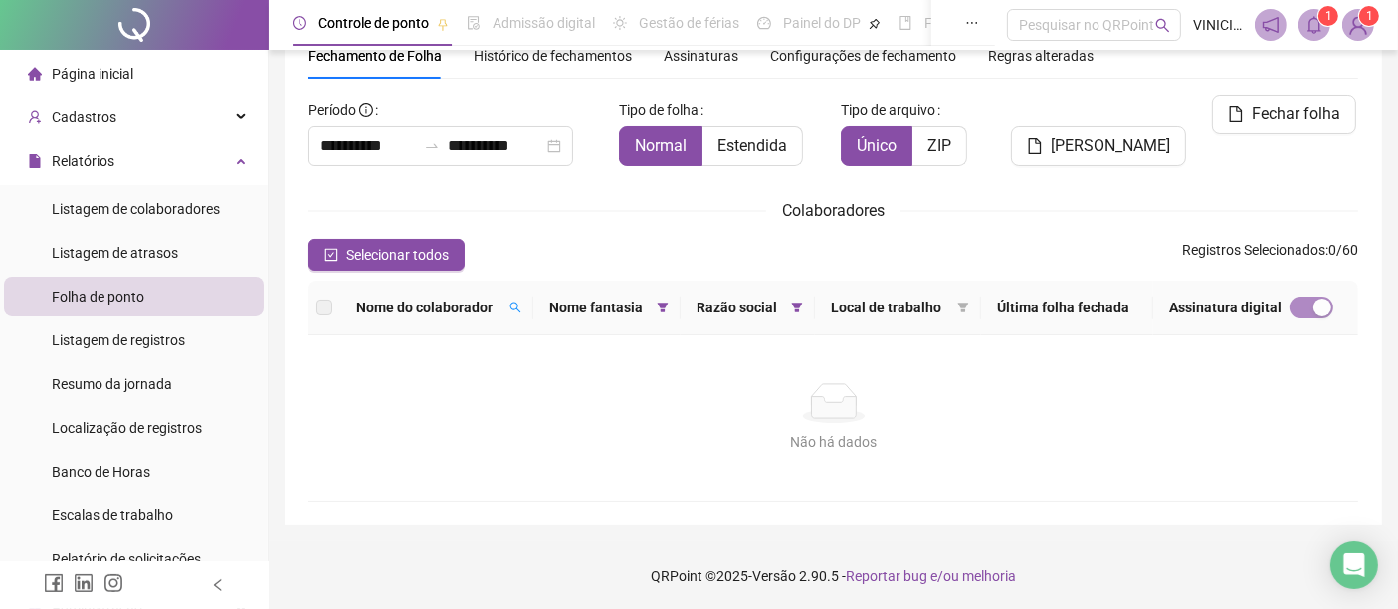
click at [908, 298] on span "Local de trabalho" at bounding box center [889, 307] width 117 height 22
click at [907, 312] on span "Local de trabalho" at bounding box center [889, 307] width 117 height 22
click at [632, 312] on span "Nome fantasia" at bounding box center [599, 307] width 100 height 22
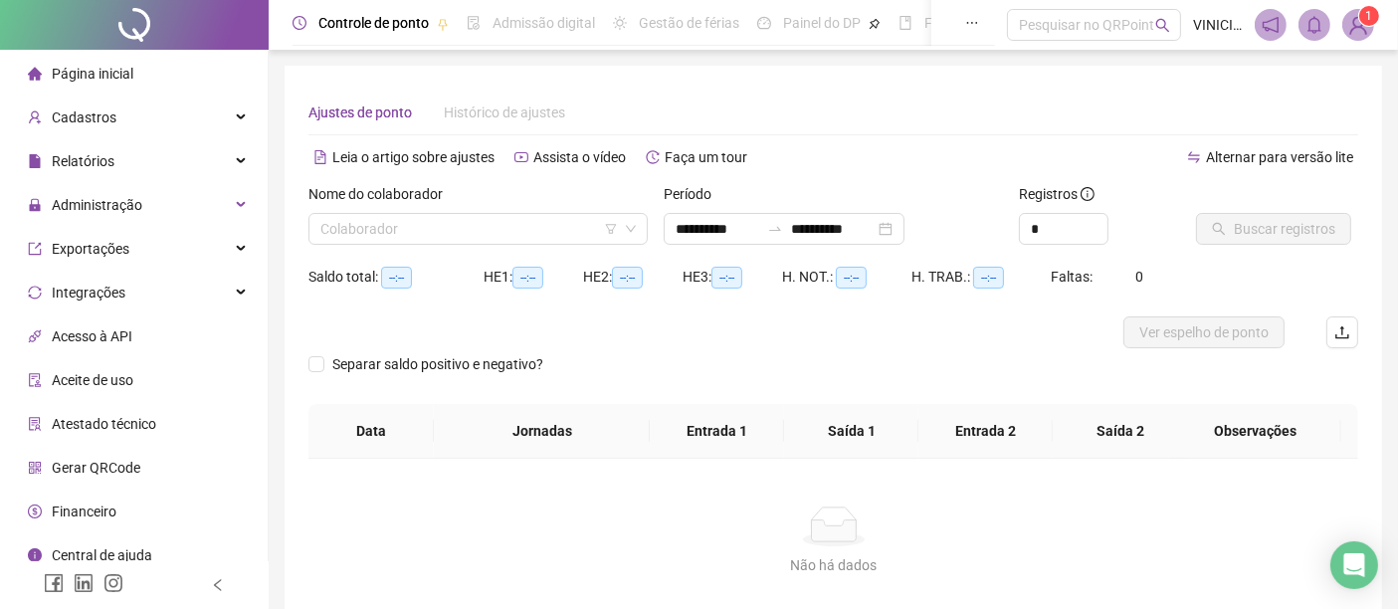
type input "**********"
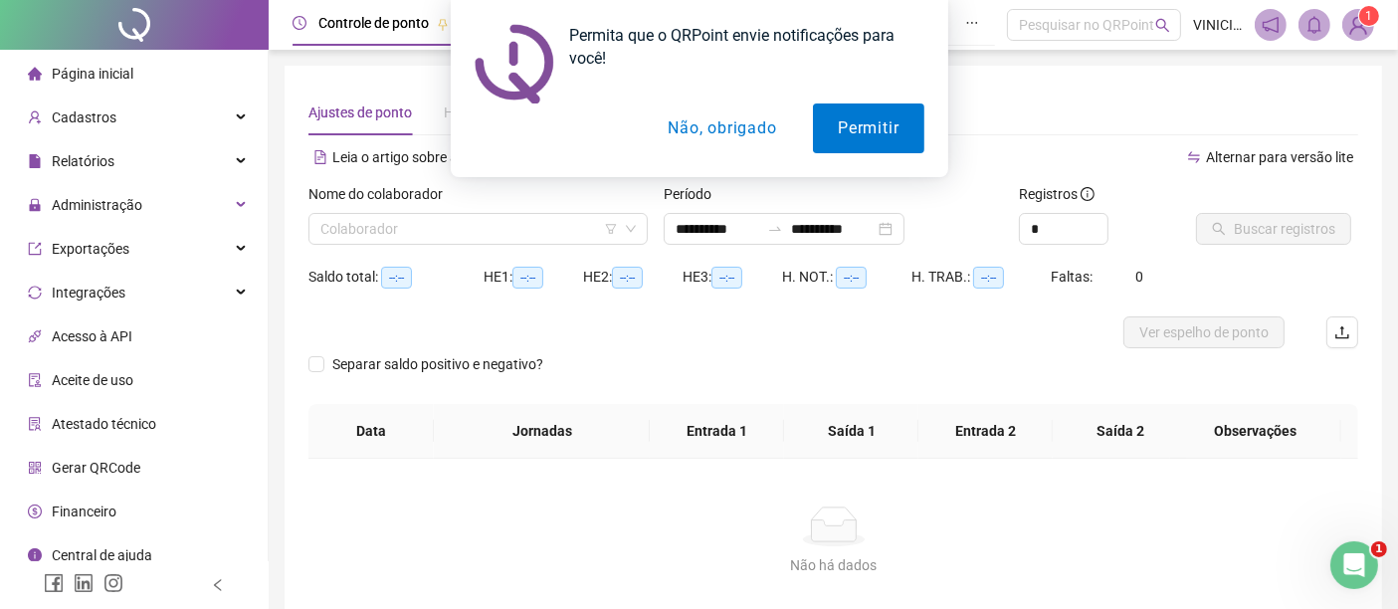
click at [1079, 108] on div "Permita que o QRPoint envie notificações para você! Permitir Não, obrigado" at bounding box center [699, 88] width 1398 height 177
click at [62, 154] on div "Permita que o QRPoint envie notificações para você! Permitir Não, obrigado" at bounding box center [699, 88] width 1398 height 177
click at [65, 154] on div "Permita que o QRPoint envie notificações para você! Permitir Não, obrigado" at bounding box center [699, 88] width 1398 height 177
click at [714, 116] on button "Não, obrigado" at bounding box center [722, 128] width 158 height 50
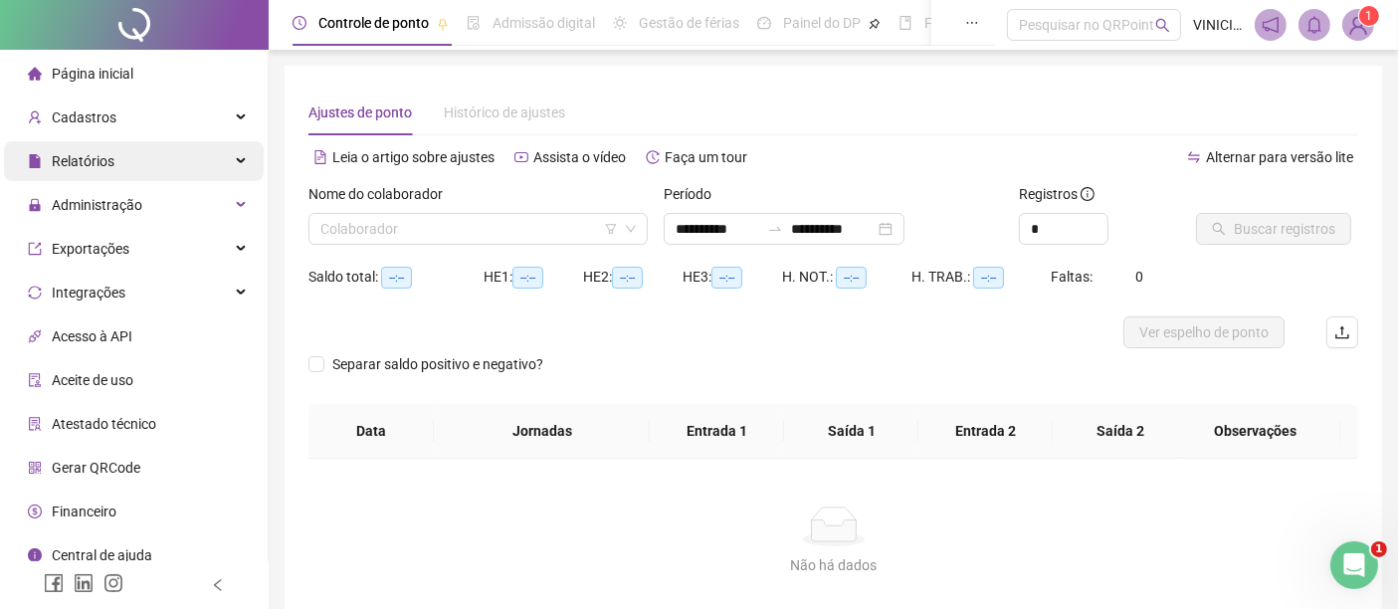
click at [85, 153] on span "Relatórios" at bounding box center [83, 161] width 63 height 16
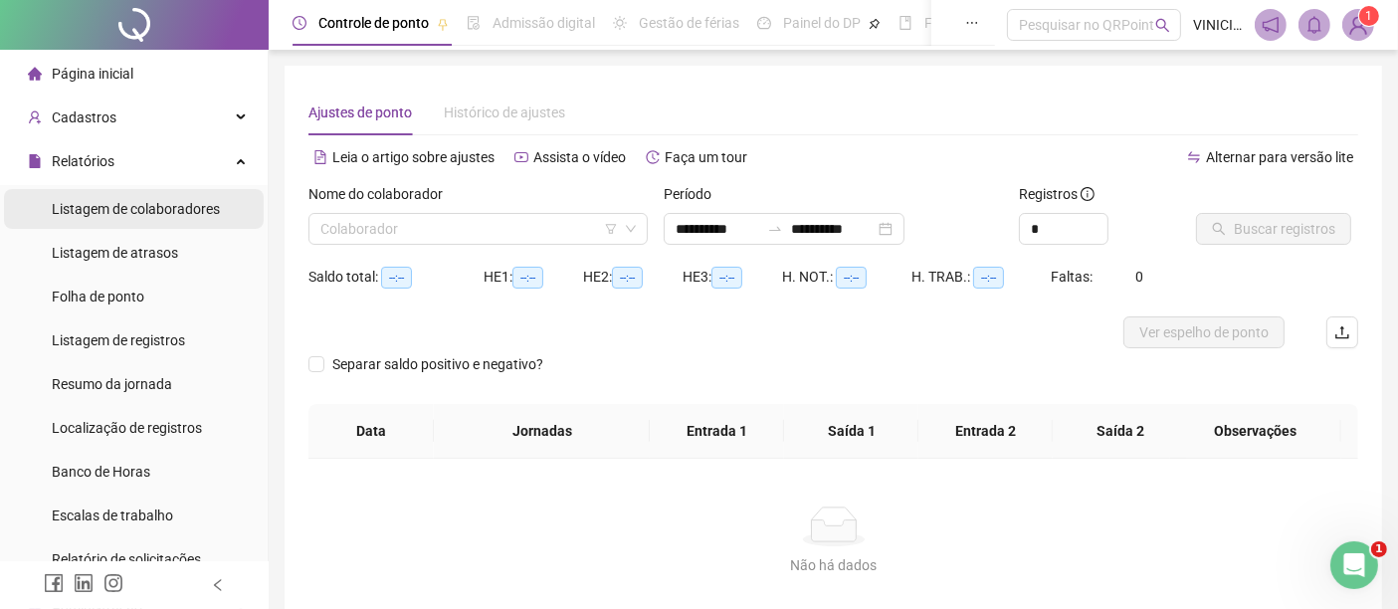
click at [157, 203] on span "Listagem de colaboradores" at bounding box center [136, 209] width 168 height 16
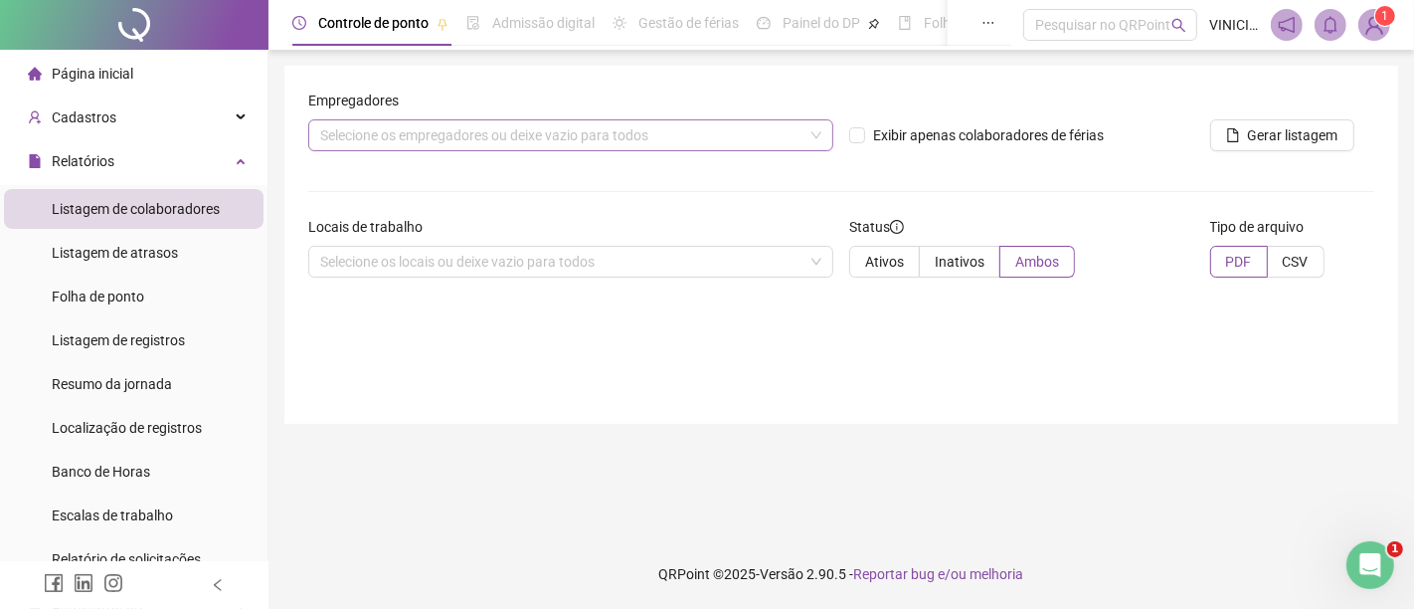
click at [442, 131] on div "Selecione os empregadores ou deixe vazio para todos" at bounding box center [570, 135] width 525 height 32
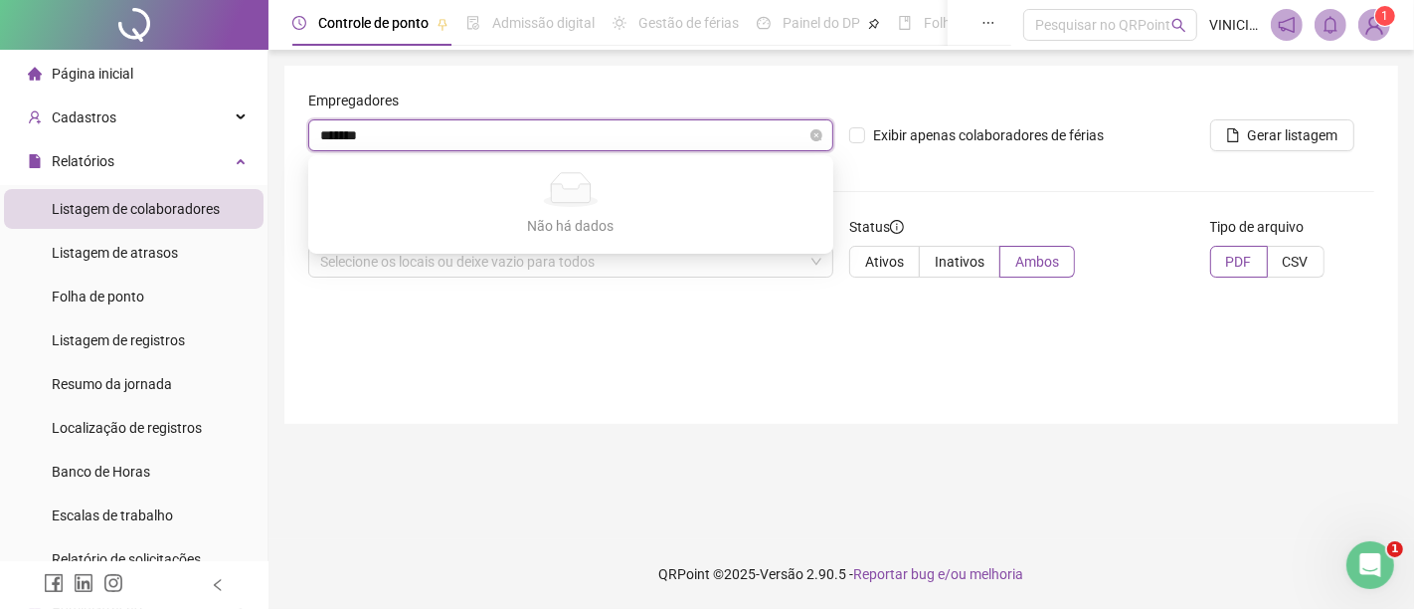
type input "********"
click at [396, 373] on div "Empregadores [PERSON_NAME] apenas colaboradores de férias Gerar listagem Locais…" at bounding box center [841, 245] width 1114 height 358
click at [377, 150] on div "Selecione os empregadores ou deixe vazio para todos" at bounding box center [570, 135] width 525 height 32
type input "***"
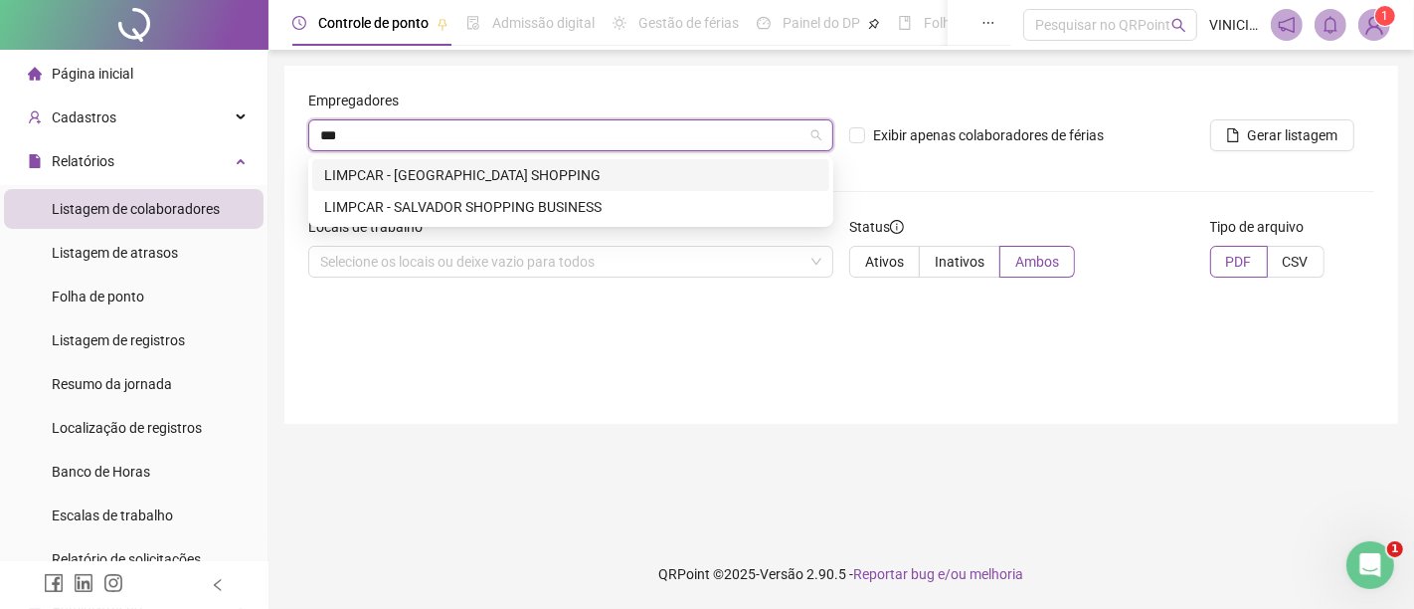
click at [412, 176] on div "LIMPCAR - [GEOGRAPHIC_DATA] SHOPPING" at bounding box center [570, 175] width 493 height 22
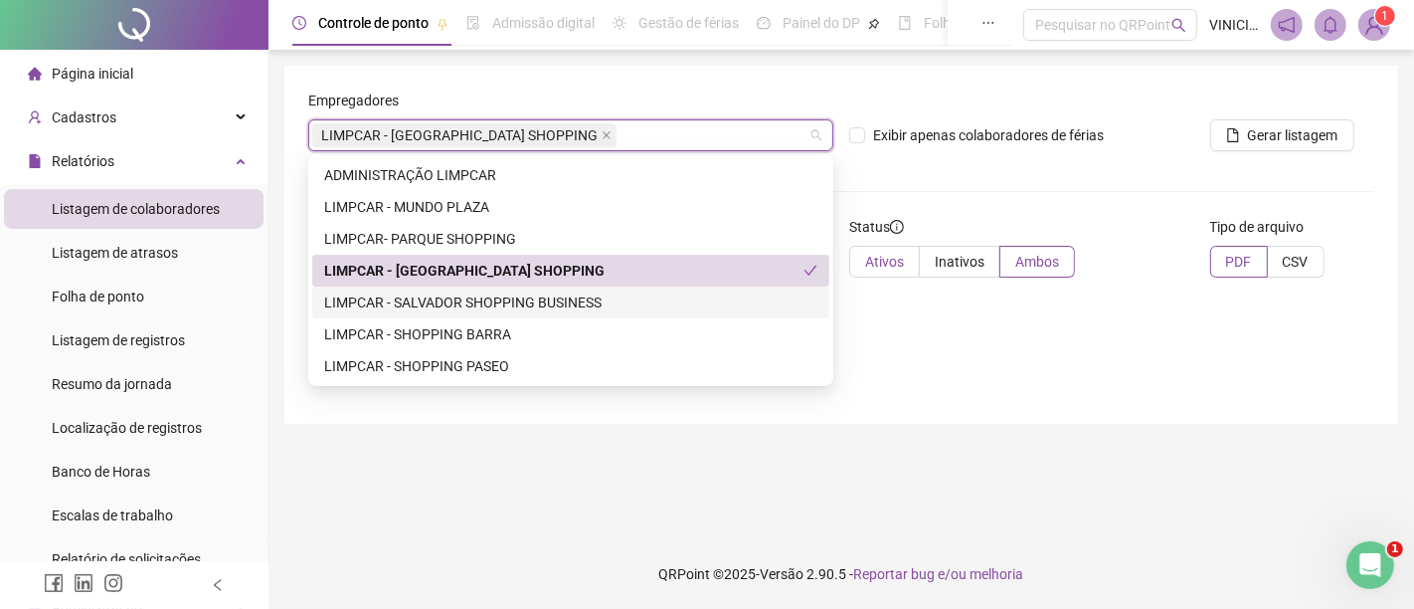
click at [880, 265] on span "Ativos" at bounding box center [884, 262] width 39 height 16
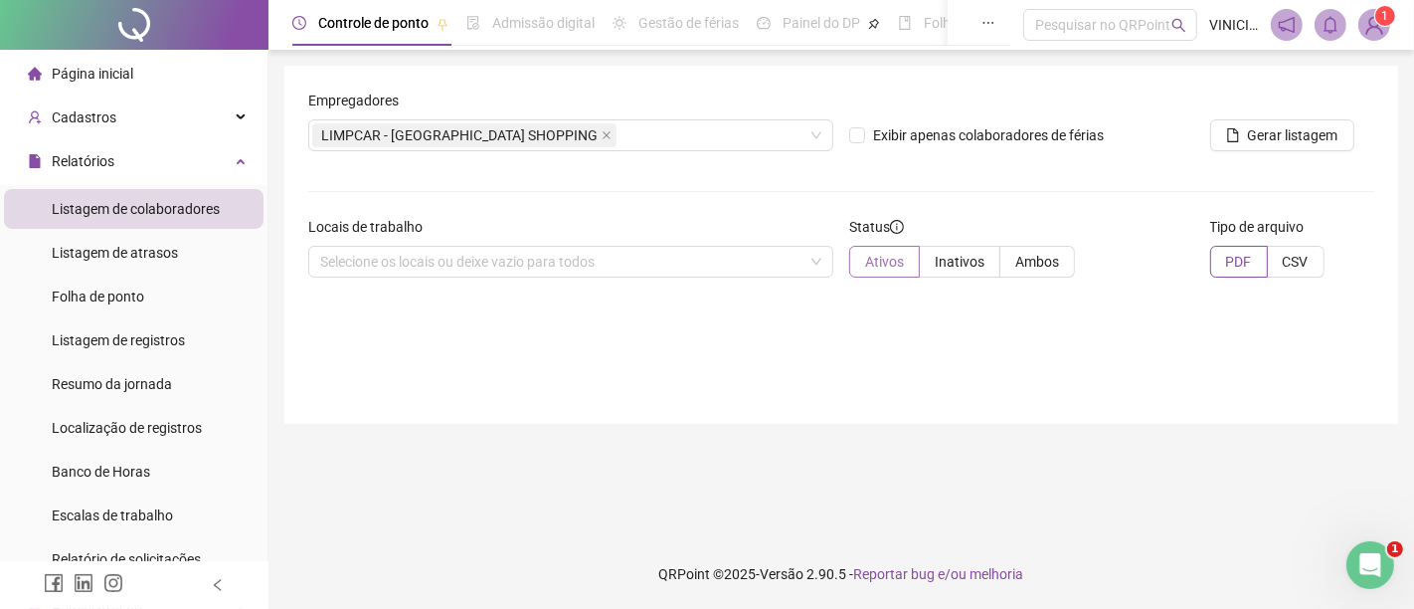
click at [875, 266] on span "Ativos" at bounding box center [884, 262] width 39 height 16
click at [1267, 147] on button "Gerar listagem" at bounding box center [1283, 135] width 144 height 32
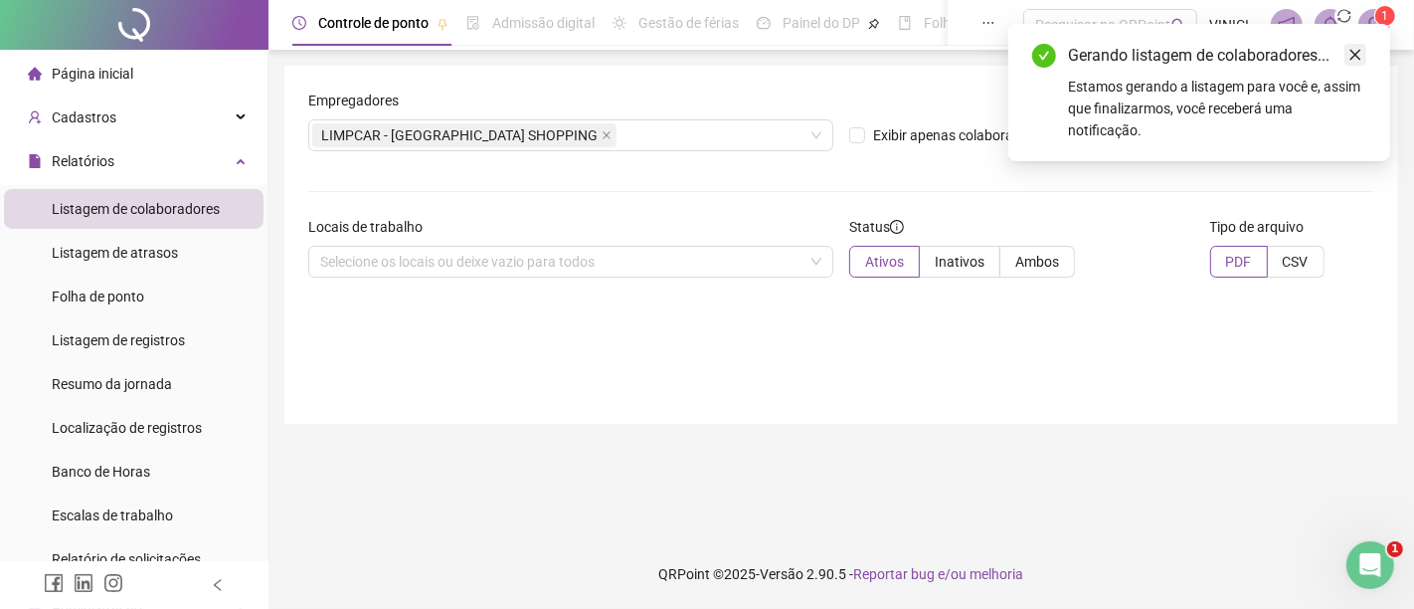
click at [1358, 49] on icon "close" at bounding box center [1356, 55] width 14 height 14
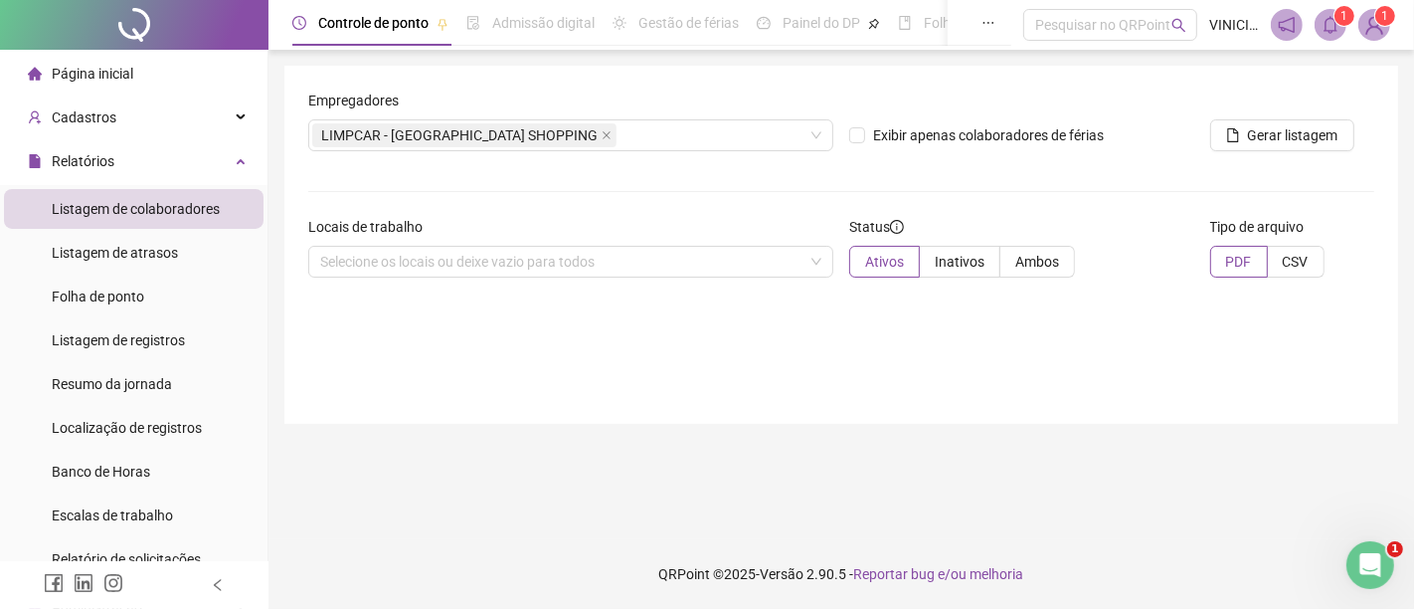
click at [1327, 36] on span at bounding box center [1331, 25] width 32 height 32
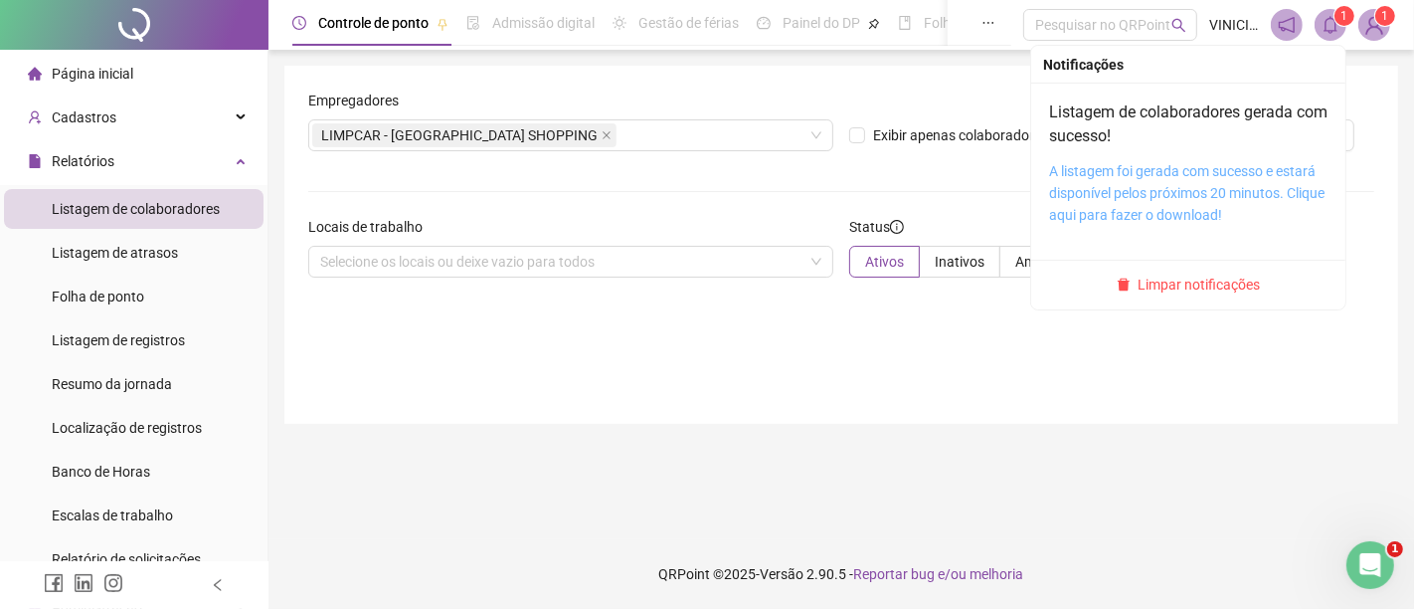
click at [1171, 185] on link "A listagem foi gerada com sucesso e estará disponível pelos próximos 20 minutos…" at bounding box center [1187, 193] width 276 height 60
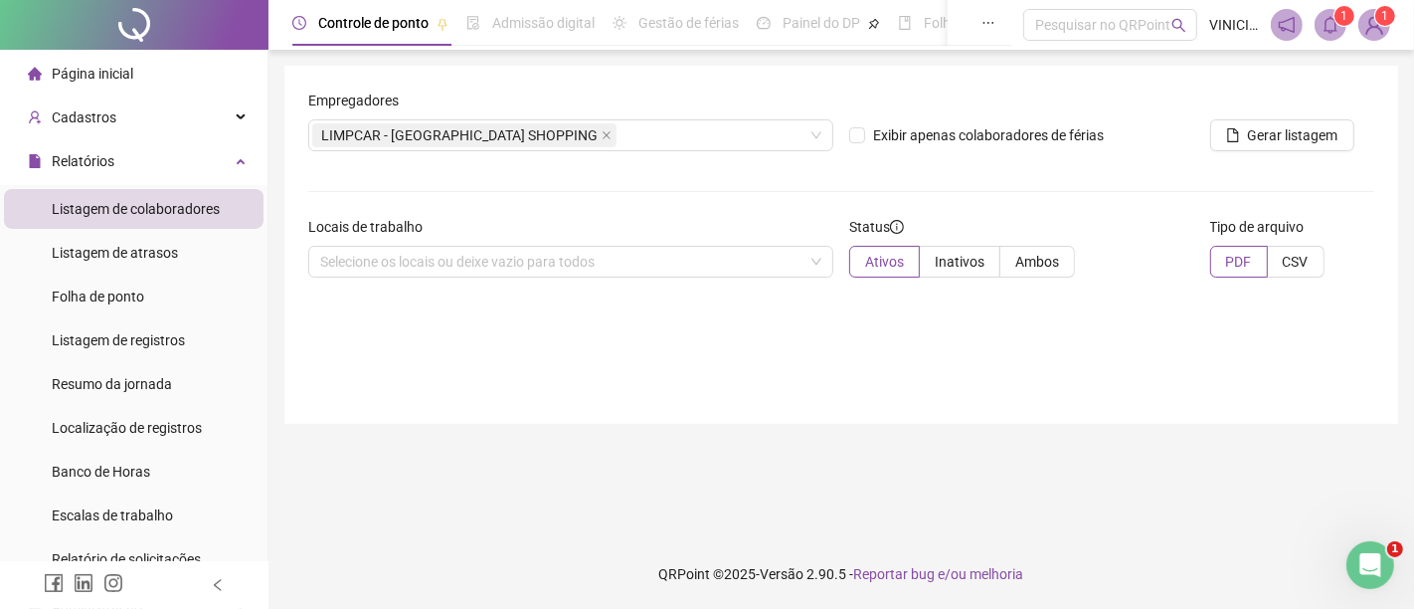
click at [1329, 25] on icon "bell" at bounding box center [1331, 25] width 18 height 18
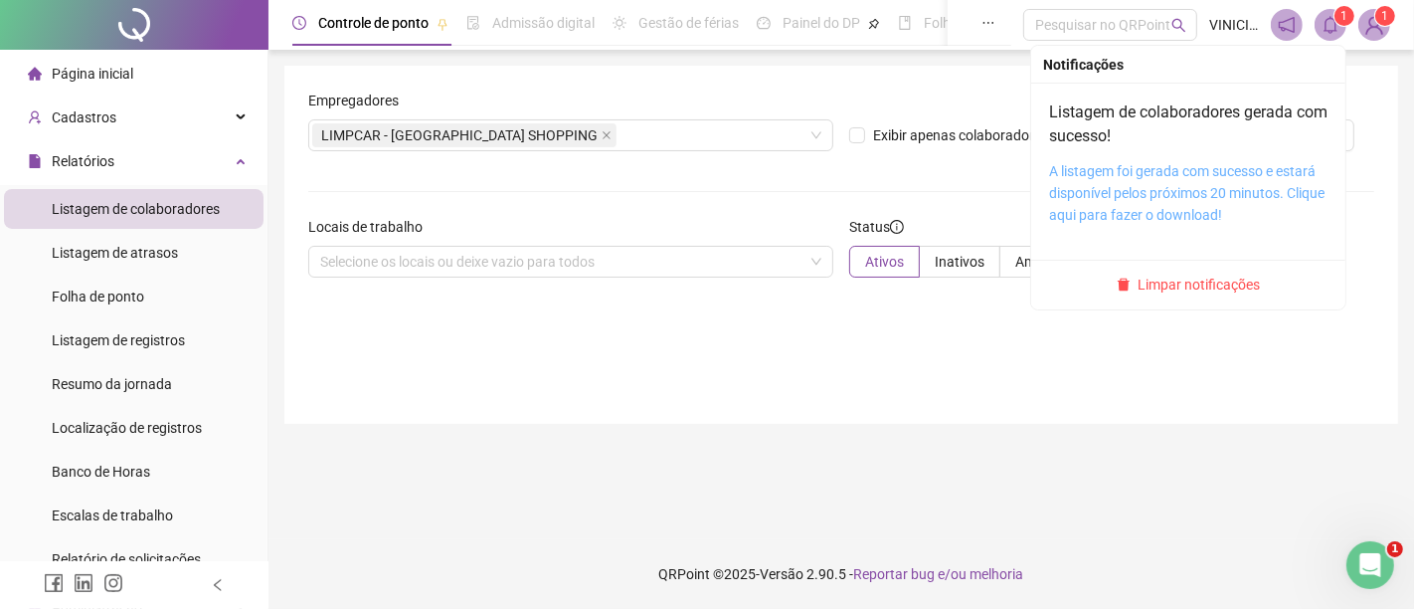
click at [1224, 197] on link "A listagem foi gerada com sucesso e estará disponível pelos próximos 20 minutos…" at bounding box center [1187, 193] width 276 height 60
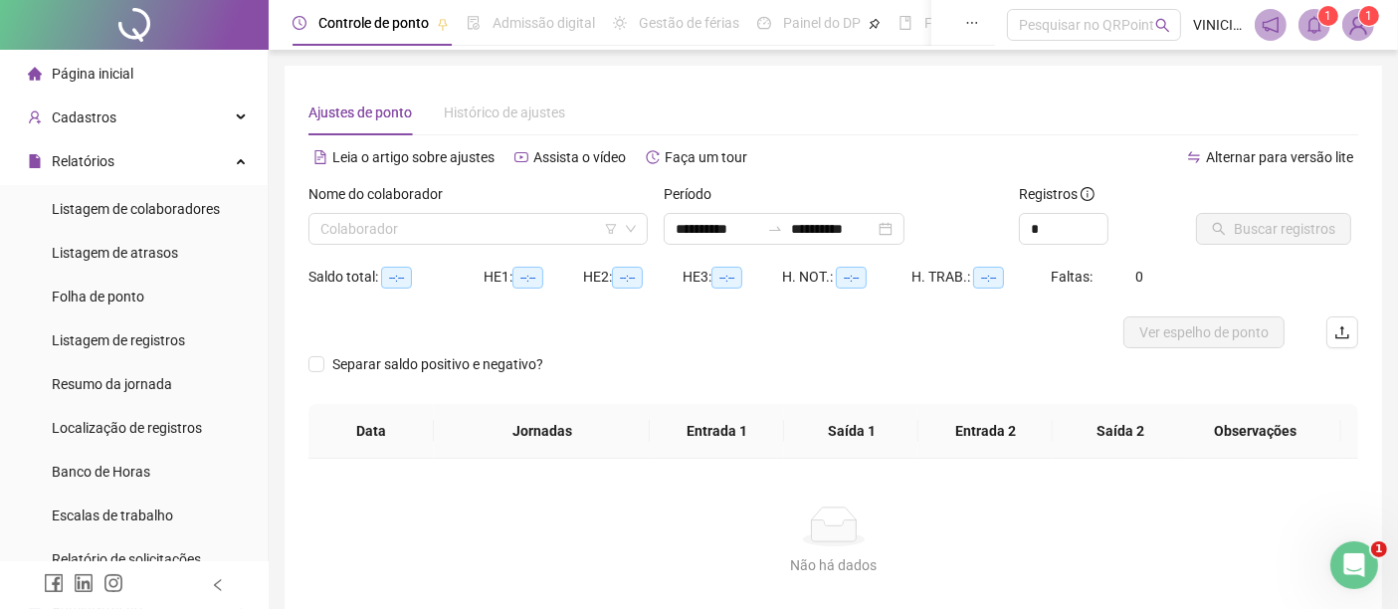
type input "**********"
click at [157, 299] on li "Folha de ponto" at bounding box center [134, 297] width 260 height 40
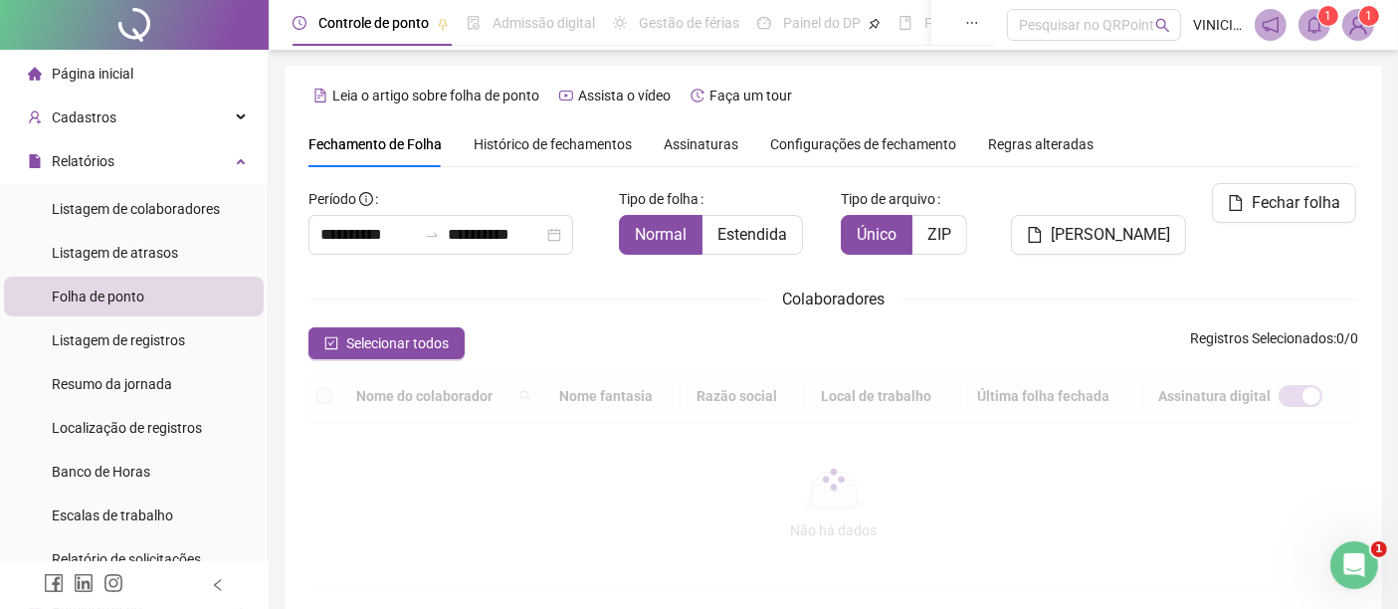
scroll to position [101, 0]
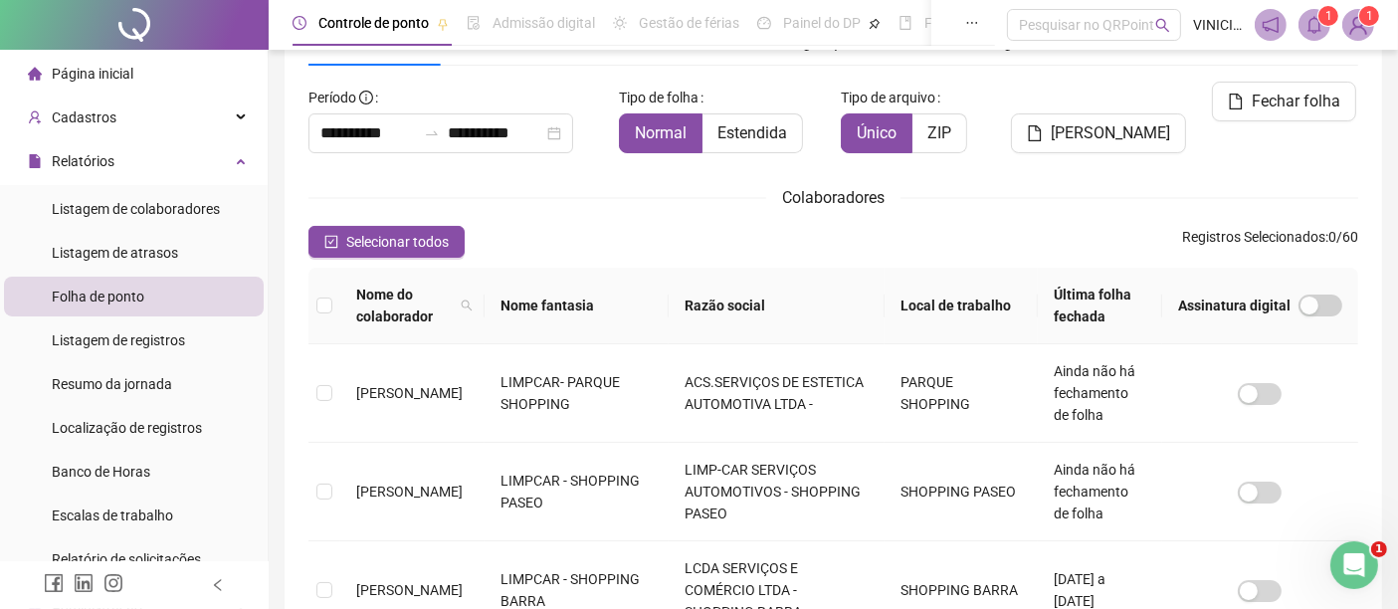
click at [435, 311] on span "Nome do colaborador" at bounding box center [404, 305] width 96 height 44
click at [472, 303] on icon "search" at bounding box center [467, 305] width 12 height 12
click at [599, 299] on th "Nome fantasia" at bounding box center [576, 306] width 184 height 77
click at [973, 302] on th "Local de trabalho" at bounding box center [961, 306] width 154 height 77
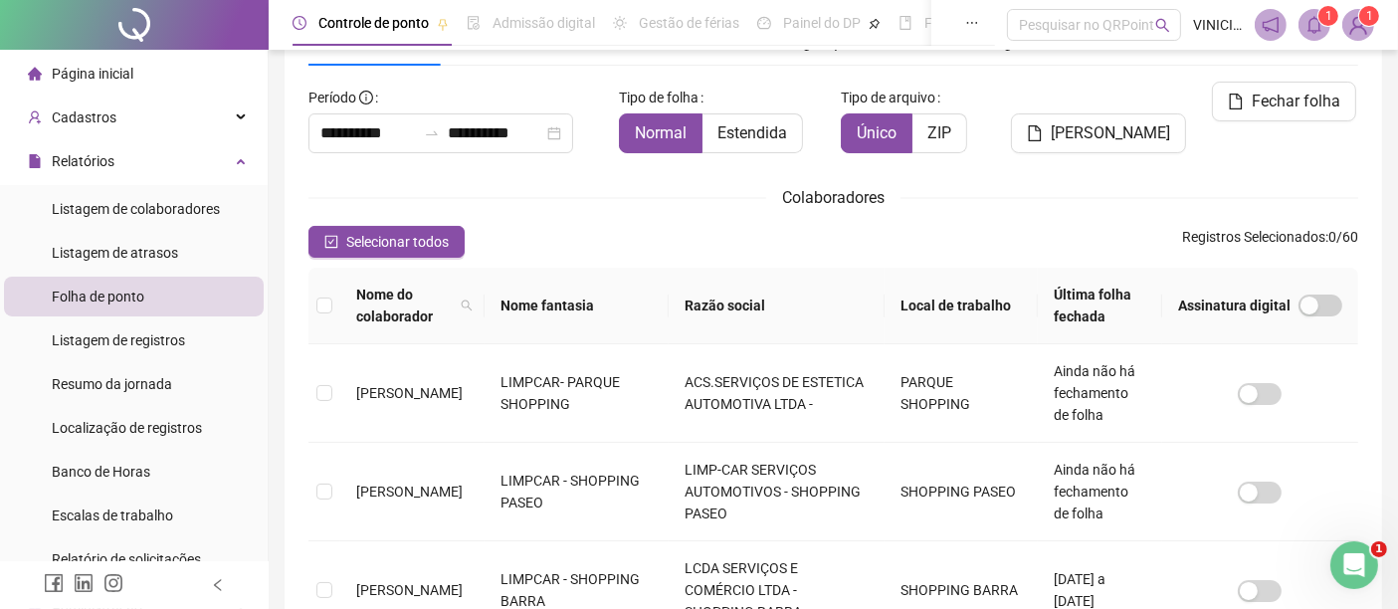
click at [962, 299] on th "Local de trabalho" at bounding box center [961, 306] width 154 height 77
click at [915, 296] on th "Local de trabalho" at bounding box center [961, 306] width 154 height 77
click at [935, 286] on th "Local de trabalho" at bounding box center [961, 306] width 154 height 77
click at [793, 302] on th "Razão social" at bounding box center [776, 306] width 216 height 77
click at [572, 312] on th "Nome fantasia" at bounding box center [576, 306] width 184 height 77
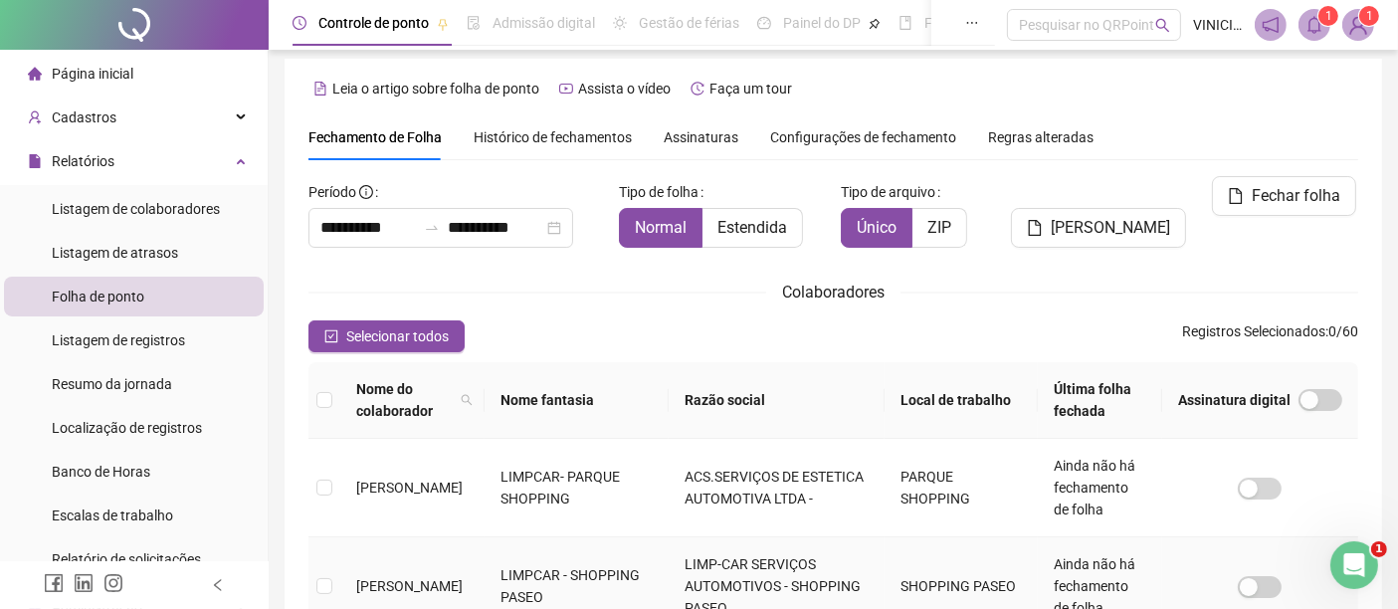
scroll to position [0, 0]
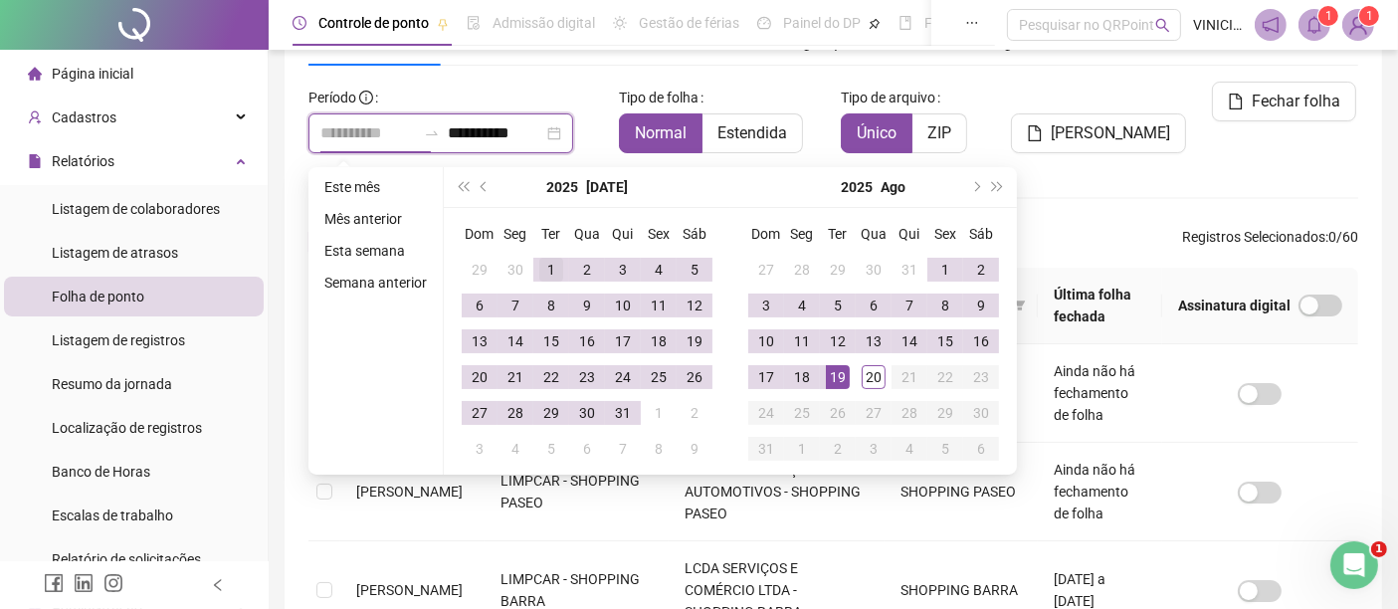
type input "**********"
click at [541, 273] on div "1" at bounding box center [551, 270] width 24 height 24
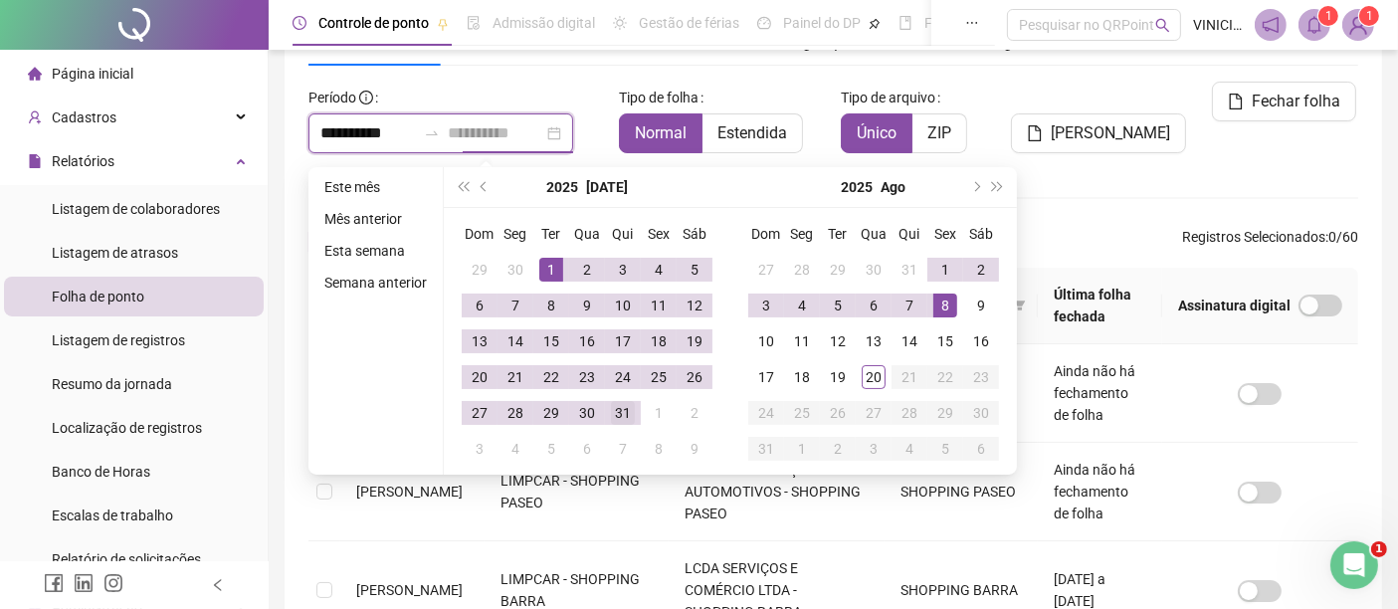
type input "**********"
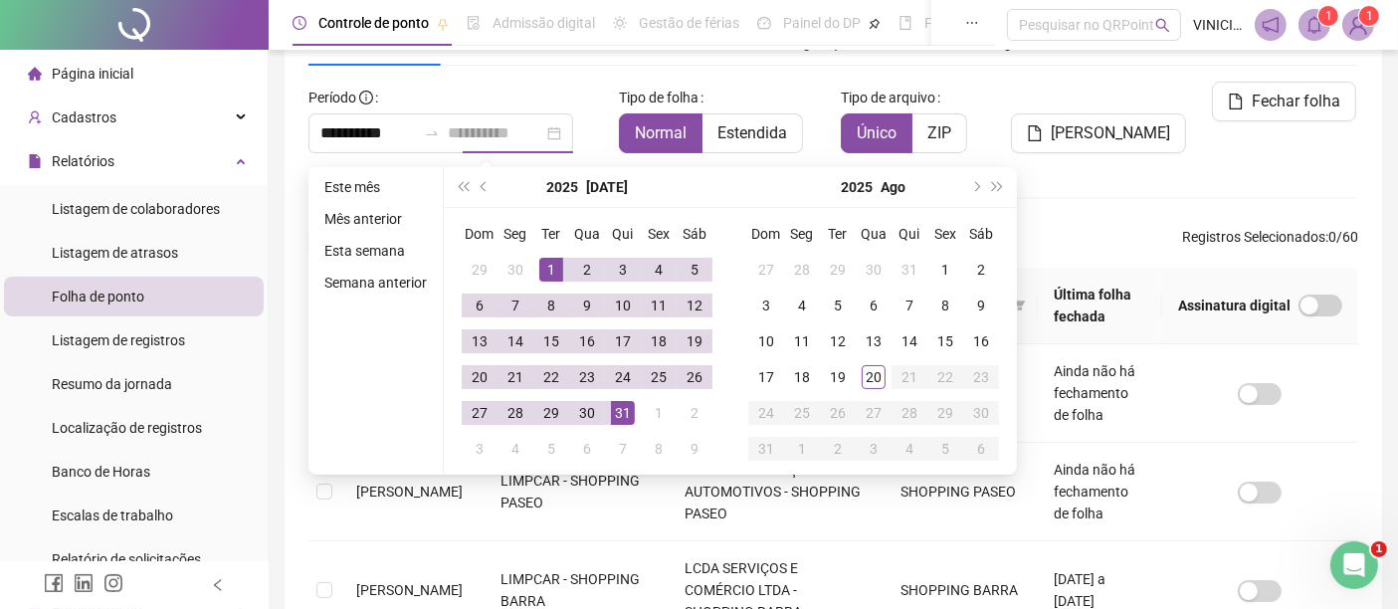
click at [631, 406] on div "31" at bounding box center [623, 413] width 24 height 24
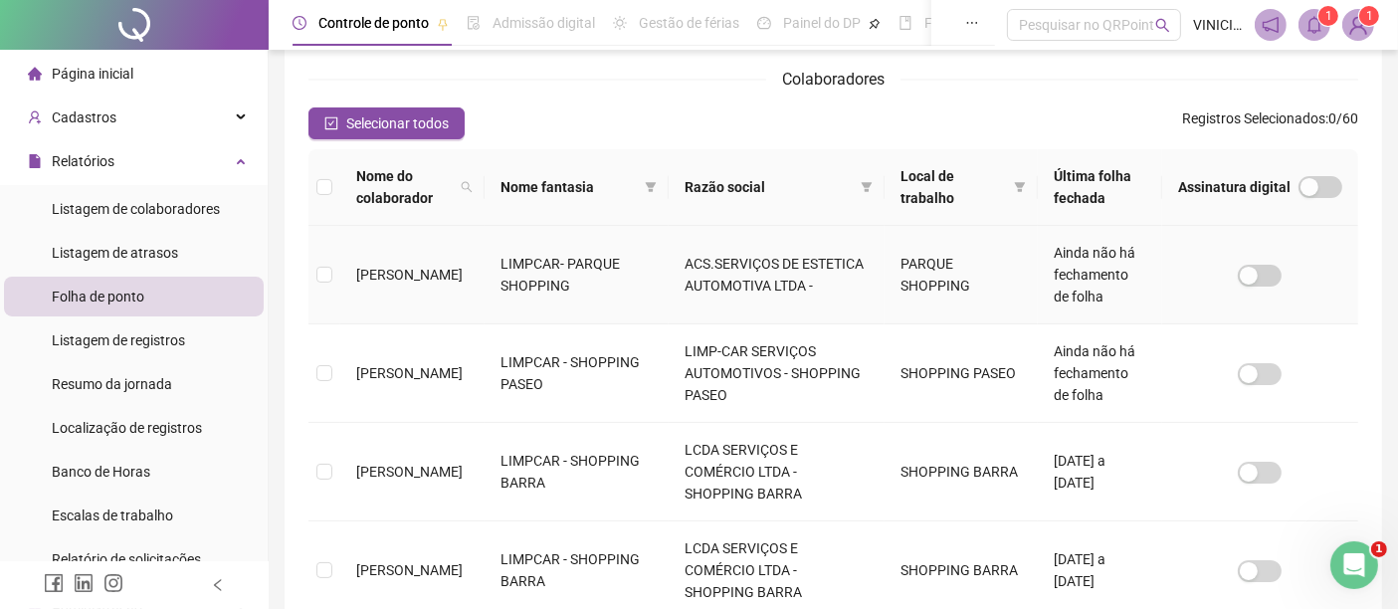
scroll to position [221, 0]
click at [561, 180] on span "Nome fantasia" at bounding box center [568, 186] width 136 height 22
click at [761, 195] on span "Razão social" at bounding box center [768, 186] width 168 height 22
click at [988, 189] on span "Local de trabalho" at bounding box center [953, 186] width 106 height 44
click at [1003, 111] on div "Selecionar todos Registros Selecionados : 0 / 60" at bounding box center [832, 122] width 1049 height 32
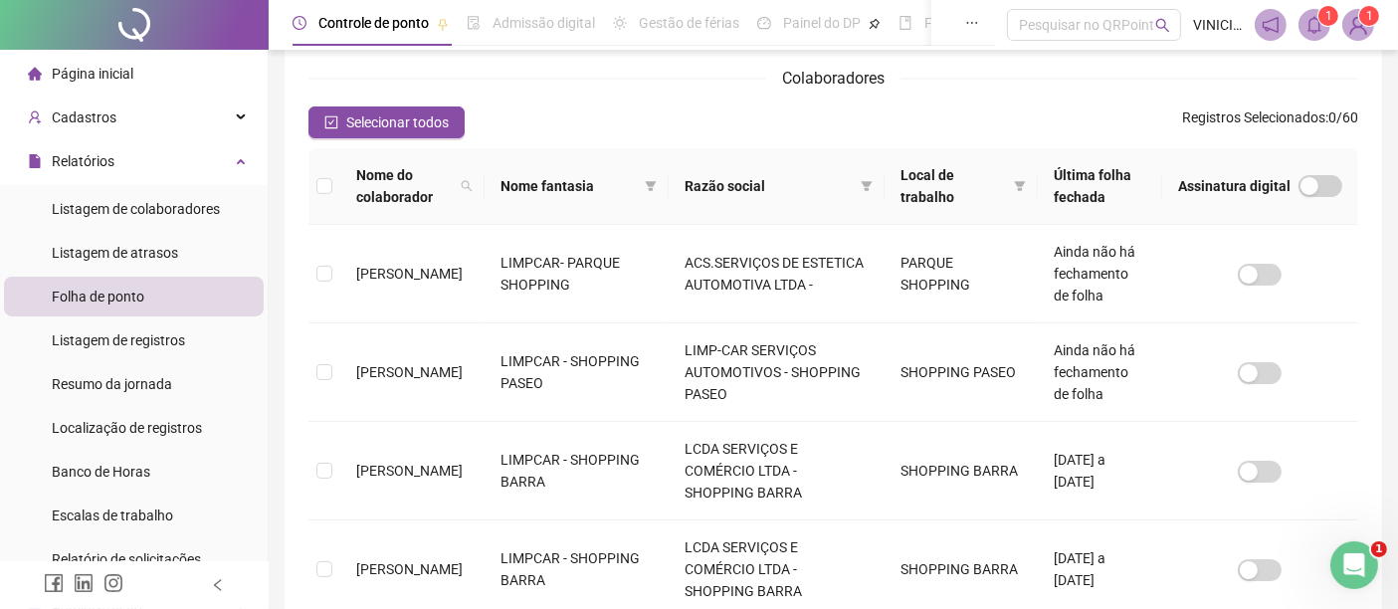
click at [619, 190] on span "Nome fantasia" at bounding box center [568, 186] width 136 height 22
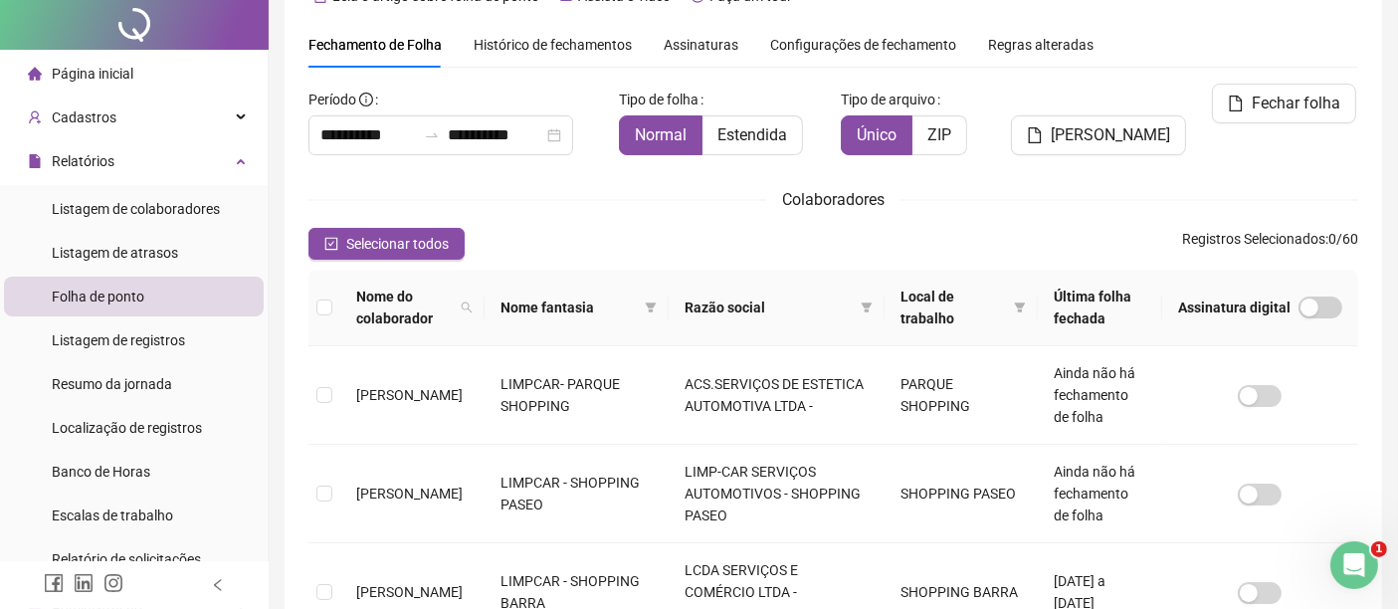
scroll to position [0, 0]
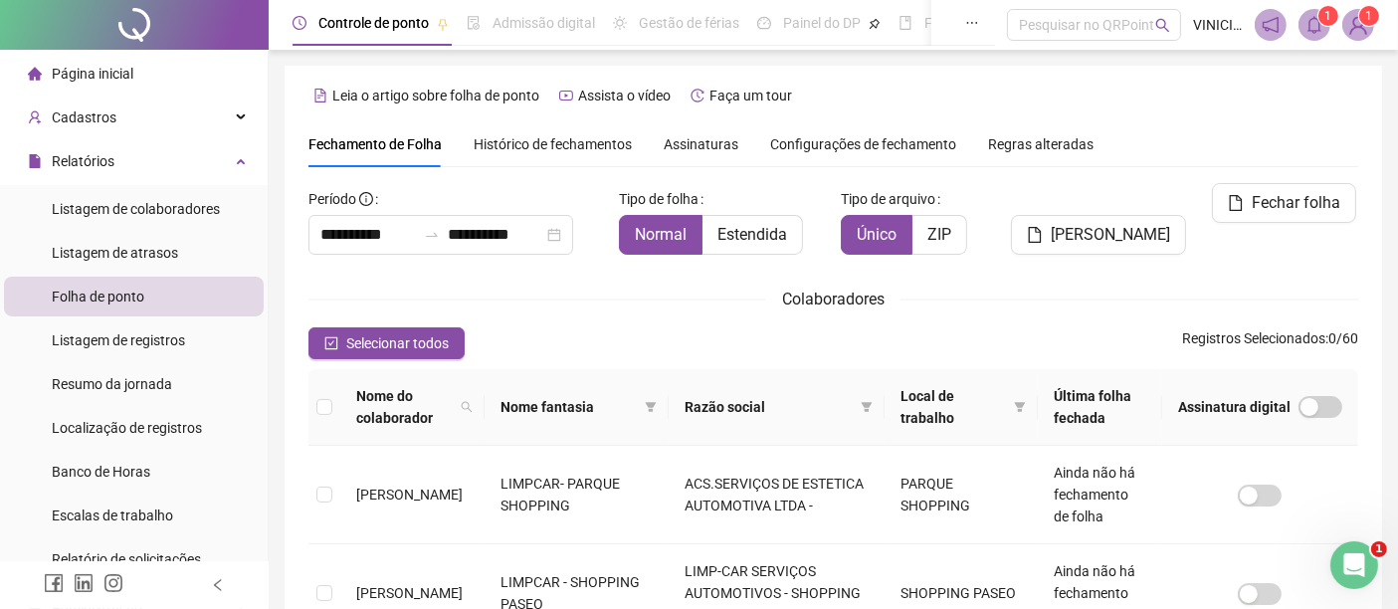
click at [789, 403] on span "Razão social" at bounding box center [768, 407] width 168 height 22
click at [551, 380] on th "Nome fantasia" at bounding box center [576, 407] width 184 height 77
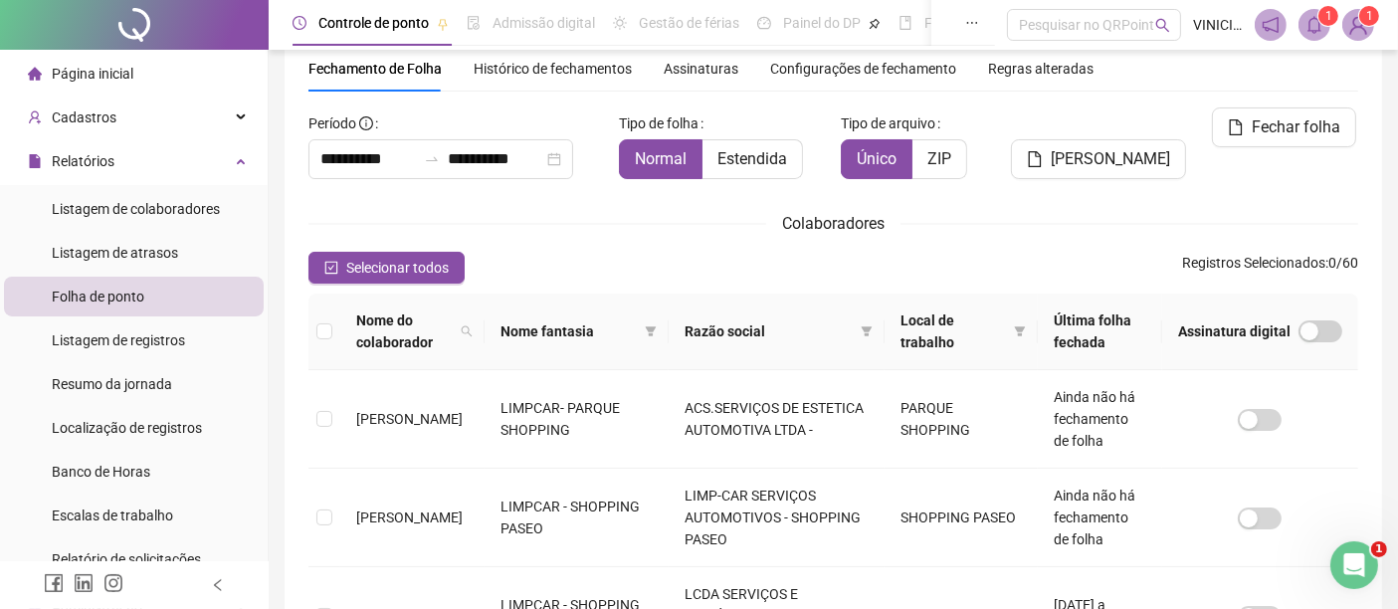
scroll to position [110, 0]
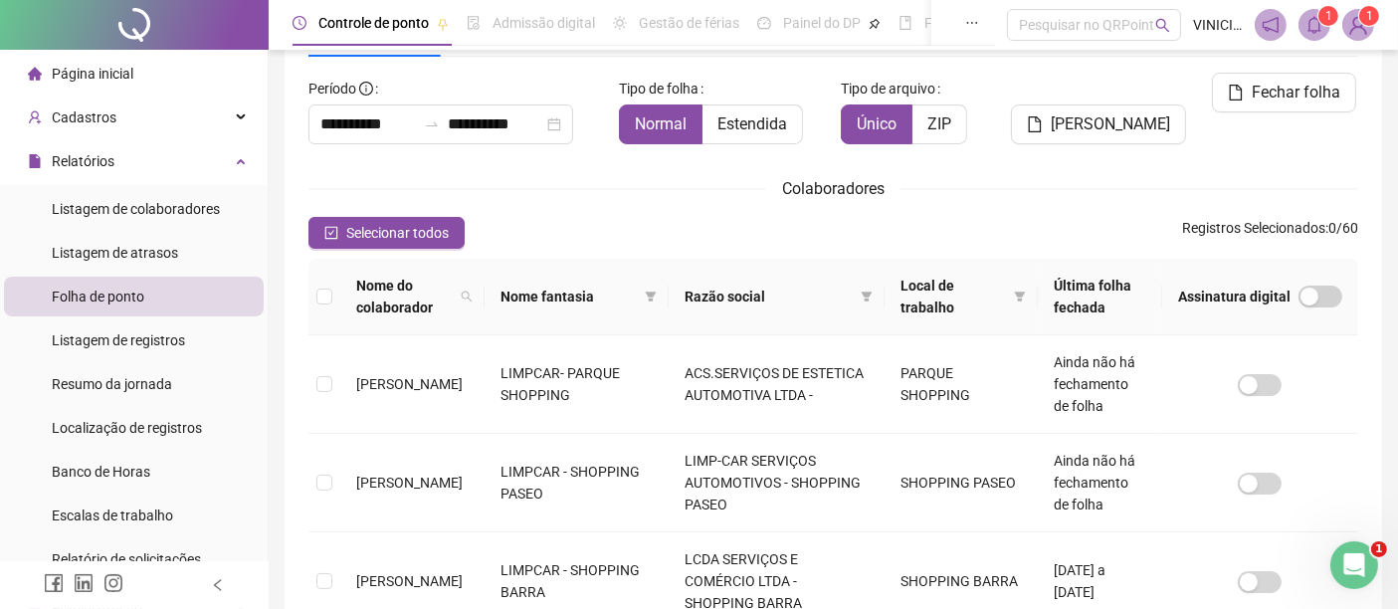
click at [557, 290] on span "Nome fantasia" at bounding box center [568, 296] width 136 height 22
click at [453, 296] on span "Nome do colaborador" at bounding box center [404, 297] width 96 height 44
click at [468, 296] on div "Nome do colaborador" at bounding box center [412, 297] width 112 height 44
click at [476, 294] on span at bounding box center [467, 297] width 20 height 52
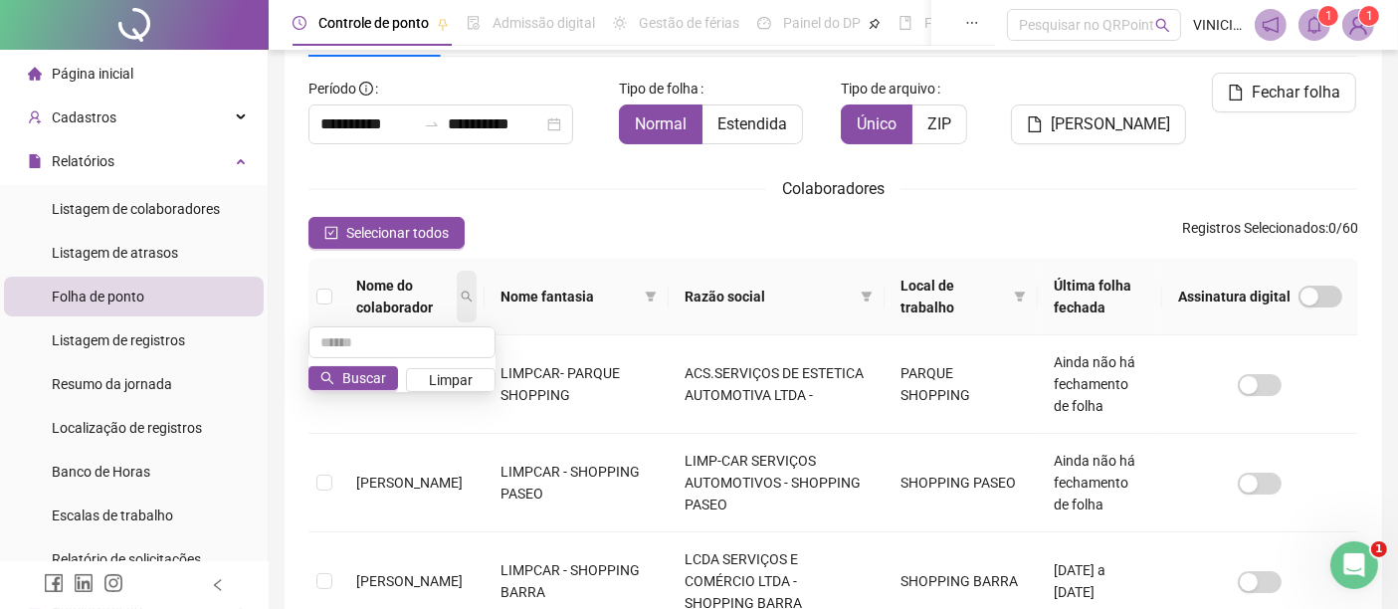
click at [476, 295] on span at bounding box center [467, 297] width 20 height 52
click at [324, 373] on label at bounding box center [324, 384] width 16 height 22
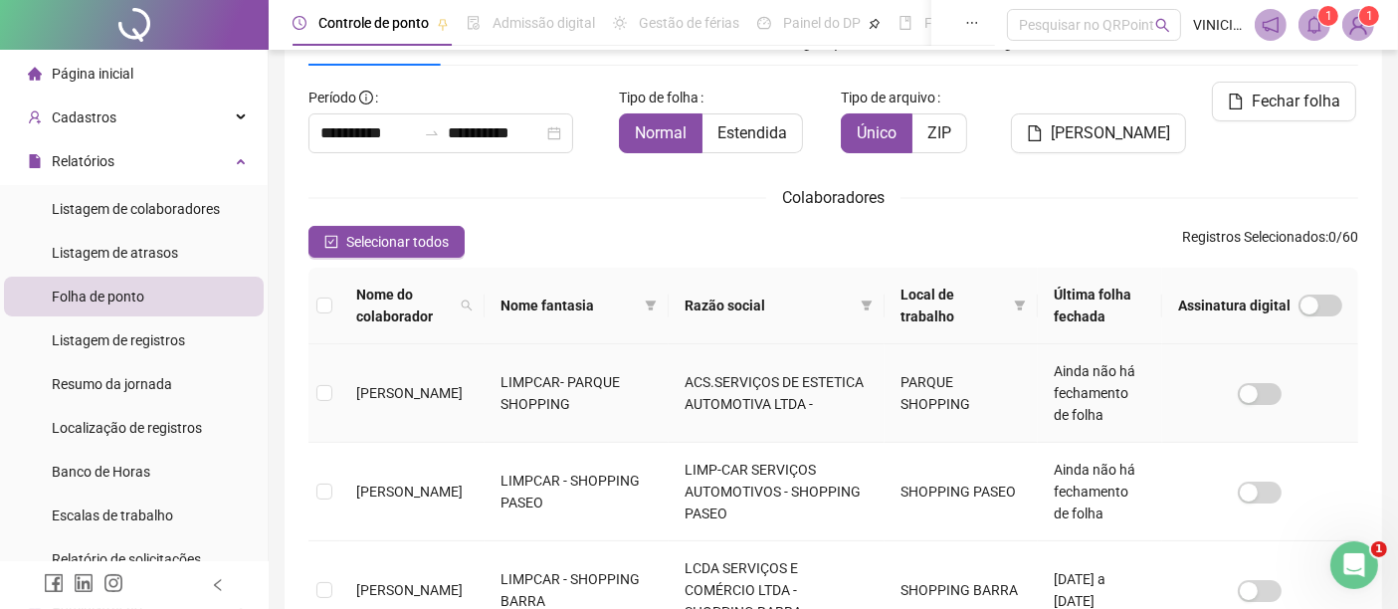
click at [319, 395] on td at bounding box center [324, 393] width 32 height 98
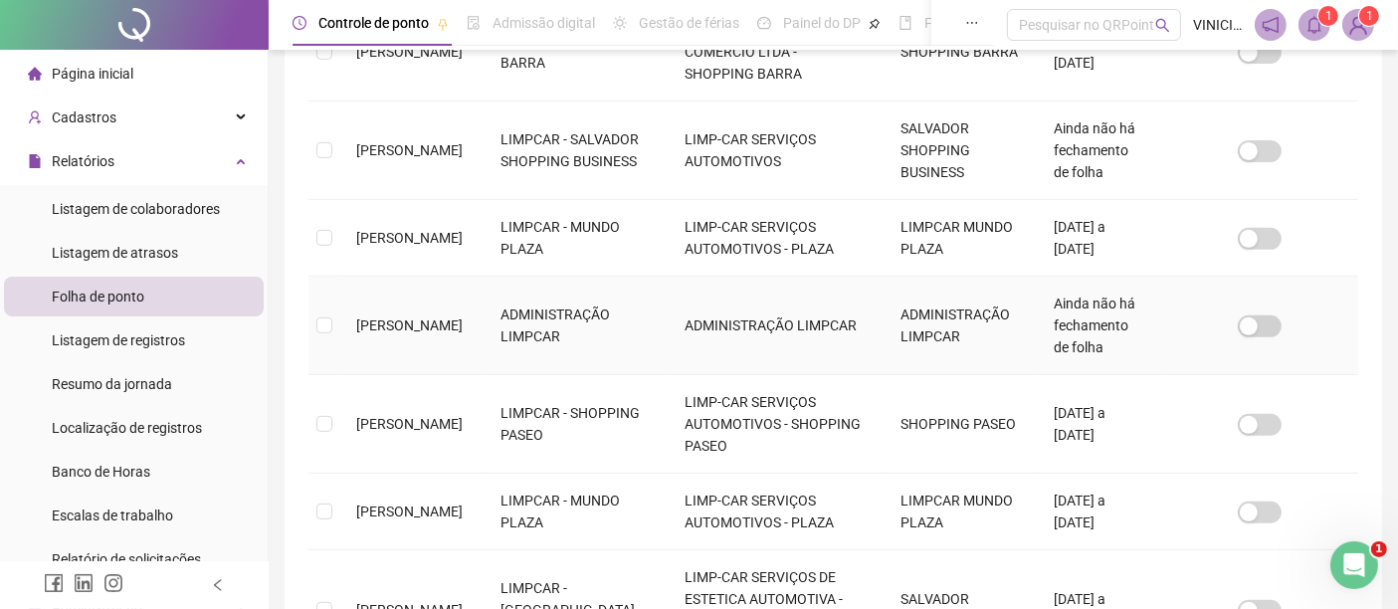
scroll to position [875, 0]
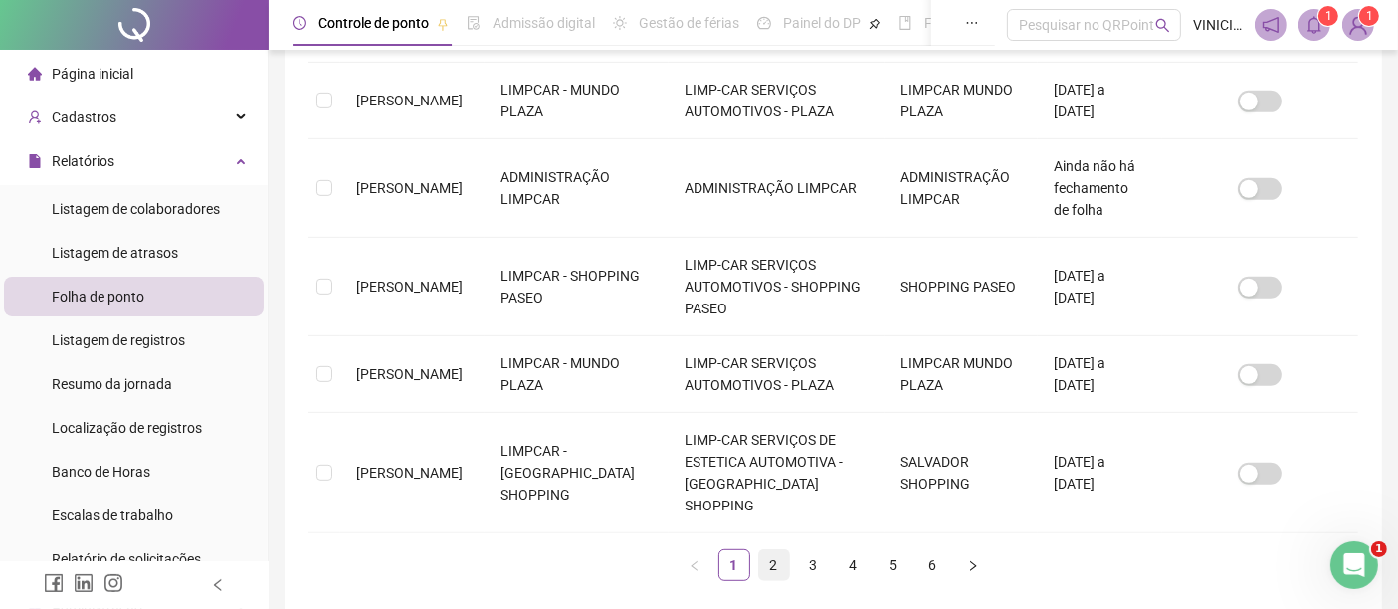
click at [763, 558] on link "2" at bounding box center [774, 565] width 30 height 30
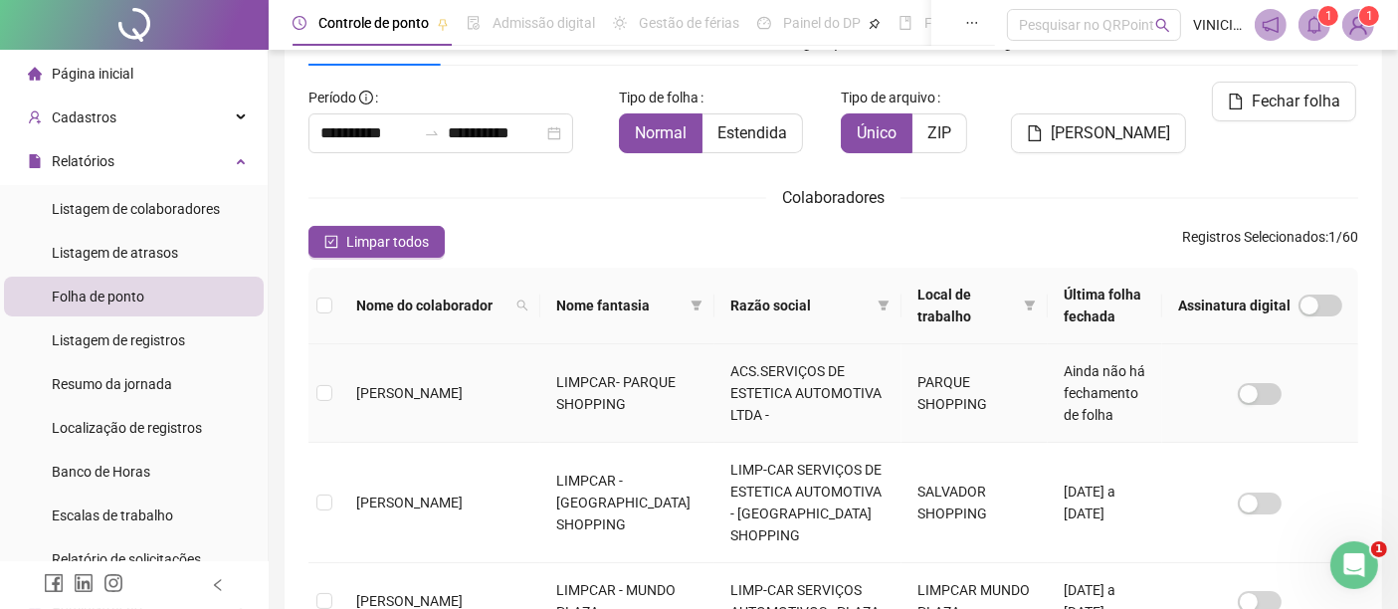
click at [332, 393] on td at bounding box center [324, 393] width 32 height 98
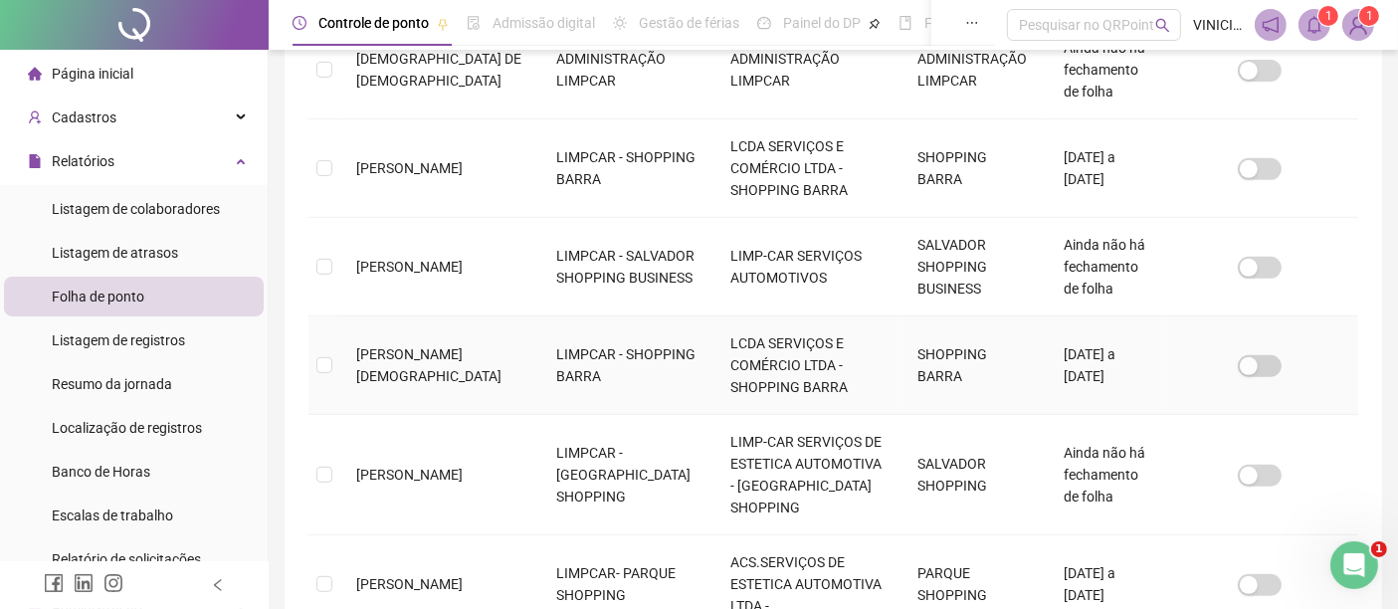
scroll to position [875, 0]
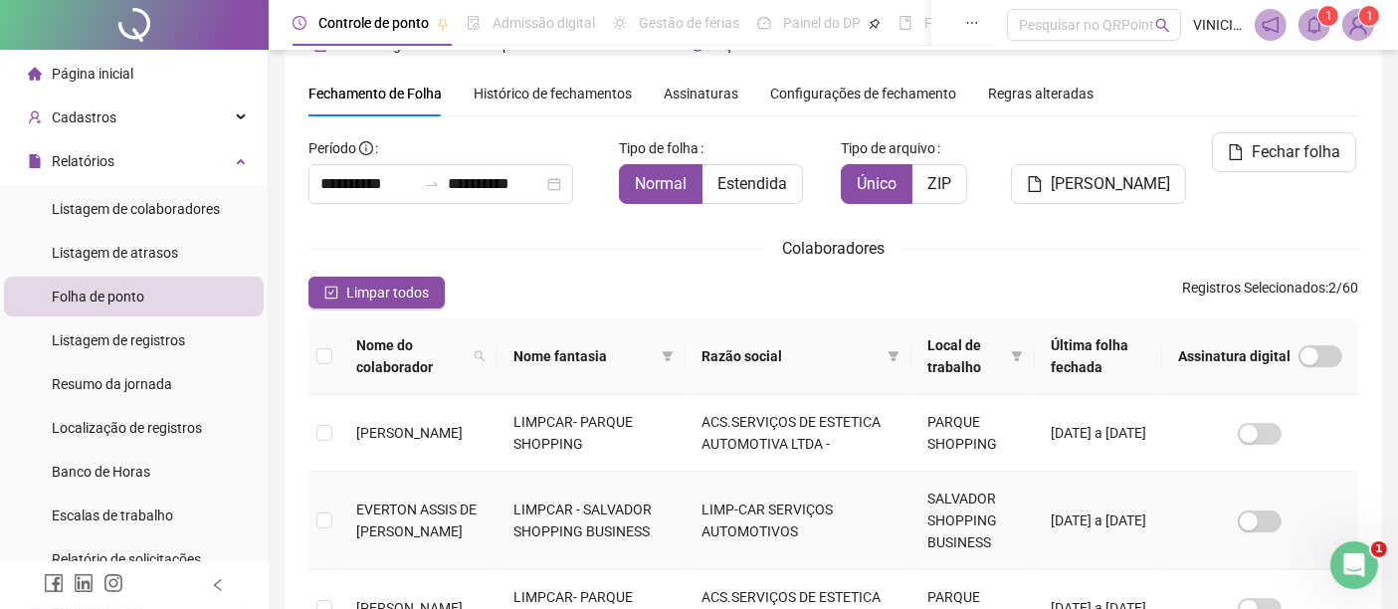
scroll to position [0, 0]
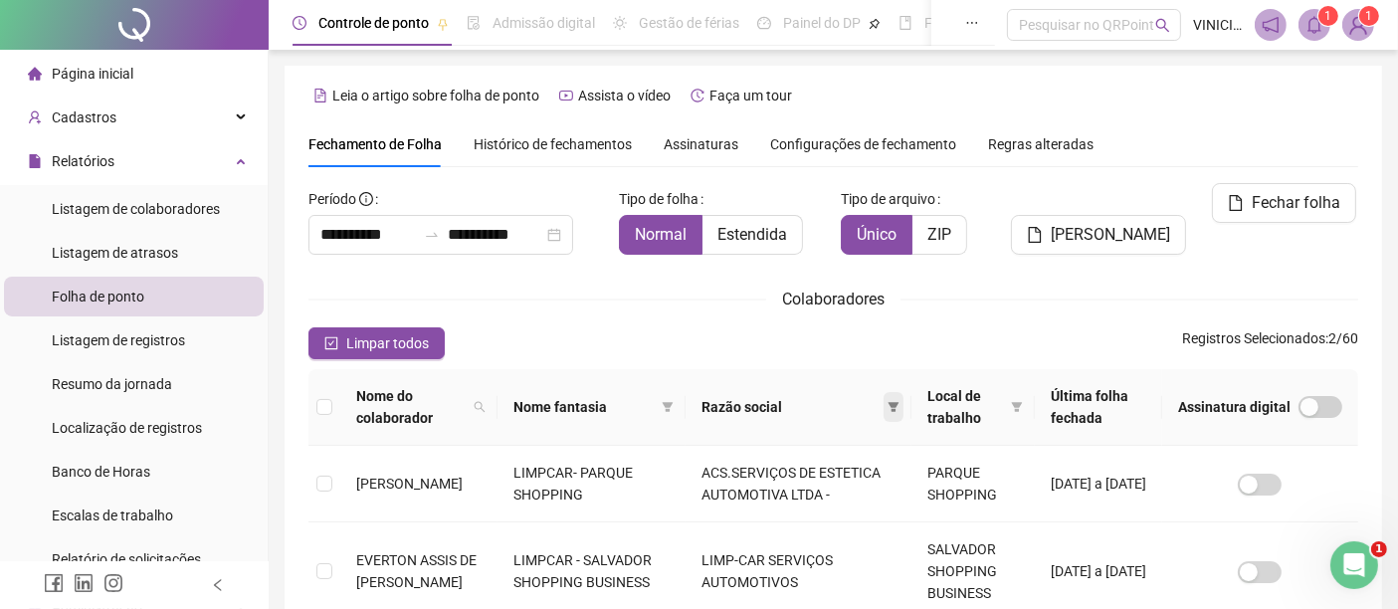
click at [888, 408] on icon "filter" at bounding box center [893, 407] width 11 height 10
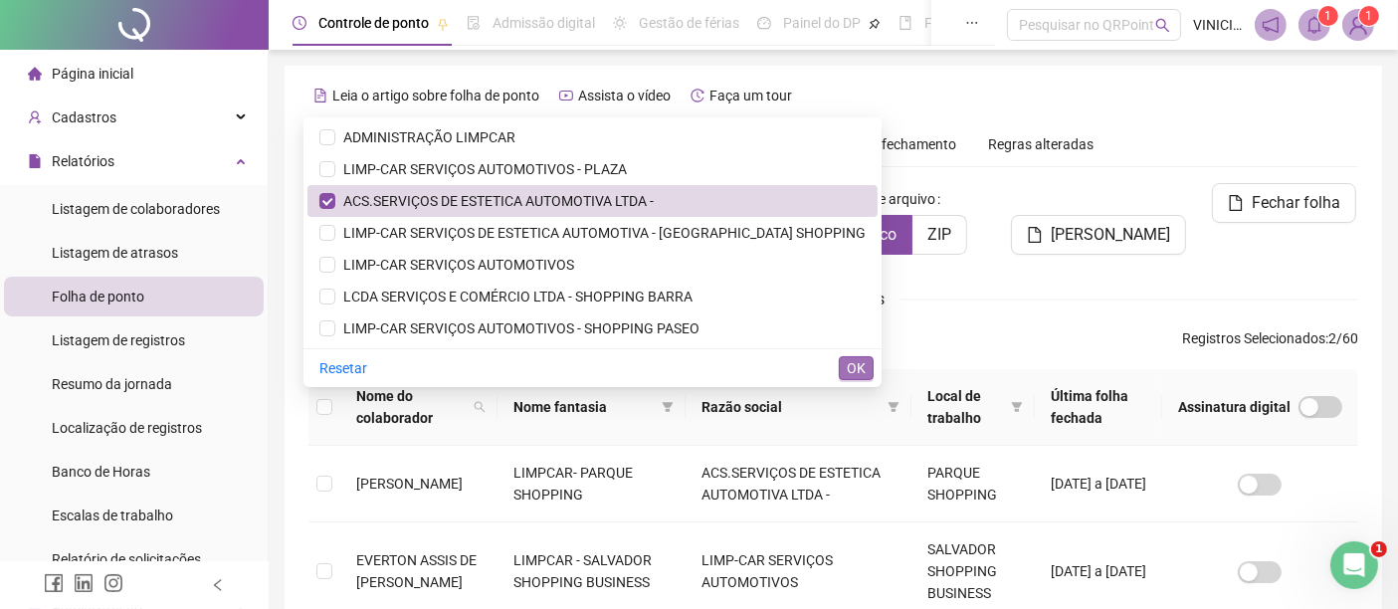
click at [856, 370] on span "OK" at bounding box center [855, 368] width 19 height 22
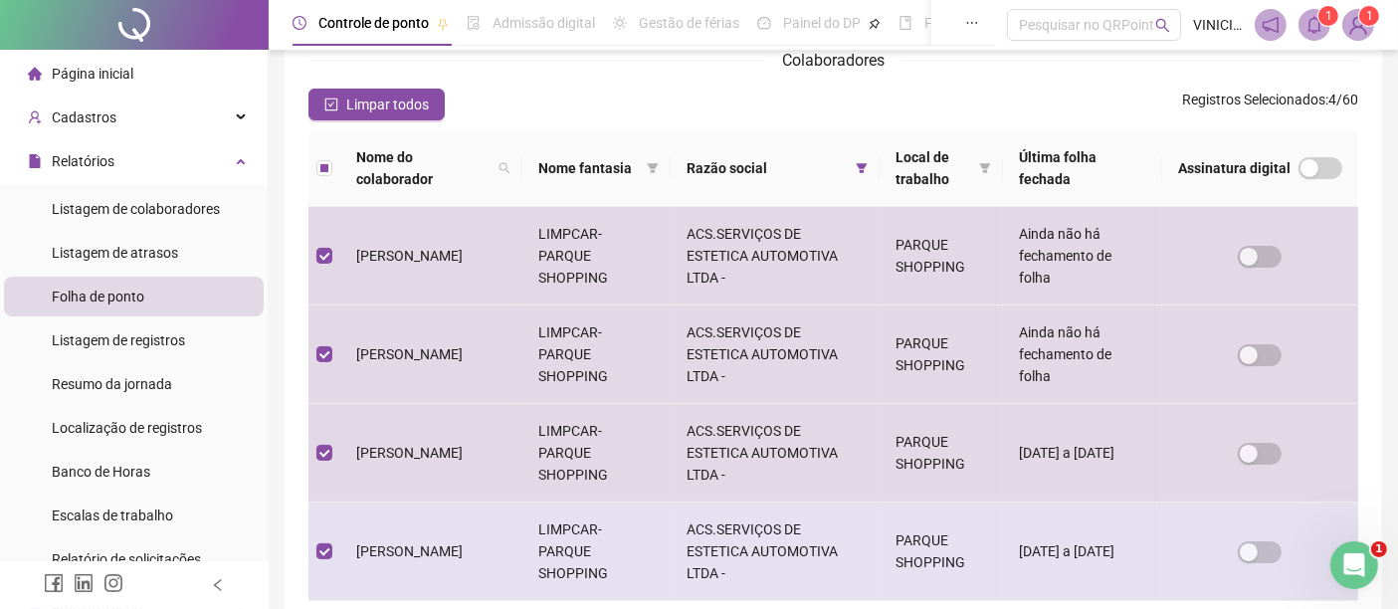
scroll to position [544, 0]
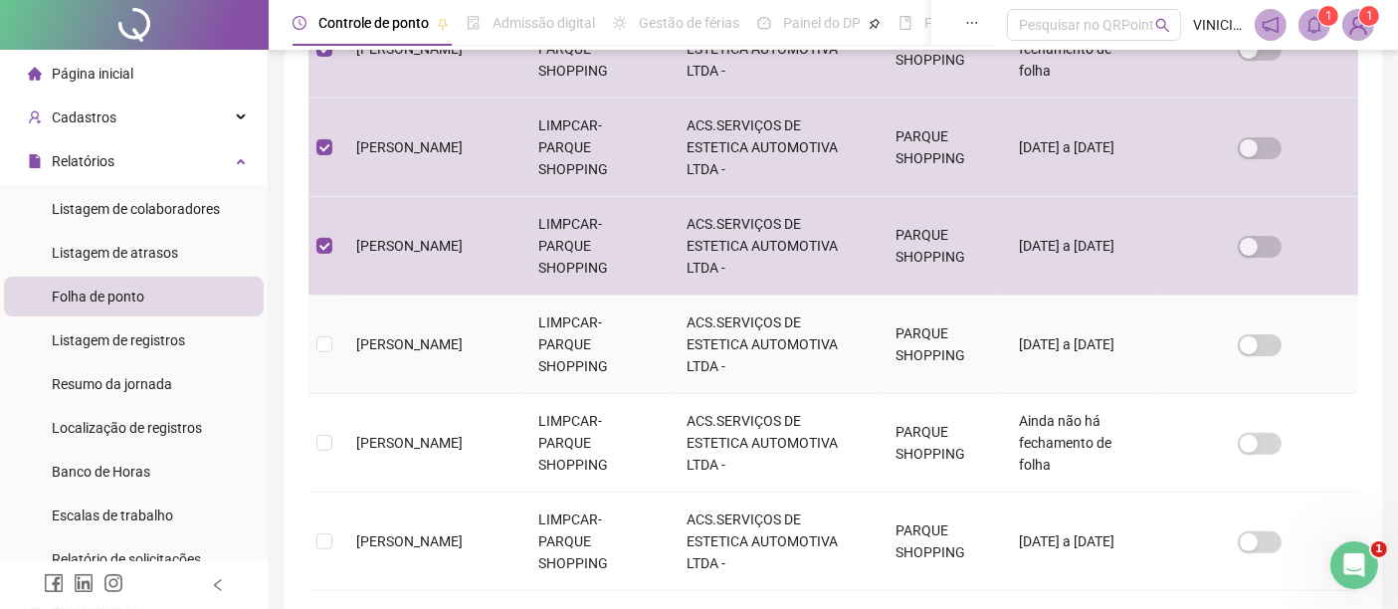
click at [318, 353] on td at bounding box center [324, 344] width 32 height 98
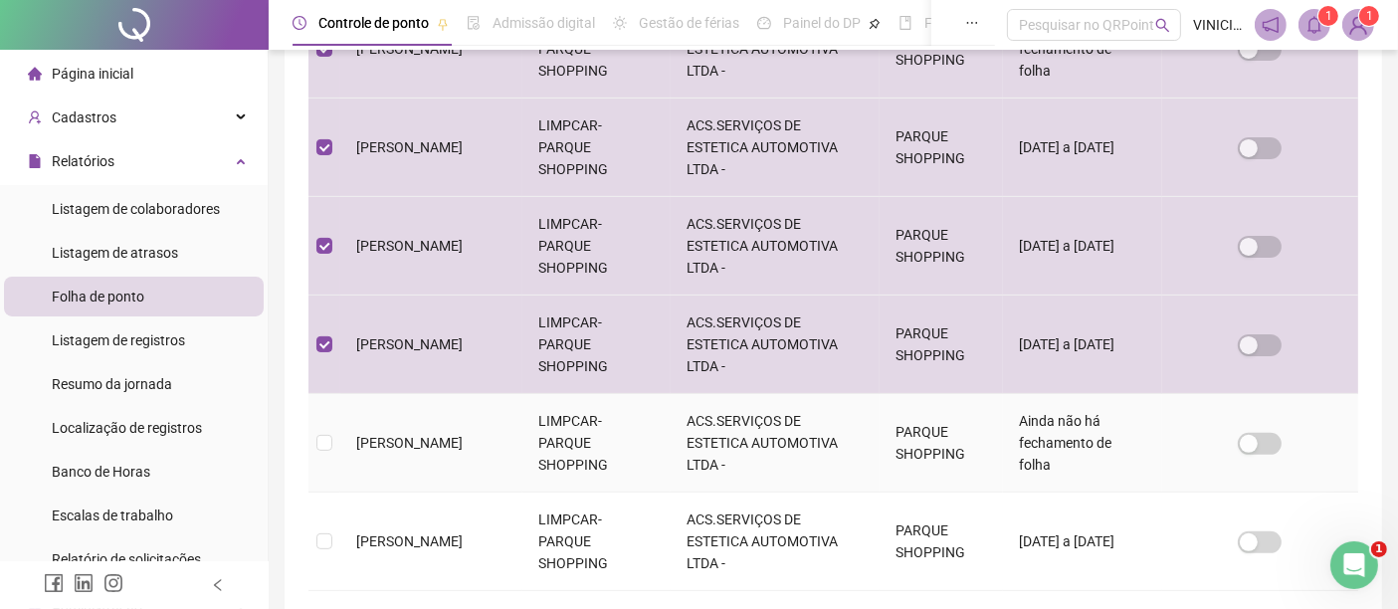
click at [335, 433] on td at bounding box center [324, 443] width 32 height 98
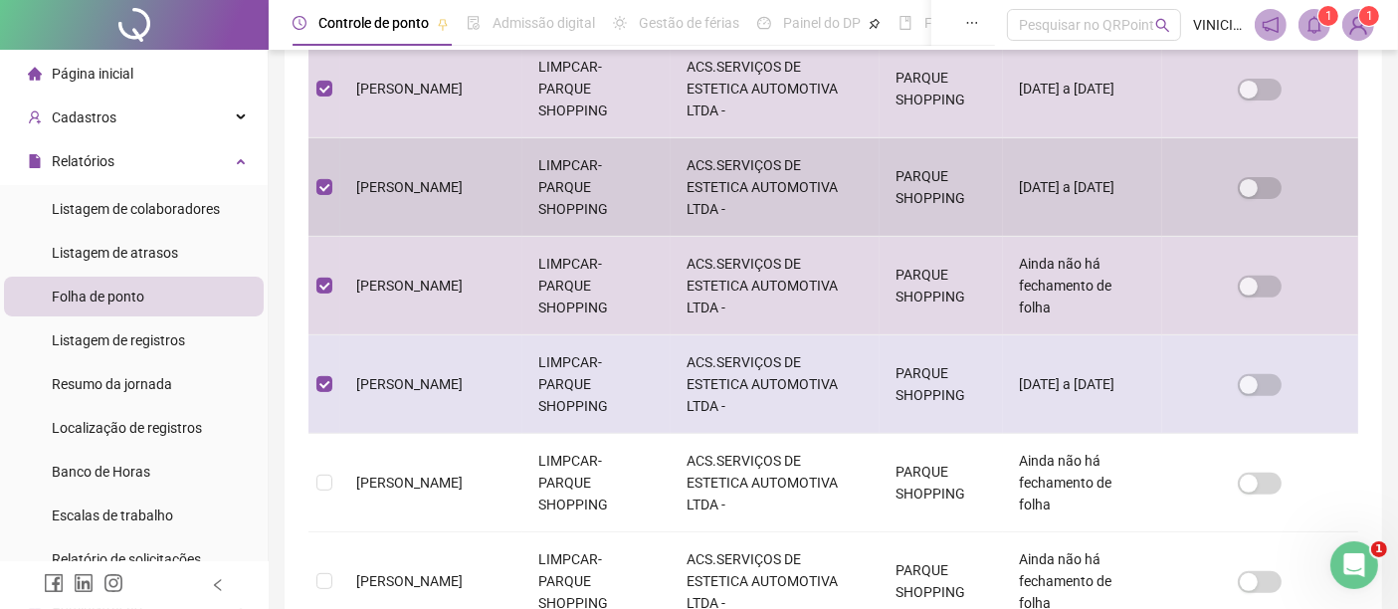
scroll to position [986, 0]
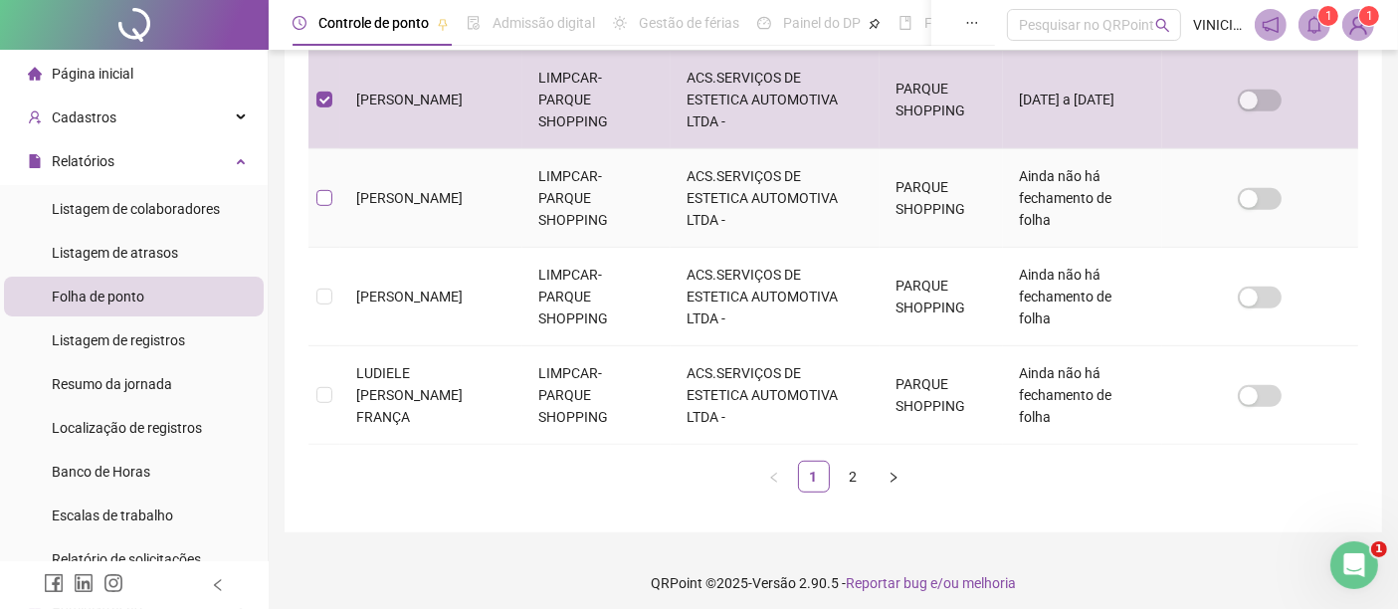
click at [323, 203] on label at bounding box center [324, 198] width 16 height 22
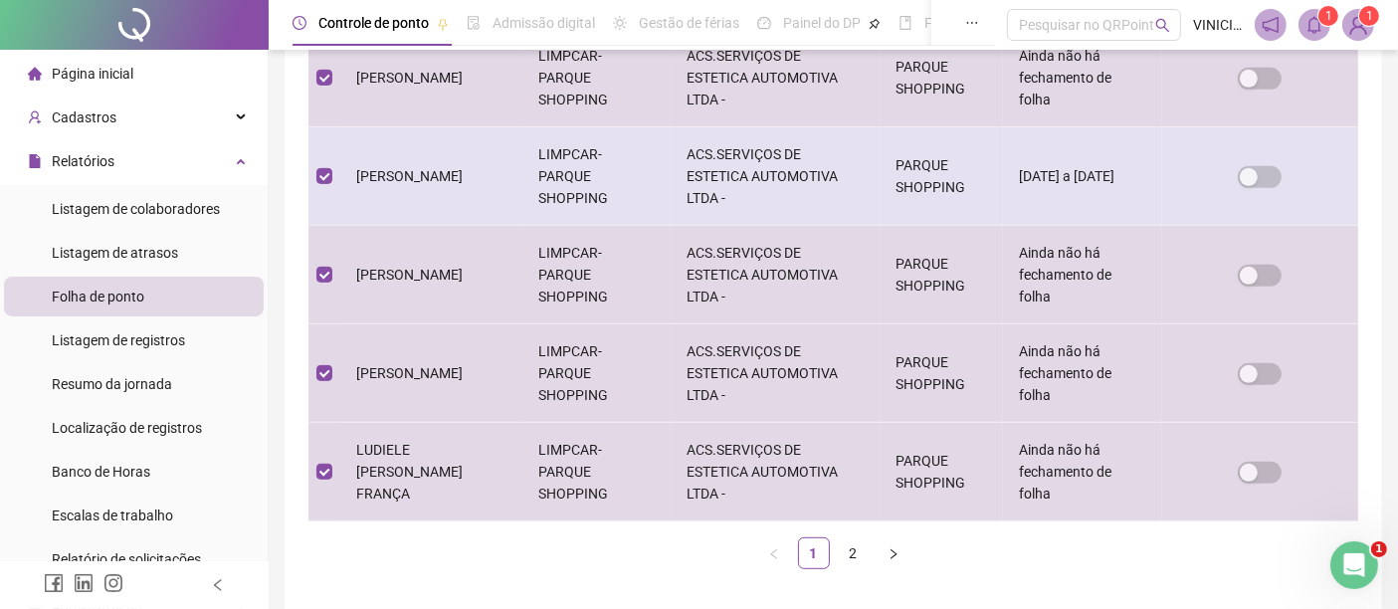
scroll to position [991, 0]
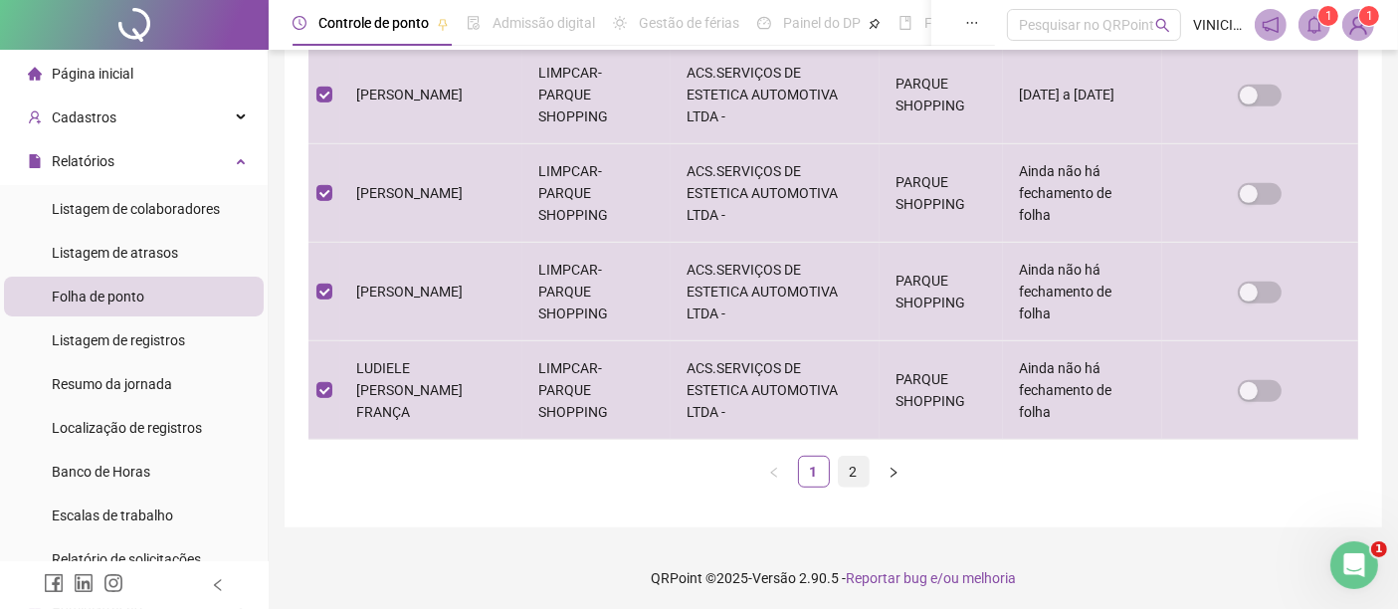
click at [855, 474] on link "2" at bounding box center [854, 472] width 30 height 30
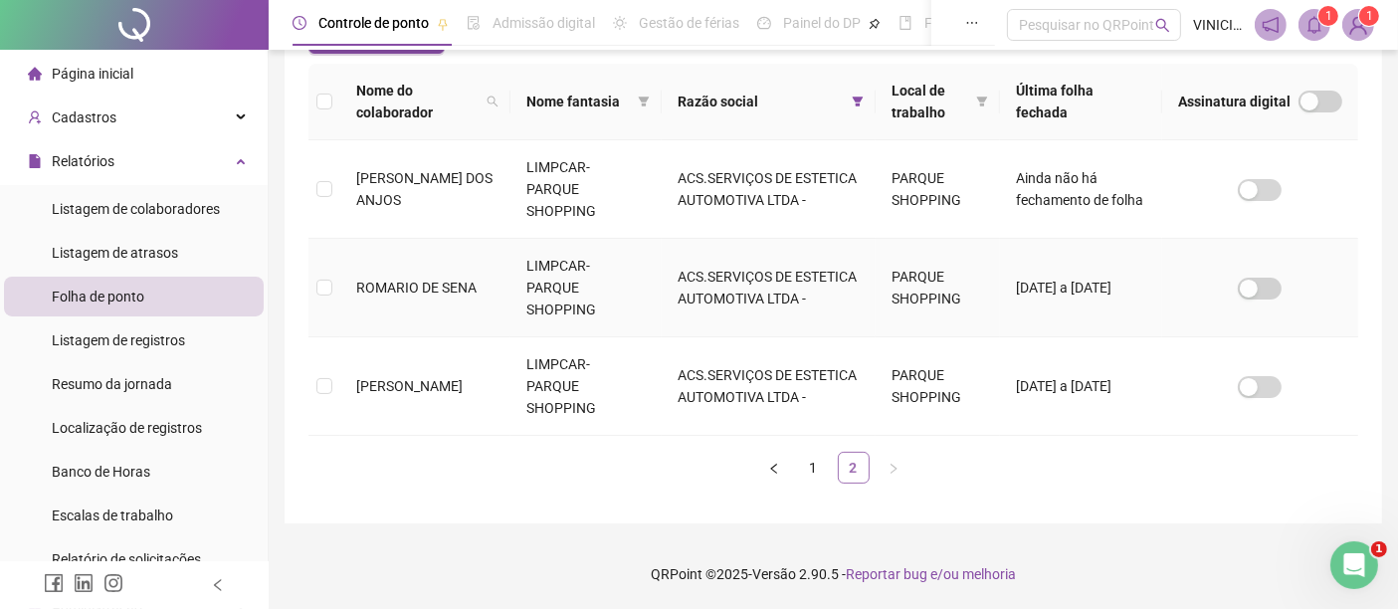
scroll to position [101, 0]
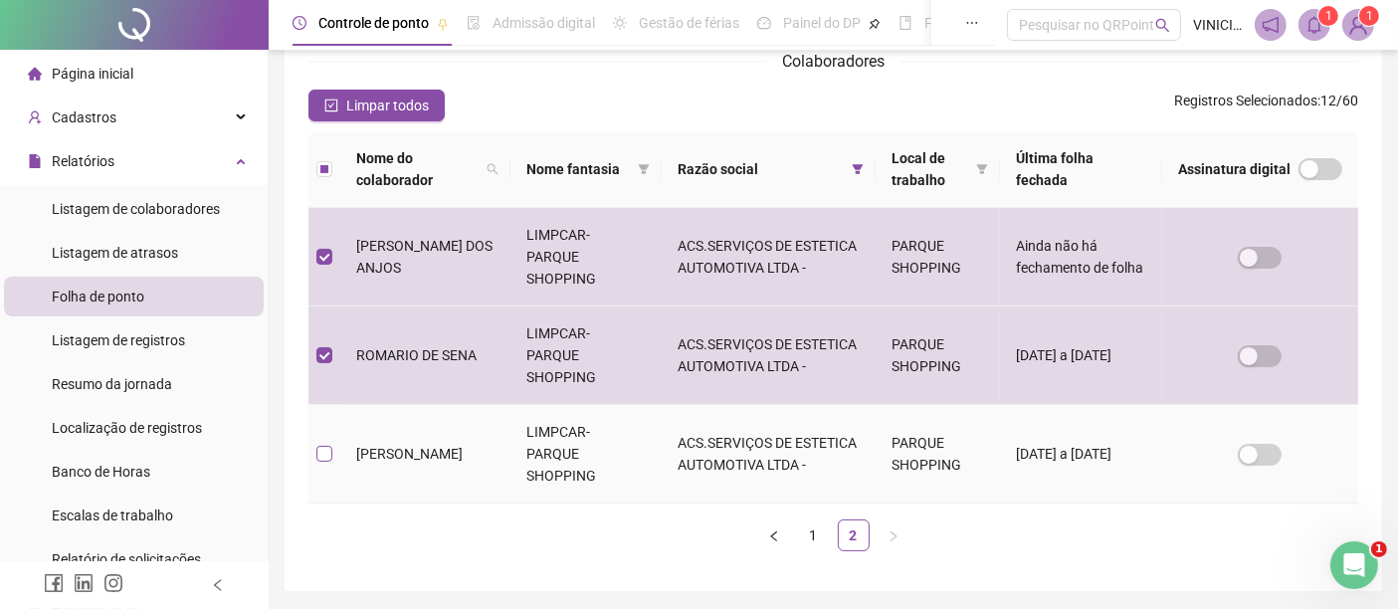
click at [320, 443] on label at bounding box center [324, 454] width 16 height 22
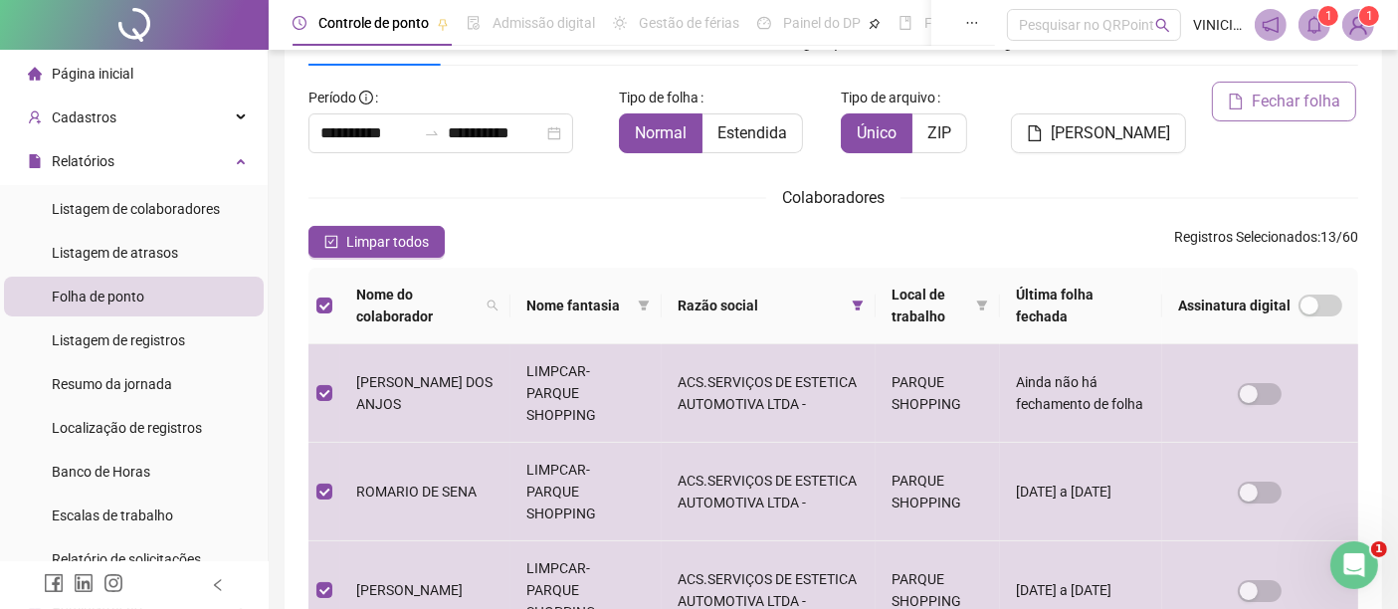
click at [1247, 105] on button "Fechar folha" at bounding box center [1284, 102] width 144 height 40
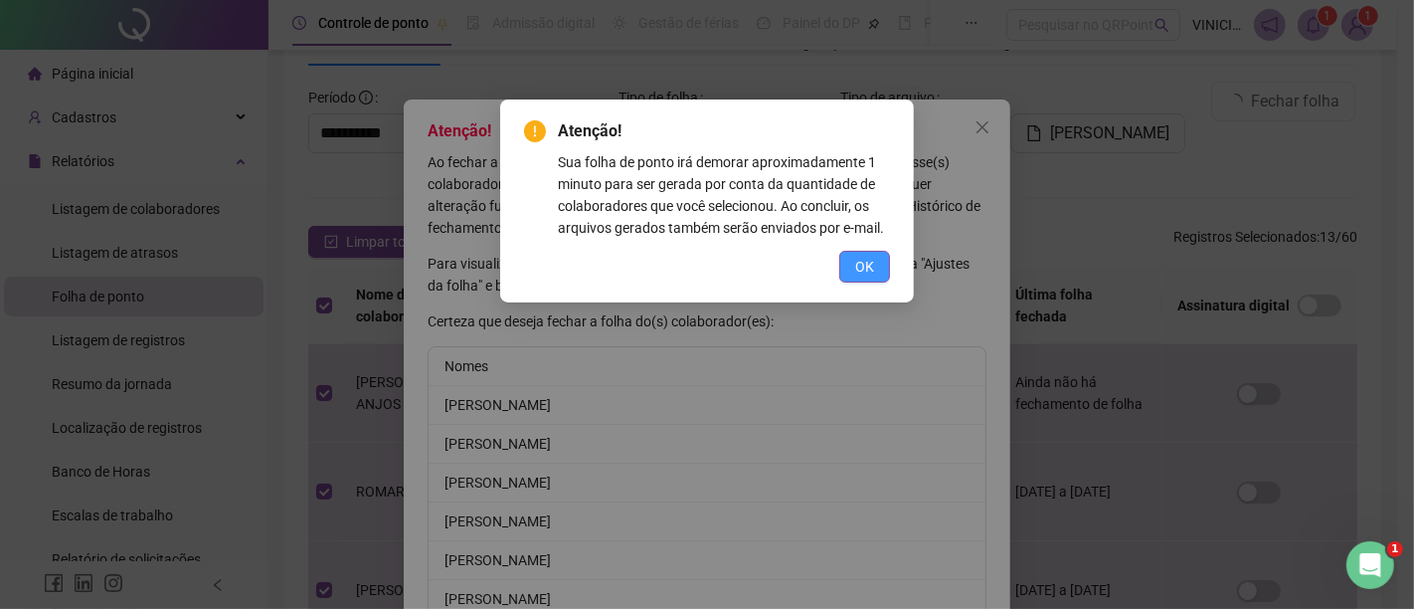
click at [863, 271] on span "OK" at bounding box center [864, 267] width 19 height 22
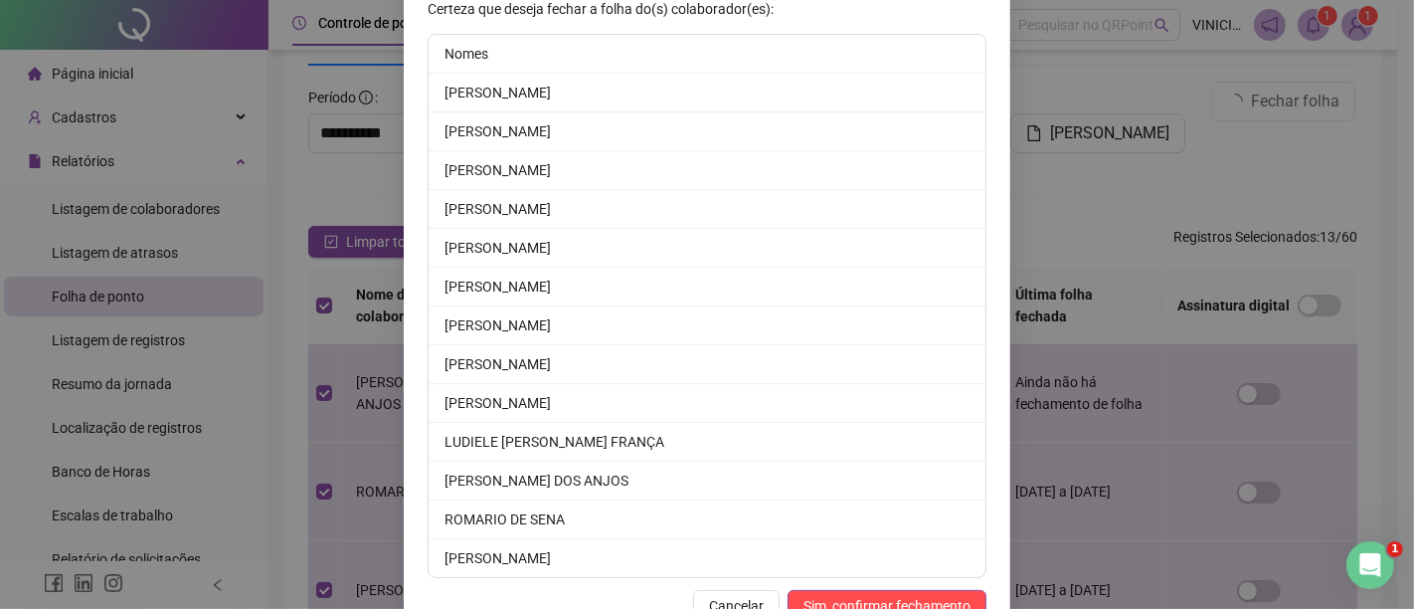
scroll to position [364, 0]
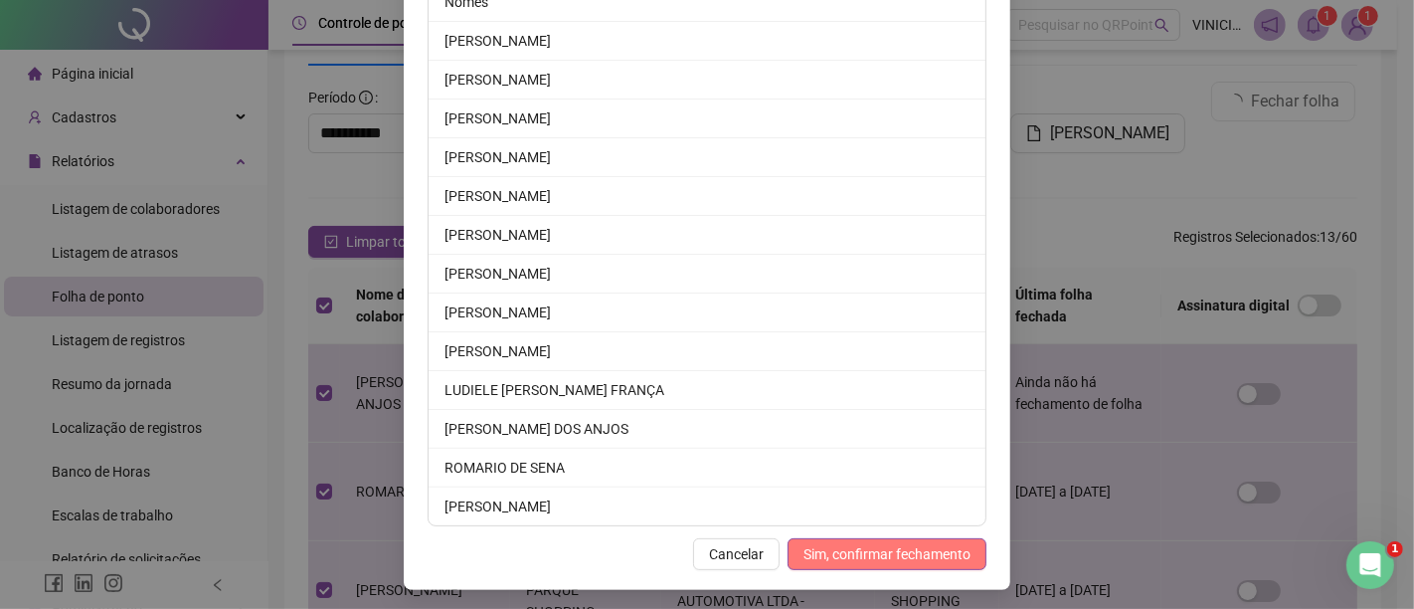
click at [902, 546] on span "Sim, confirmar fechamento" at bounding box center [887, 554] width 167 height 22
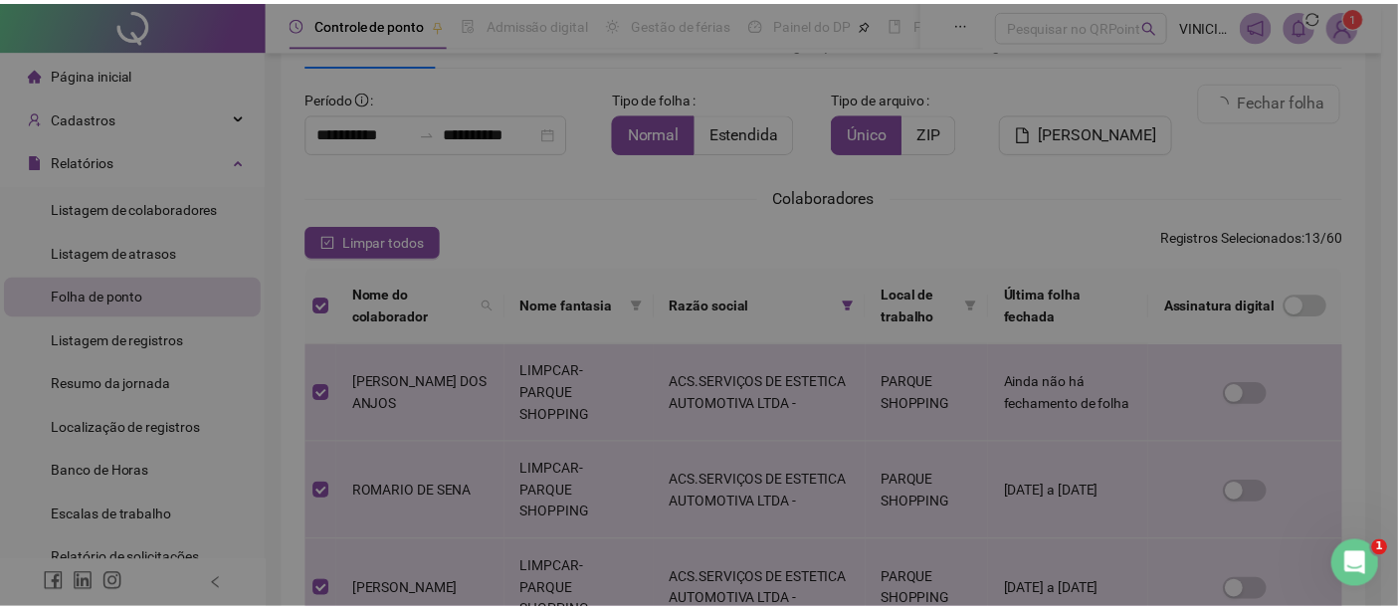
scroll to position [267, 0]
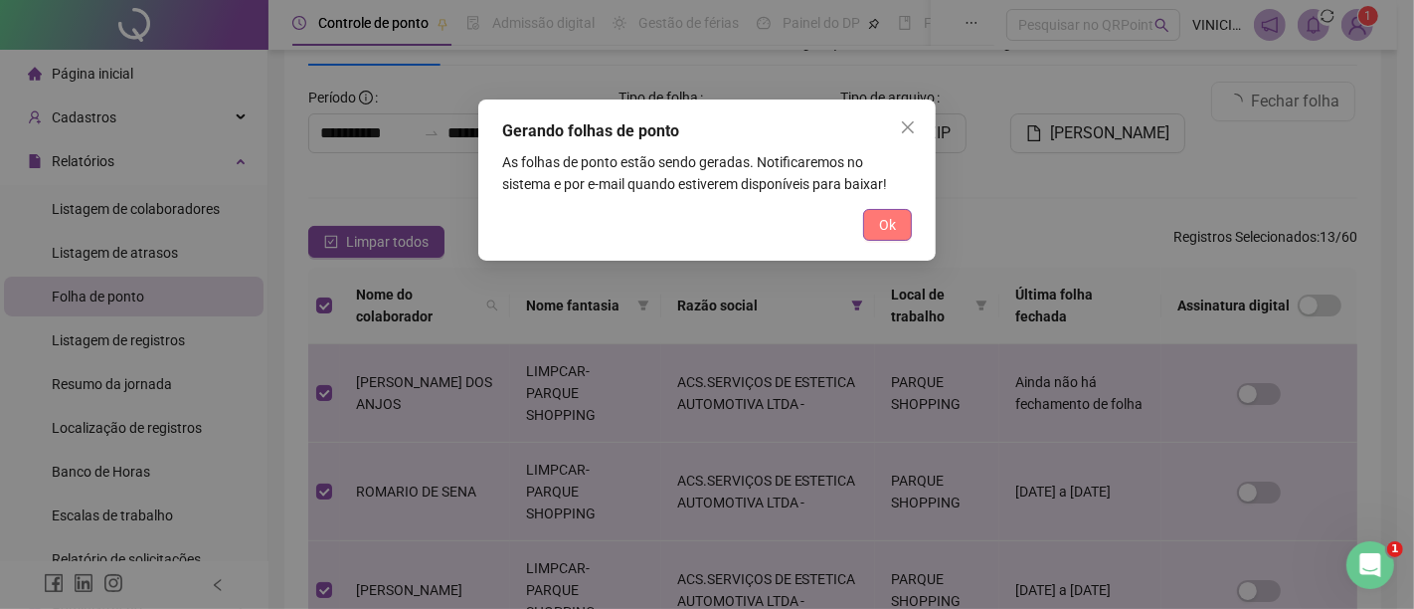
click at [892, 229] on span "Ok" at bounding box center [887, 225] width 17 height 22
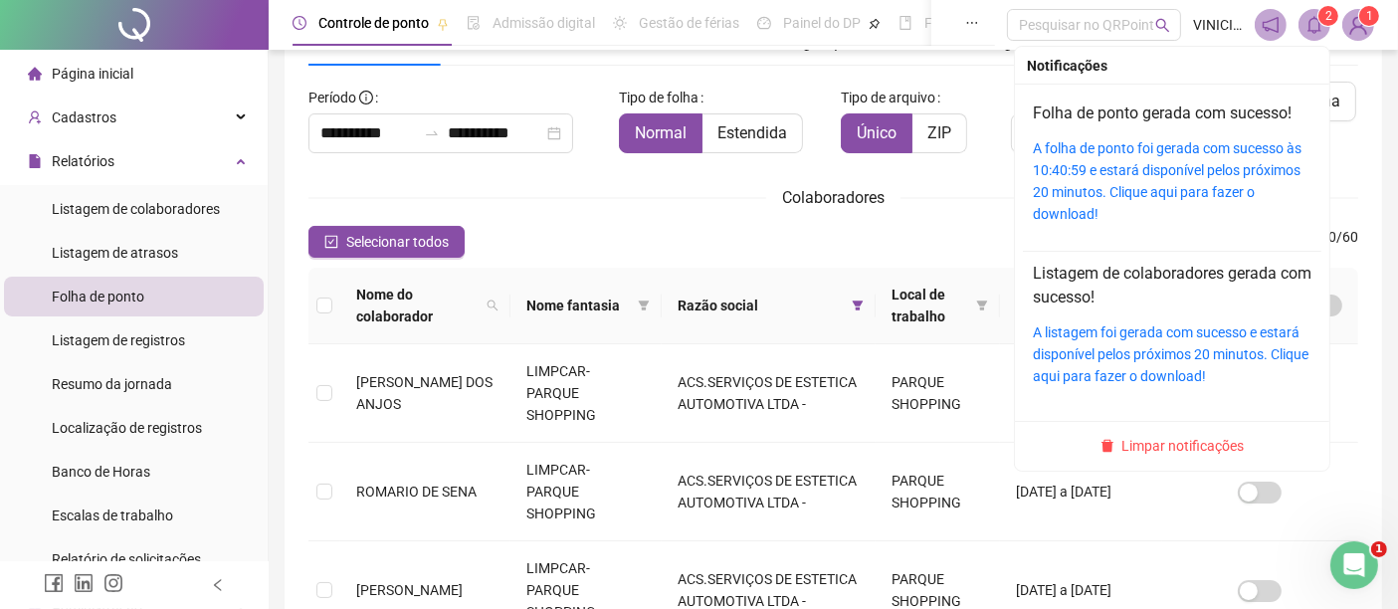
click at [1321, 19] on sup "2" at bounding box center [1328, 16] width 20 height 20
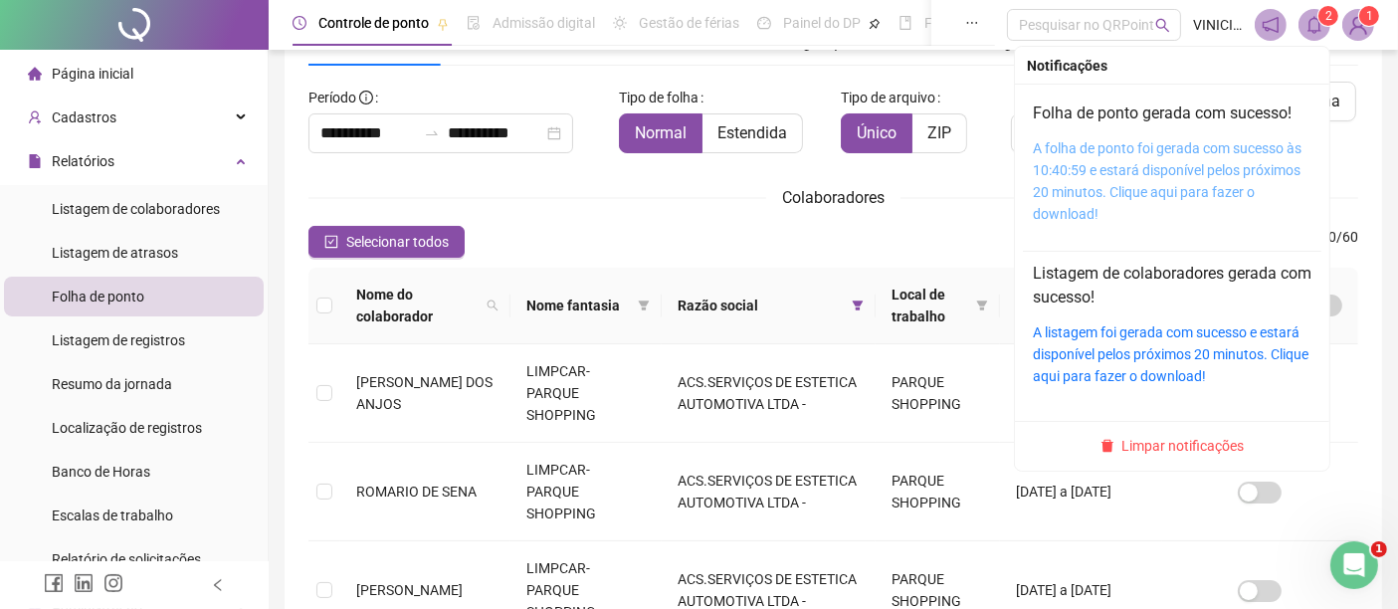
click at [1269, 164] on link "A folha de ponto foi gerada com sucesso às 10:40:59 e estará disponível pelos p…" at bounding box center [1166, 181] width 269 height 82
